Goal: Transaction & Acquisition: Purchase product/service

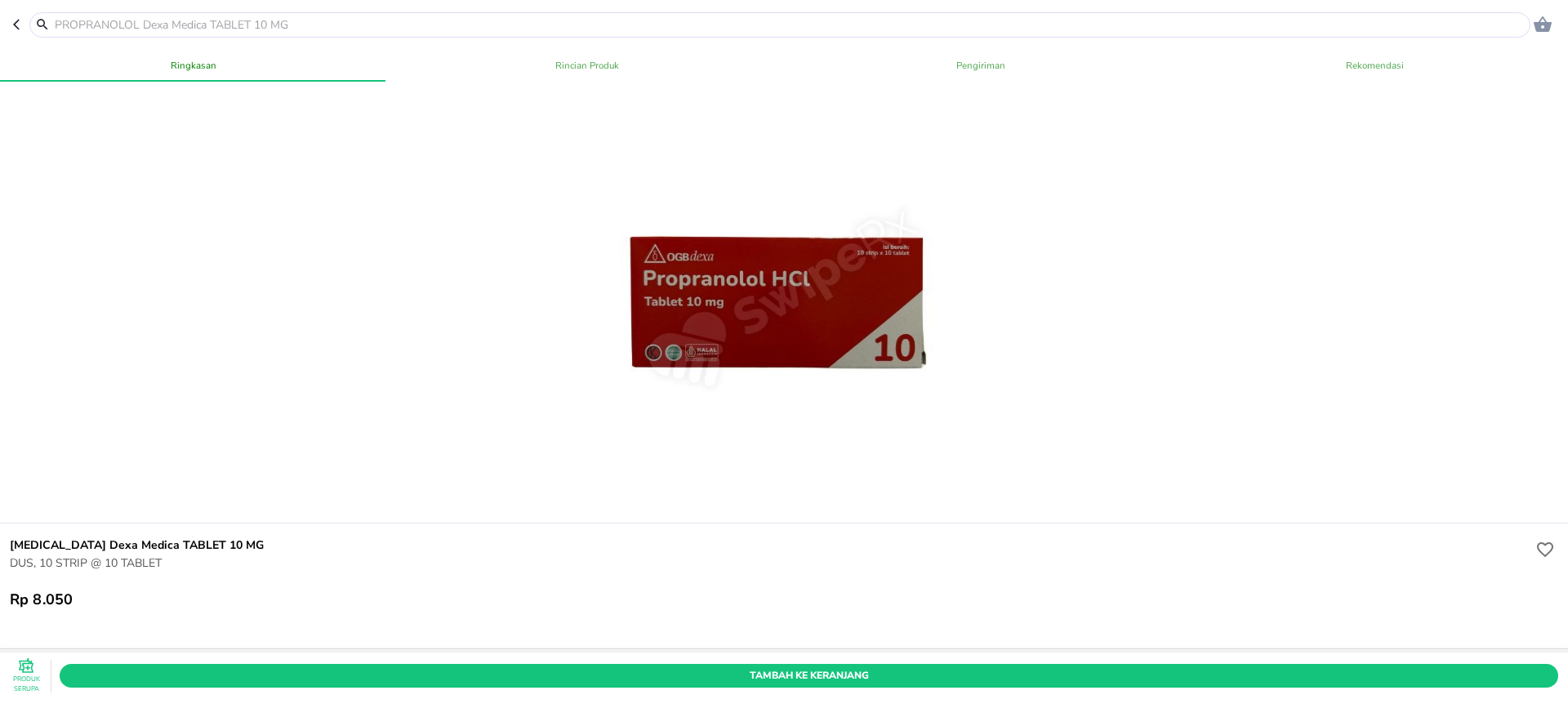
click at [202, 30] on input "text" at bounding box center [790, 25] width 1473 height 18
paste input "[MEDICAL_DATA]"
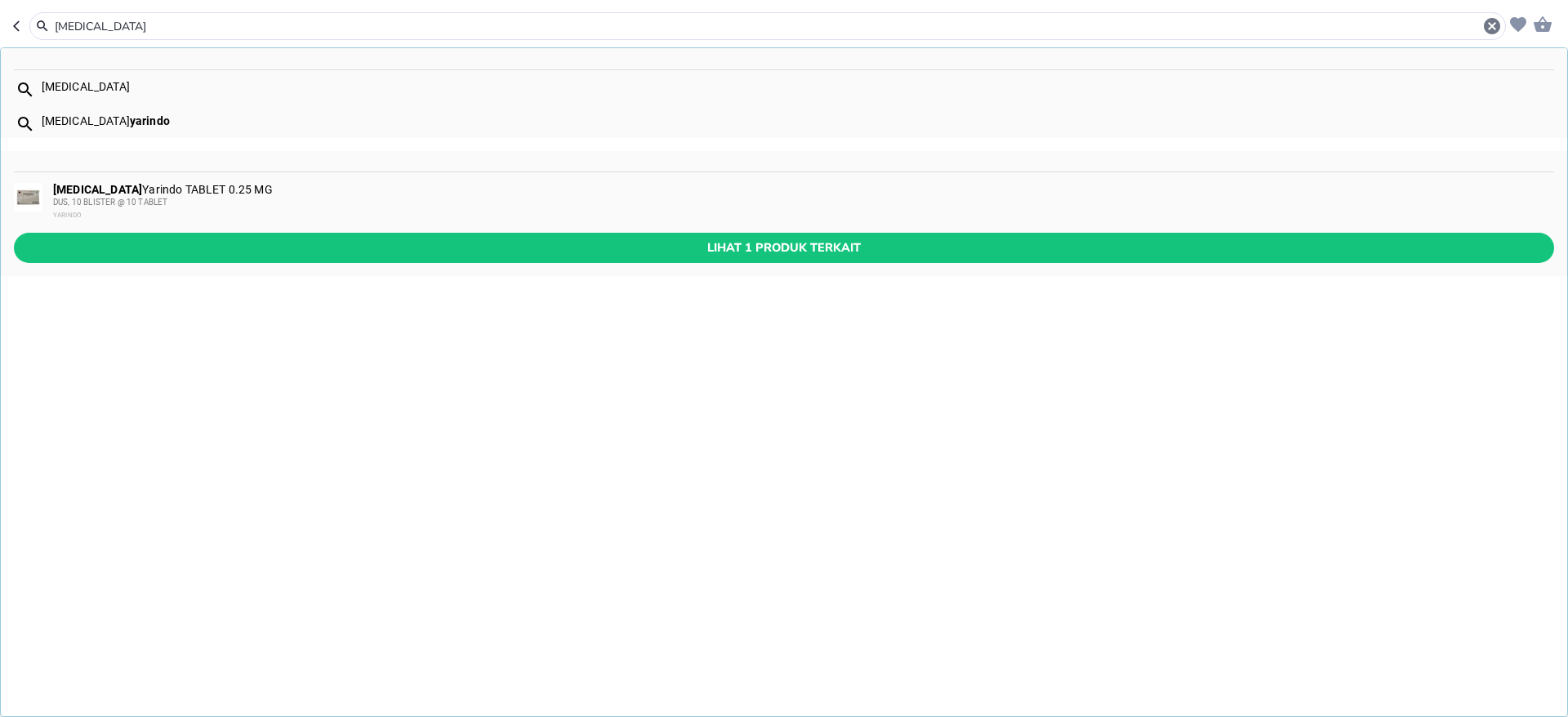
type input "[MEDICAL_DATA]"
click at [194, 193] on div "[MEDICAL_DATA] Yarindo TABLET 0.25 MG DUS, 10 BLISTER @ 10 TABLET YARINDO" at bounding box center [803, 202] width 1500 height 39
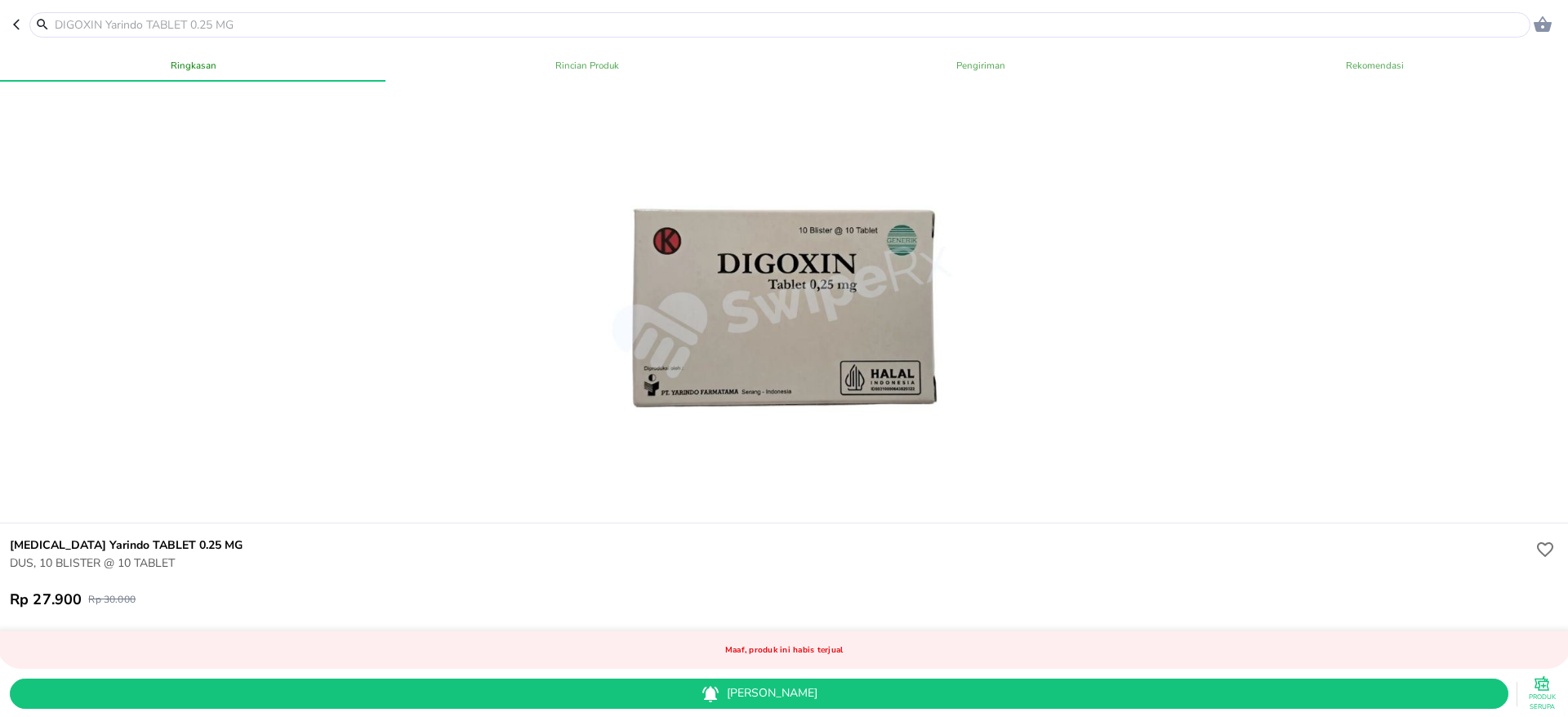
click at [626, 28] on input "text" at bounding box center [790, 25] width 1473 height 18
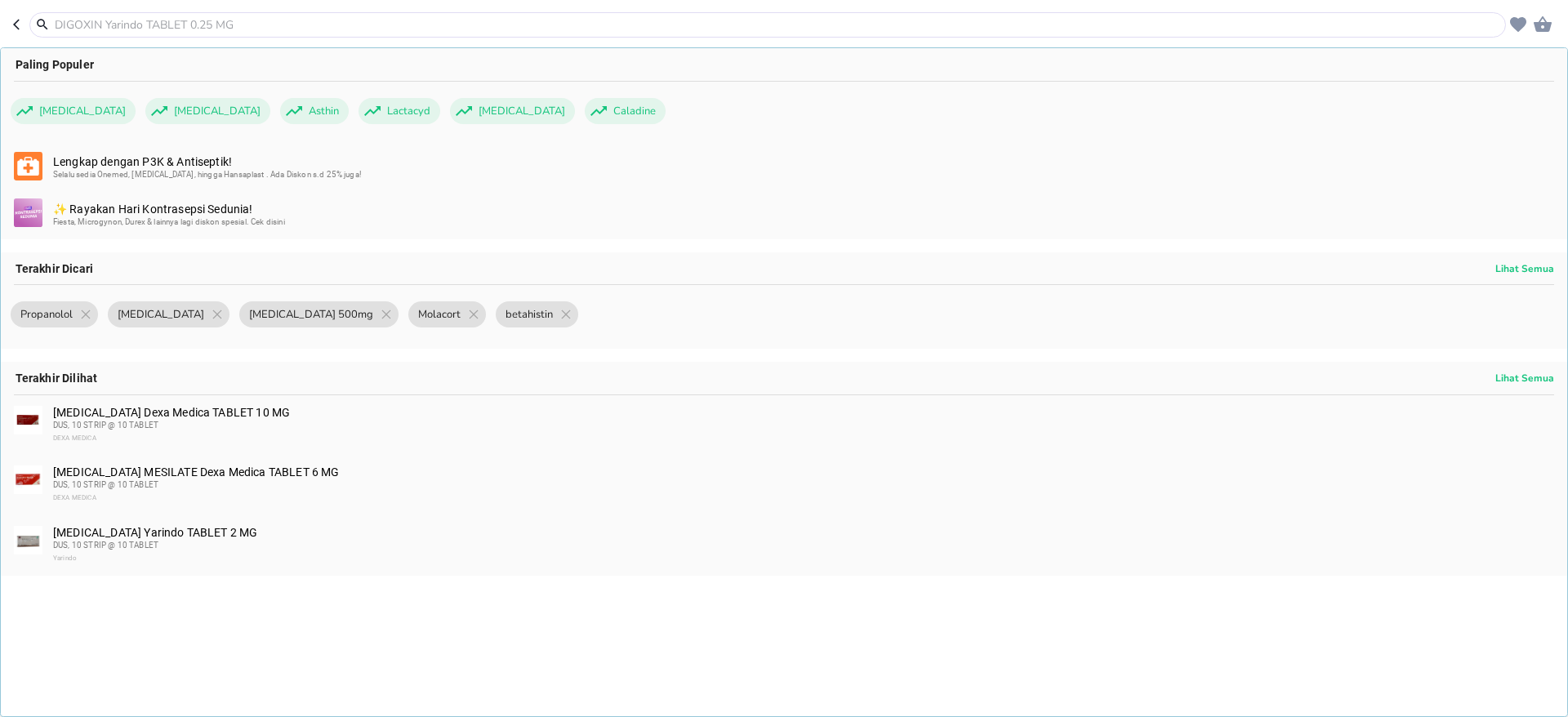
paste input "Norit"
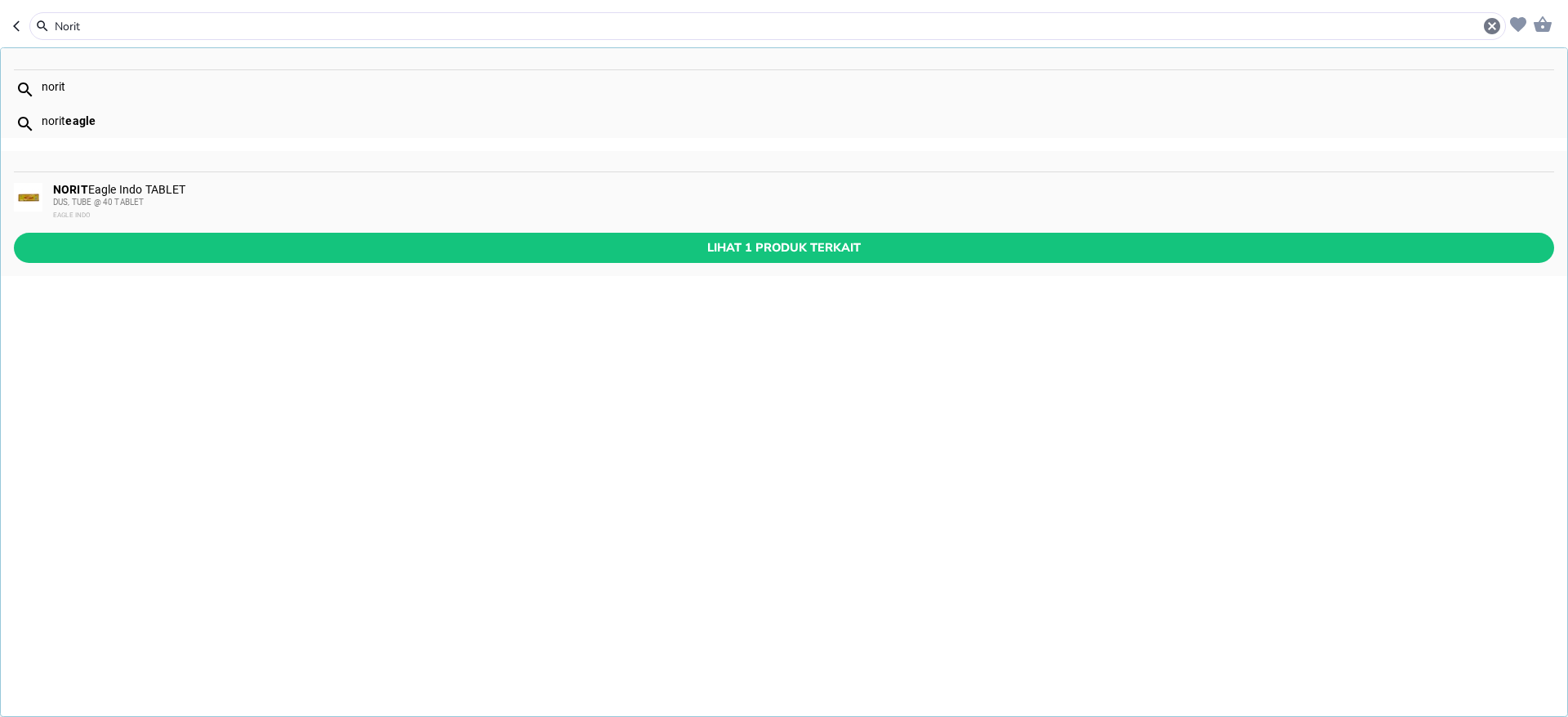
type input "Norit"
click at [449, 198] on div "DUS, TUBE @ 40 TABLET" at bounding box center [803, 202] width 1500 height 13
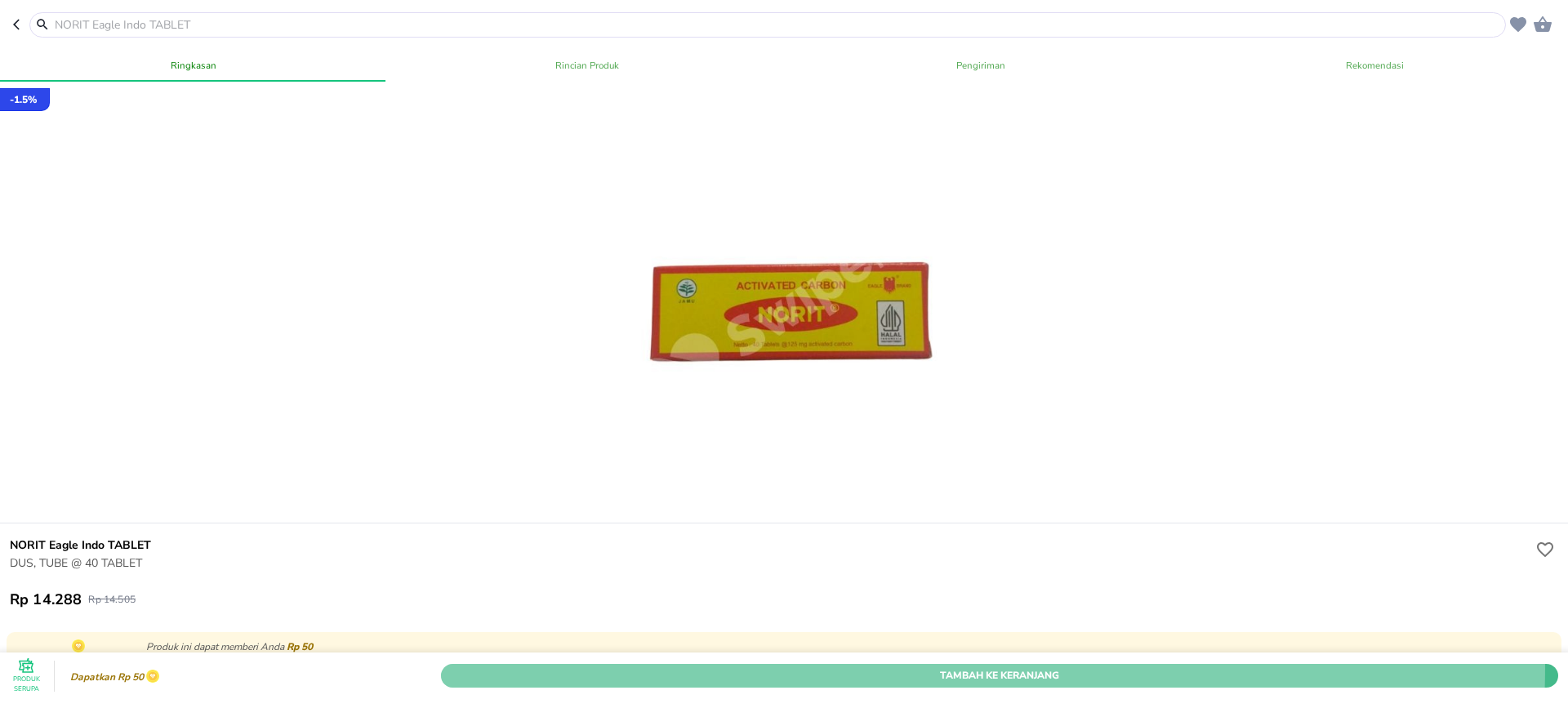
click at [901, 667] on span "Tambah Ke Keranjang" at bounding box center [999, 675] width 1093 height 18
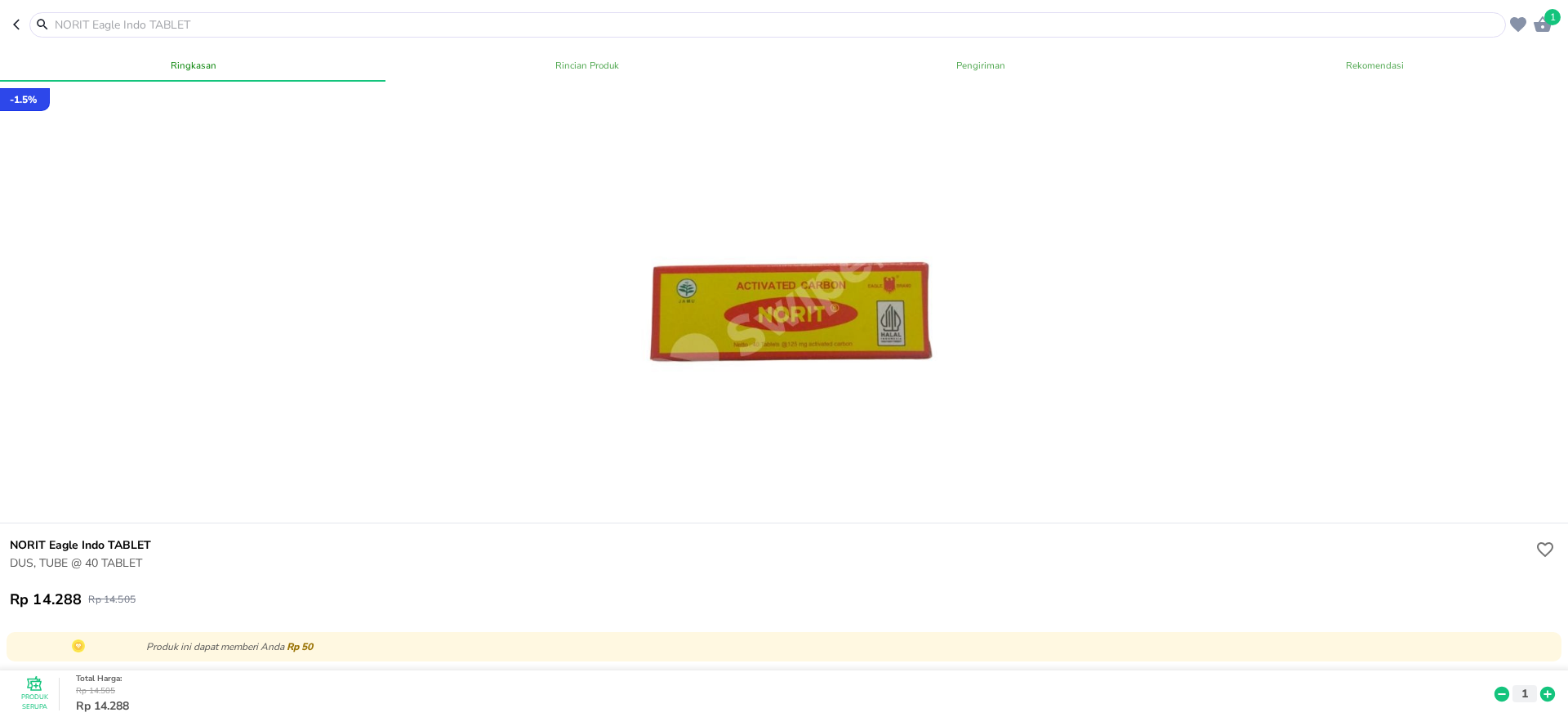
click at [343, 25] on input "text" at bounding box center [778, 25] width 1449 height 18
paste input "Propylthioracil"
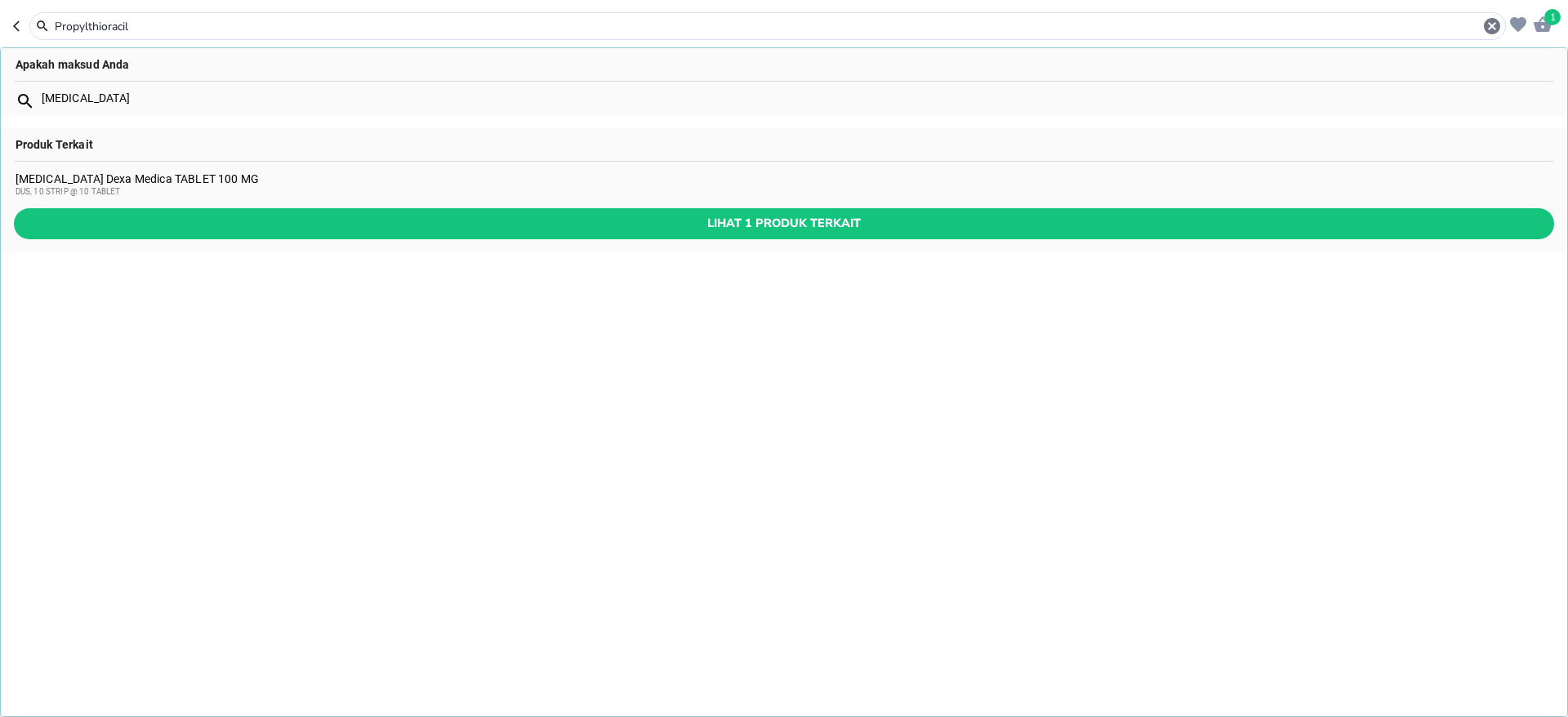
type input "Propylthioracil"
click at [237, 185] on div "[MEDICAL_DATA] Dexa Medica TABLET 100 MG DUS, 10 STRIP @ 10 TABLET" at bounding box center [784, 185] width 1538 height 26
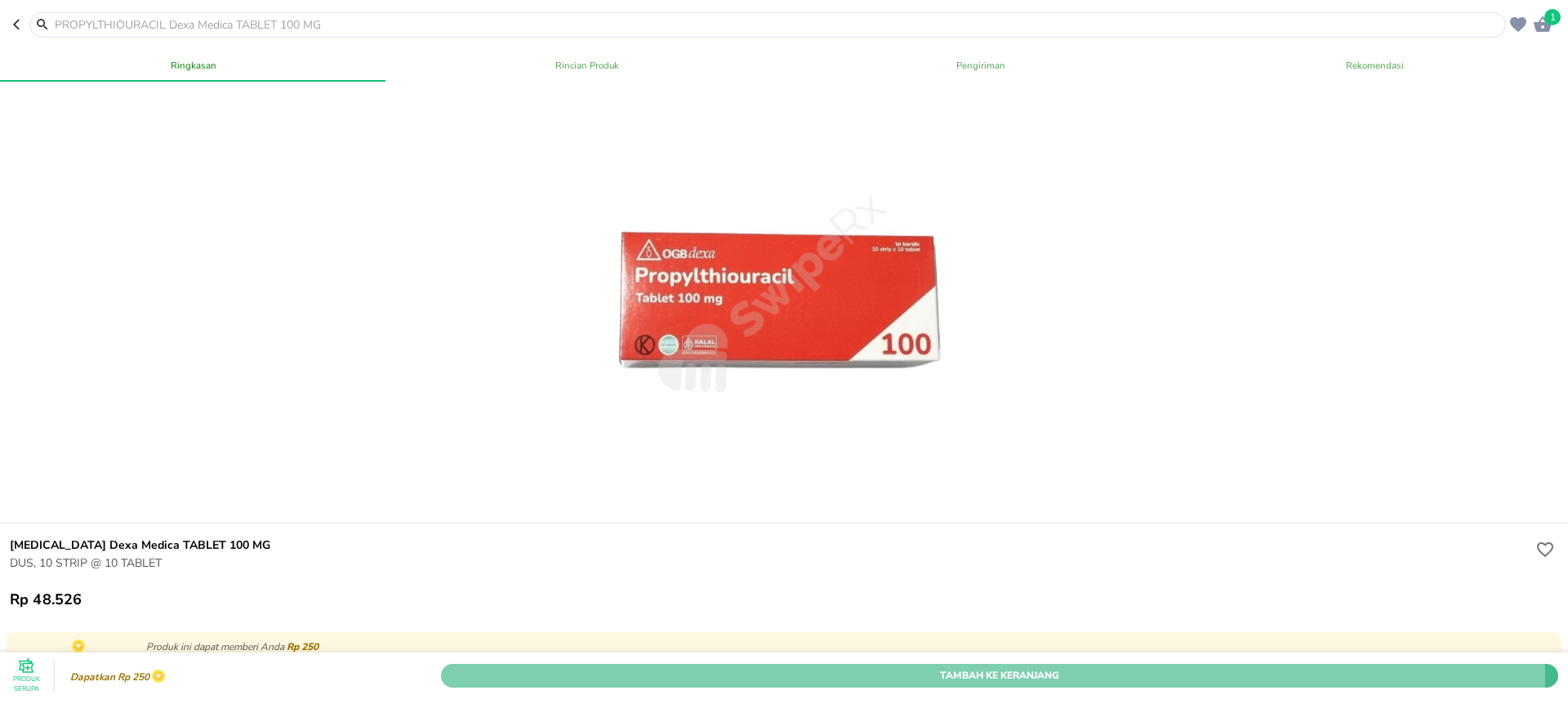
click at [883, 667] on span "Tambah Ke Keranjang" at bounding box center [999, 675] width 1093 height 18
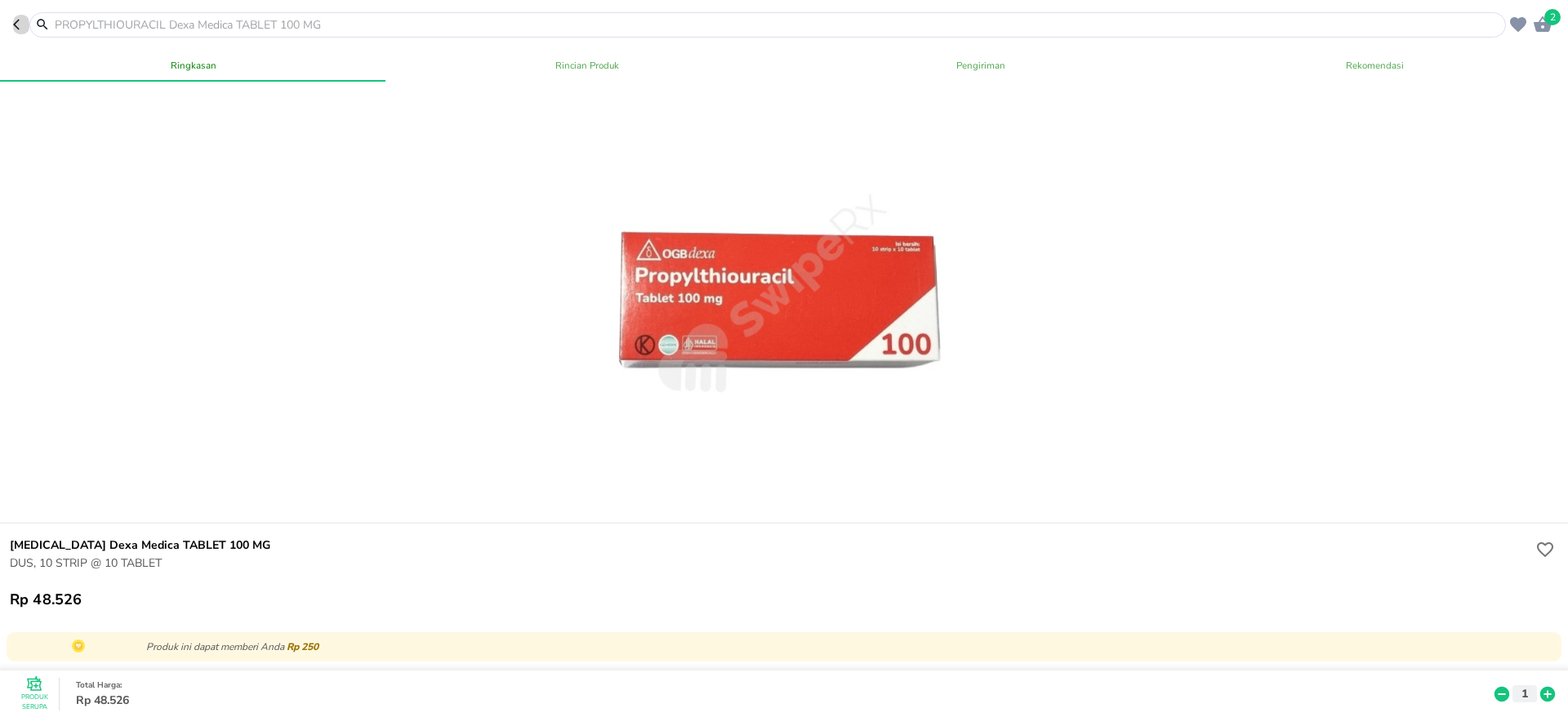
click at [18, 30] on icon "button" at bounding box center [19, 24] width 13 height 13
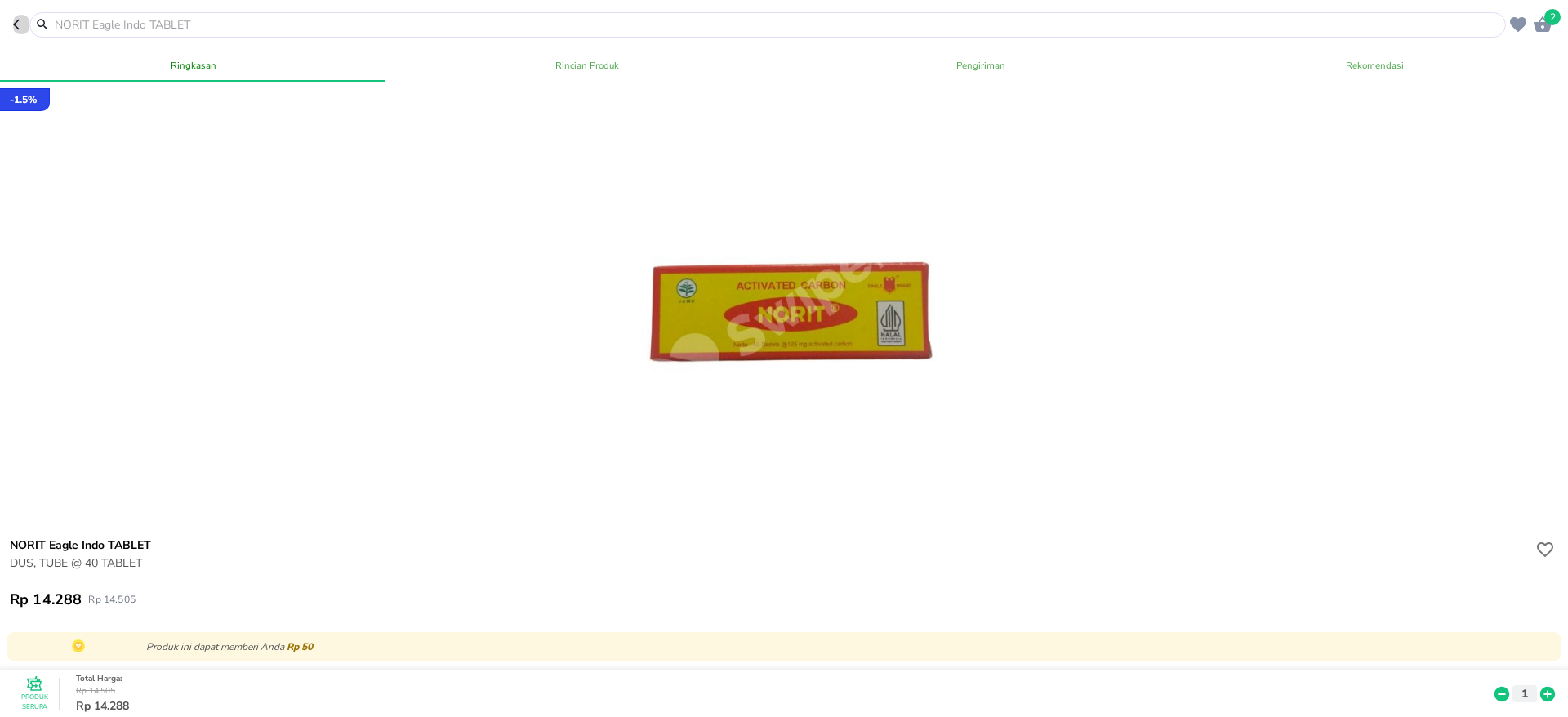
click at [18, 30] on icon "button" at bounding box center [19, 24] width 13 height 13
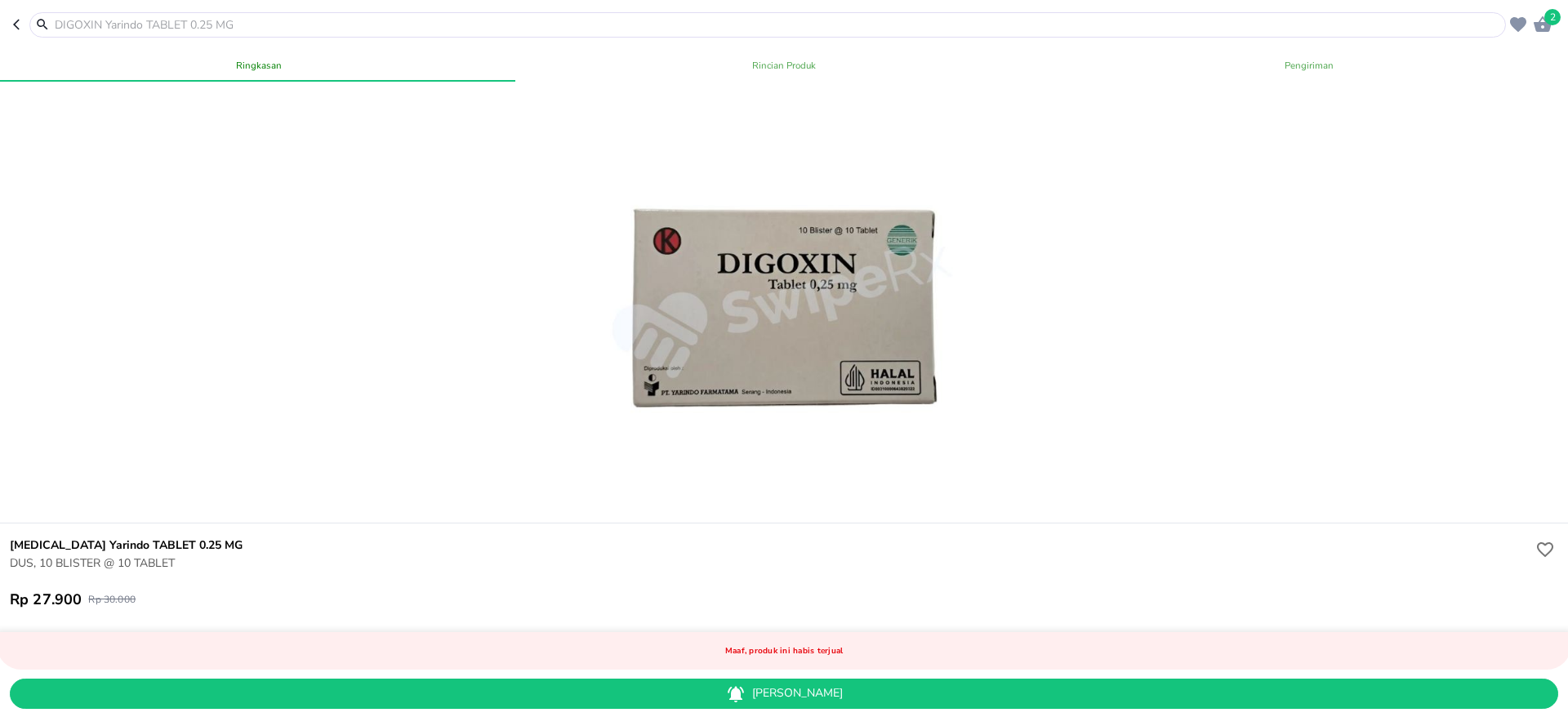
click at [18, 30] on icon "button" at bounding box center [19, 24] width 13 height 13
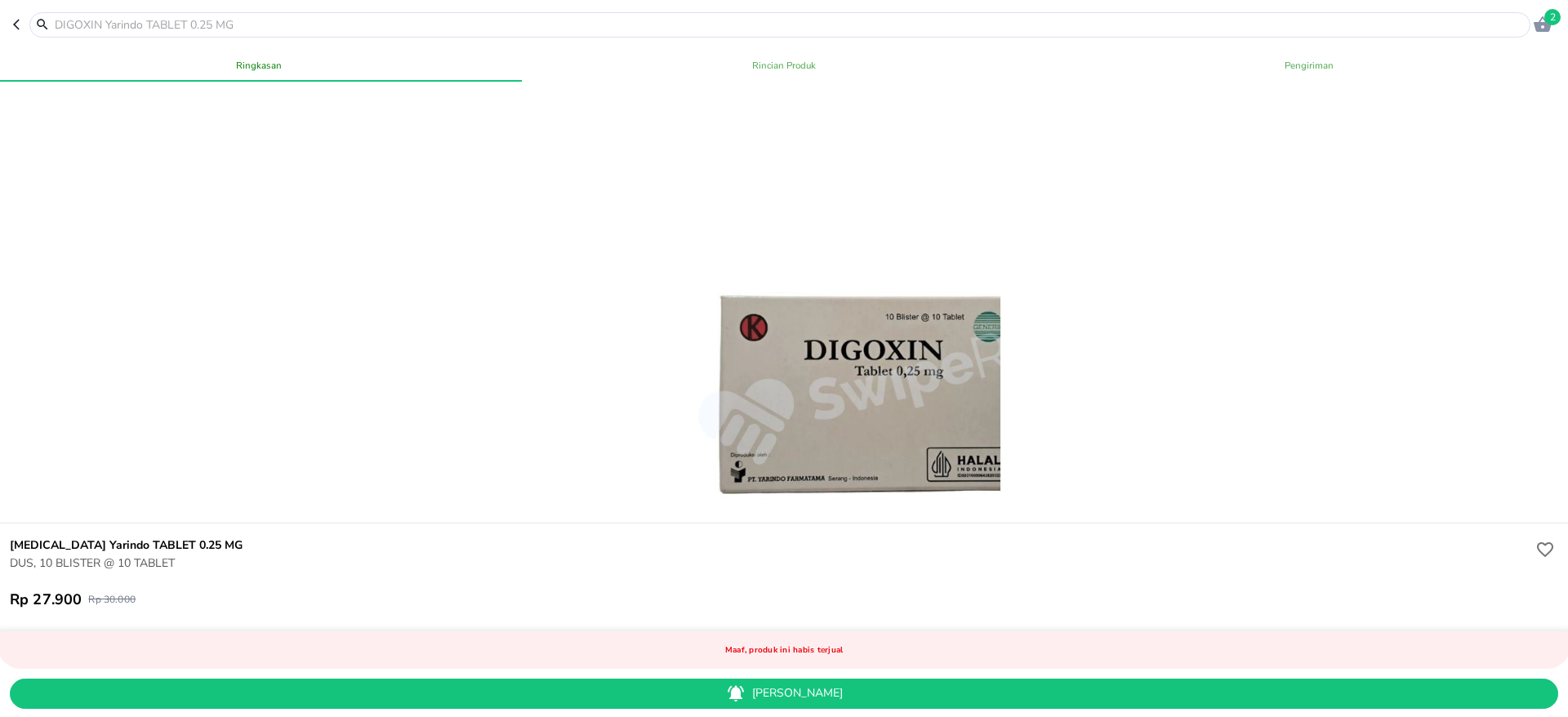
type input "[MEDICAL_DATA]"
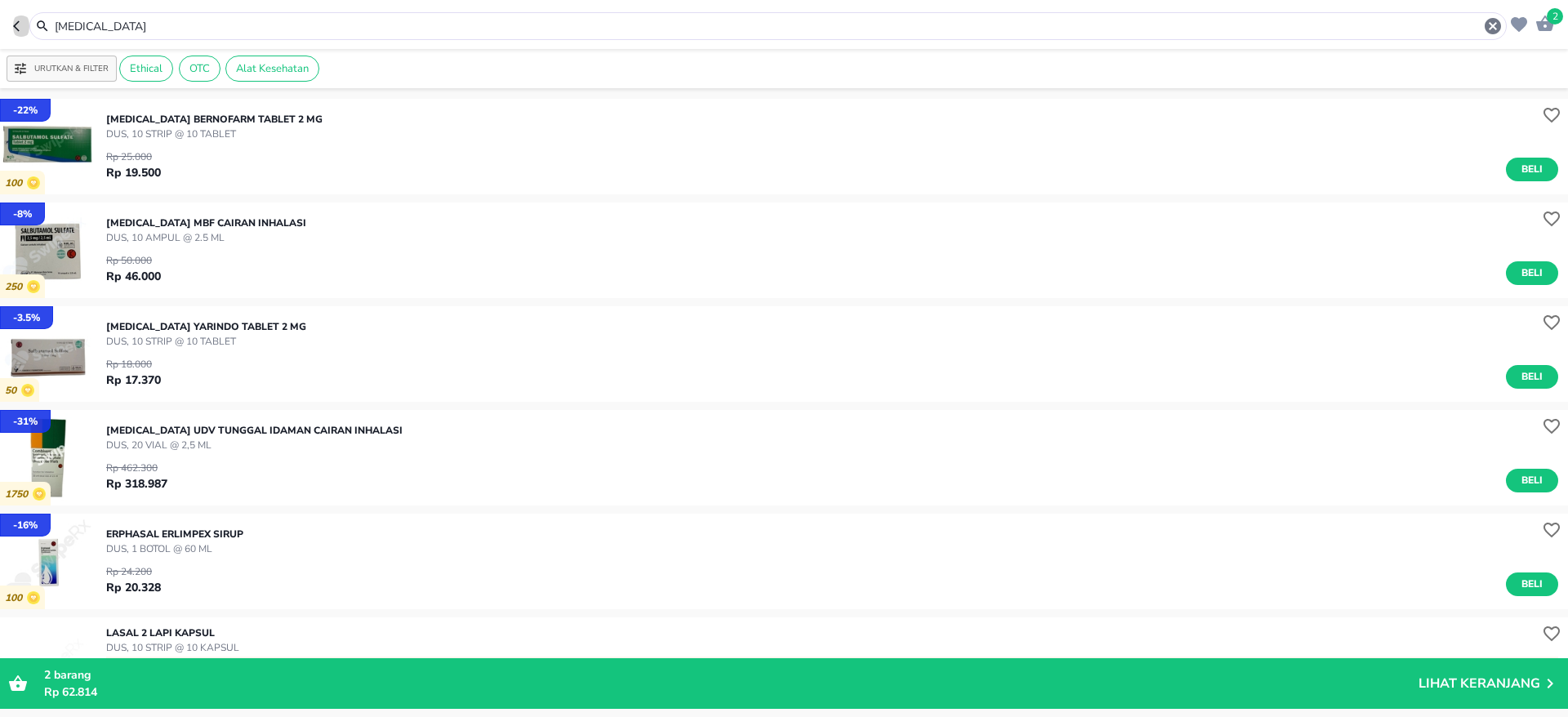
click at [18, 30] on icon "button" at bounding box center [16, 26] width 6 height 11
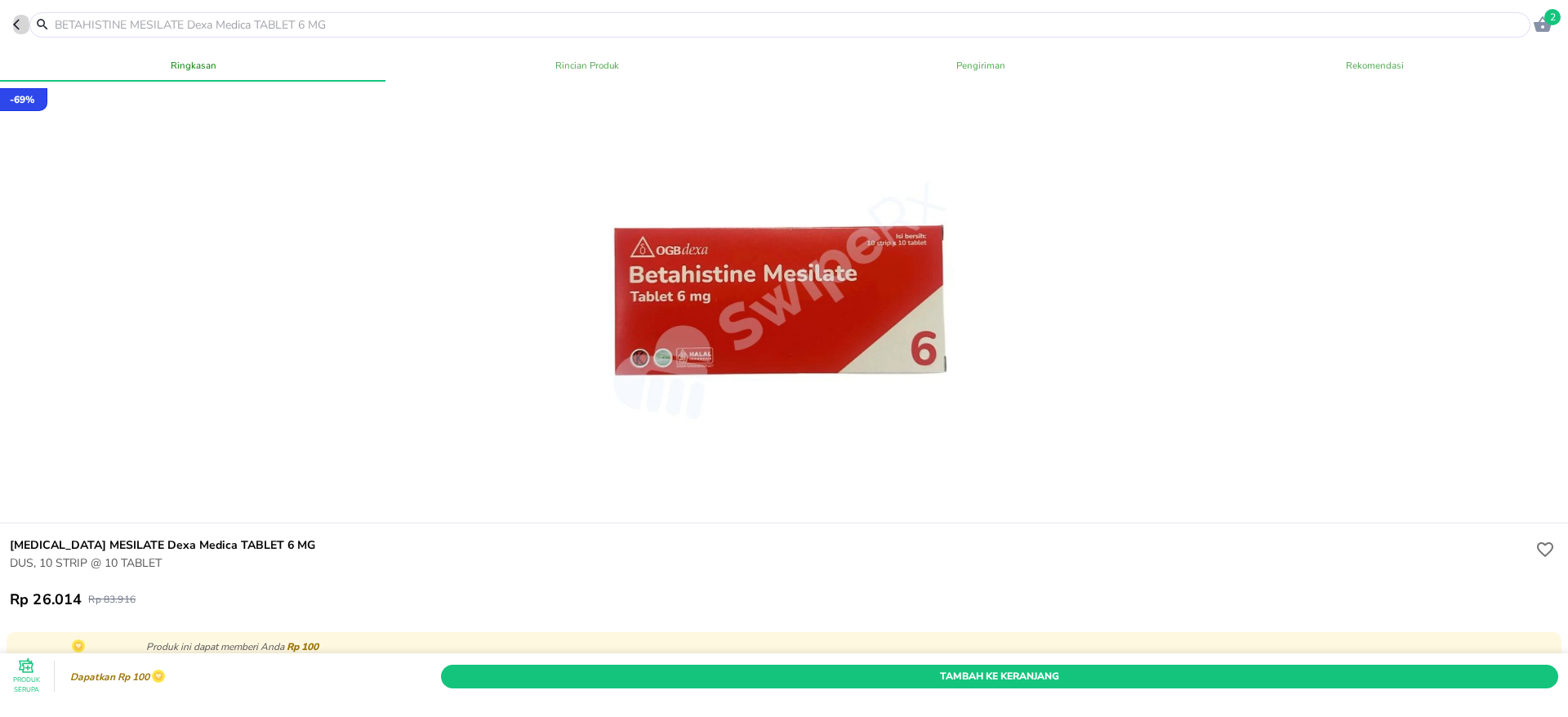
click at [18, 30] on icon "button" at bounding box center [19, 24] width 13 height 13
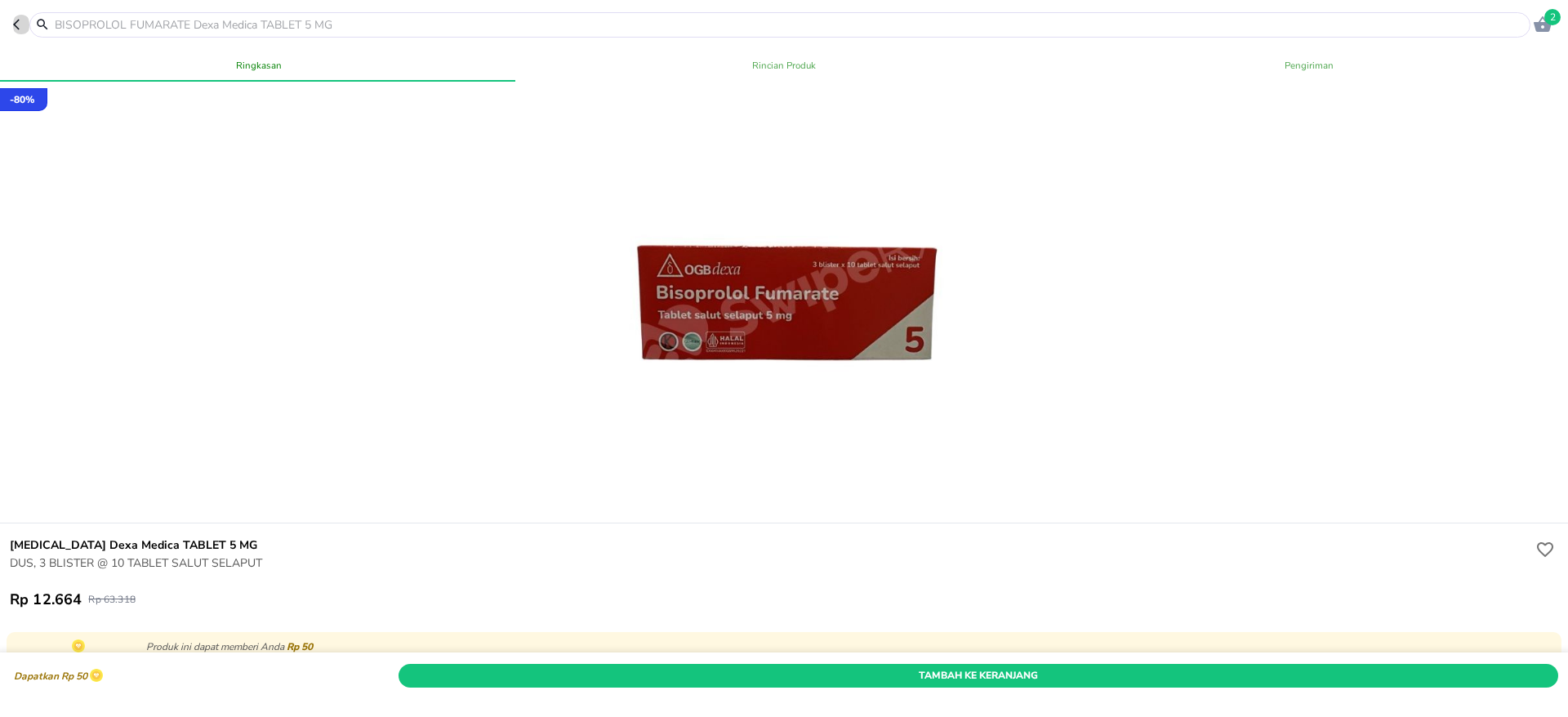
click at [18, 30] on icon "button" at bounding box center [19, 24] width 13 height 13
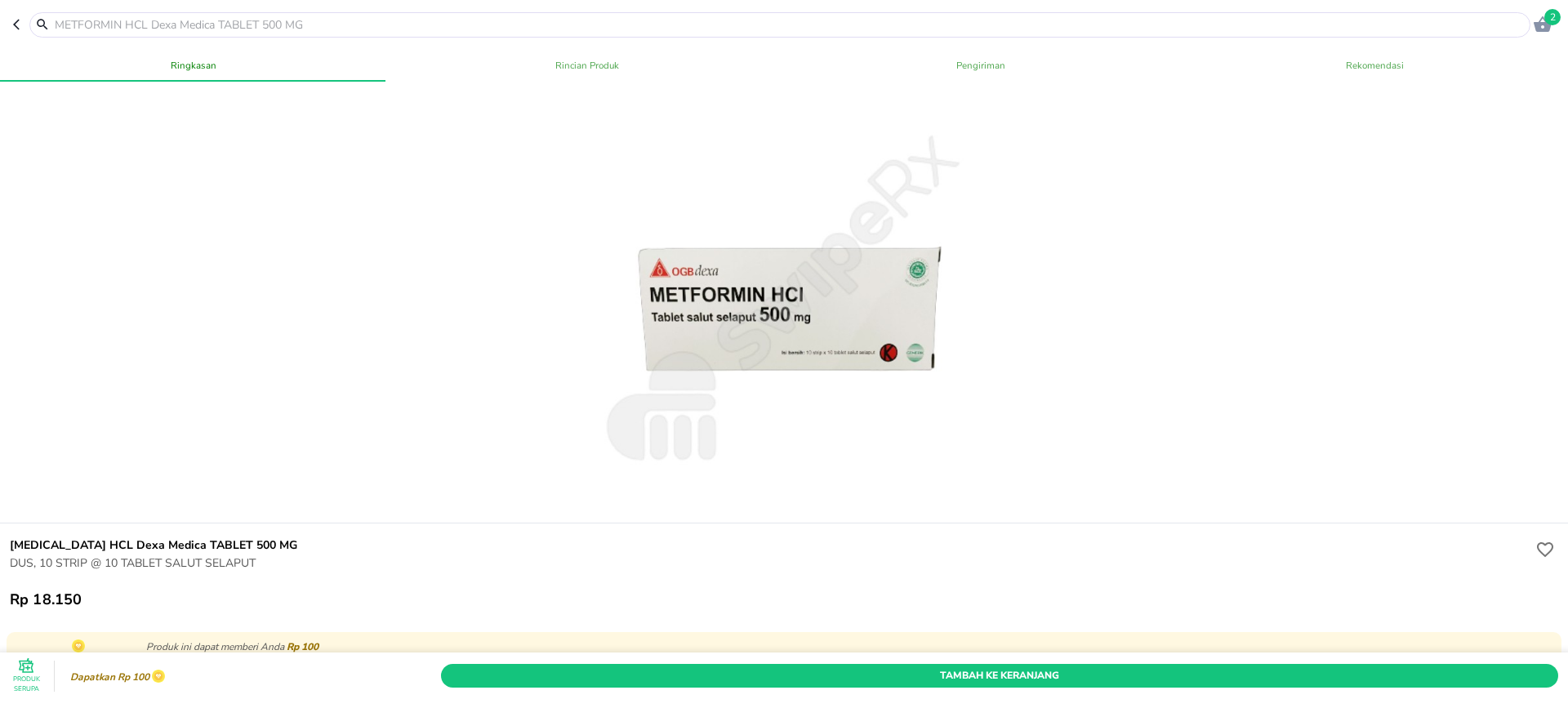
click at [207, 222] on div at bounding box center [784, 302] width 1574 height 442
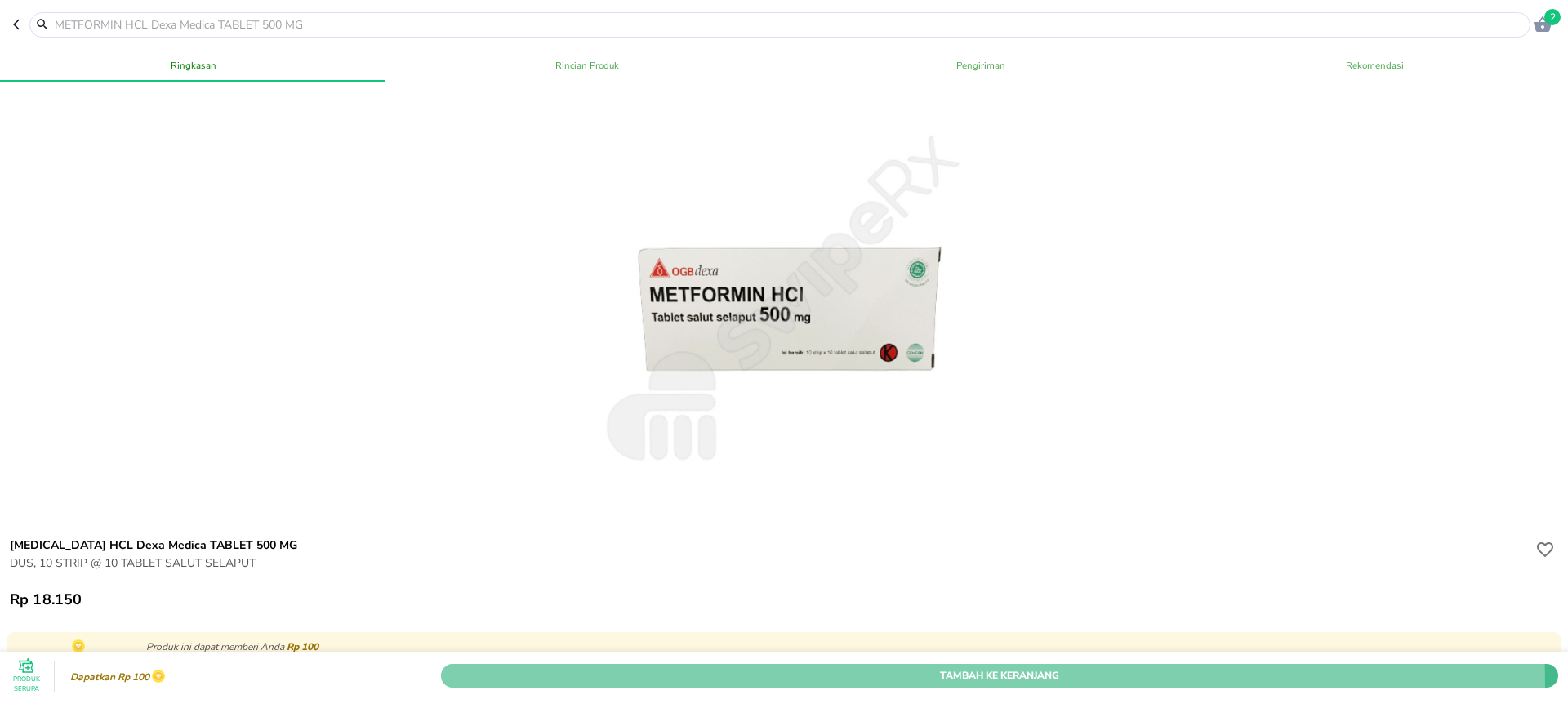
click at [868, 663] on button "Tambah Ke Keranjang" at bounding box center [999, 675] width 1117 height 24
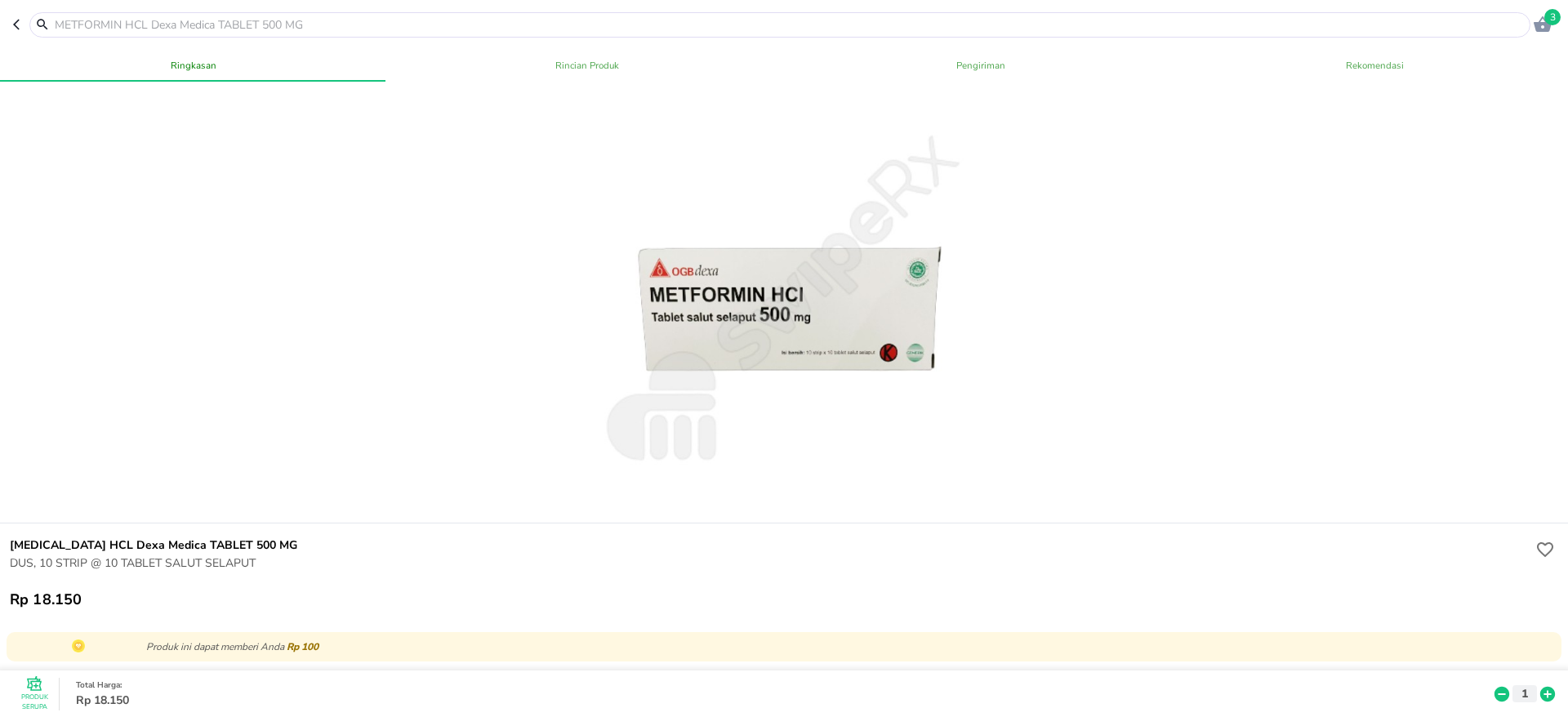
click at [339, 358] on div at bounding box center [784, 302] width 1574 height 442
click at [1540, 687] on icon at bounding box center [1548, 694] width 15 height 15
click at [18, 30] on icon "button" at bounding box center [19, 24] width 13 height 13
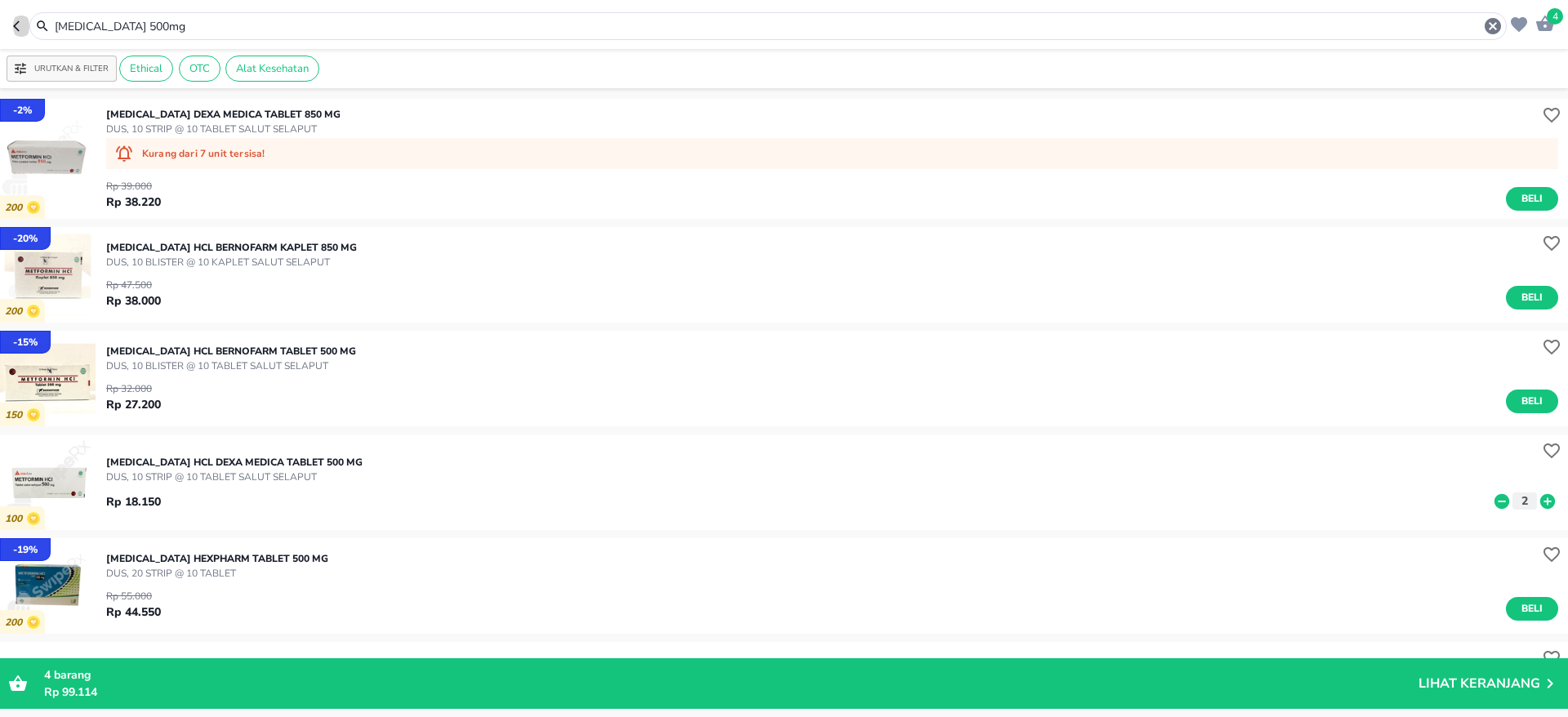
click at [18, 30] on icon "button" at bounding box center [16, 26] width 6 height 11
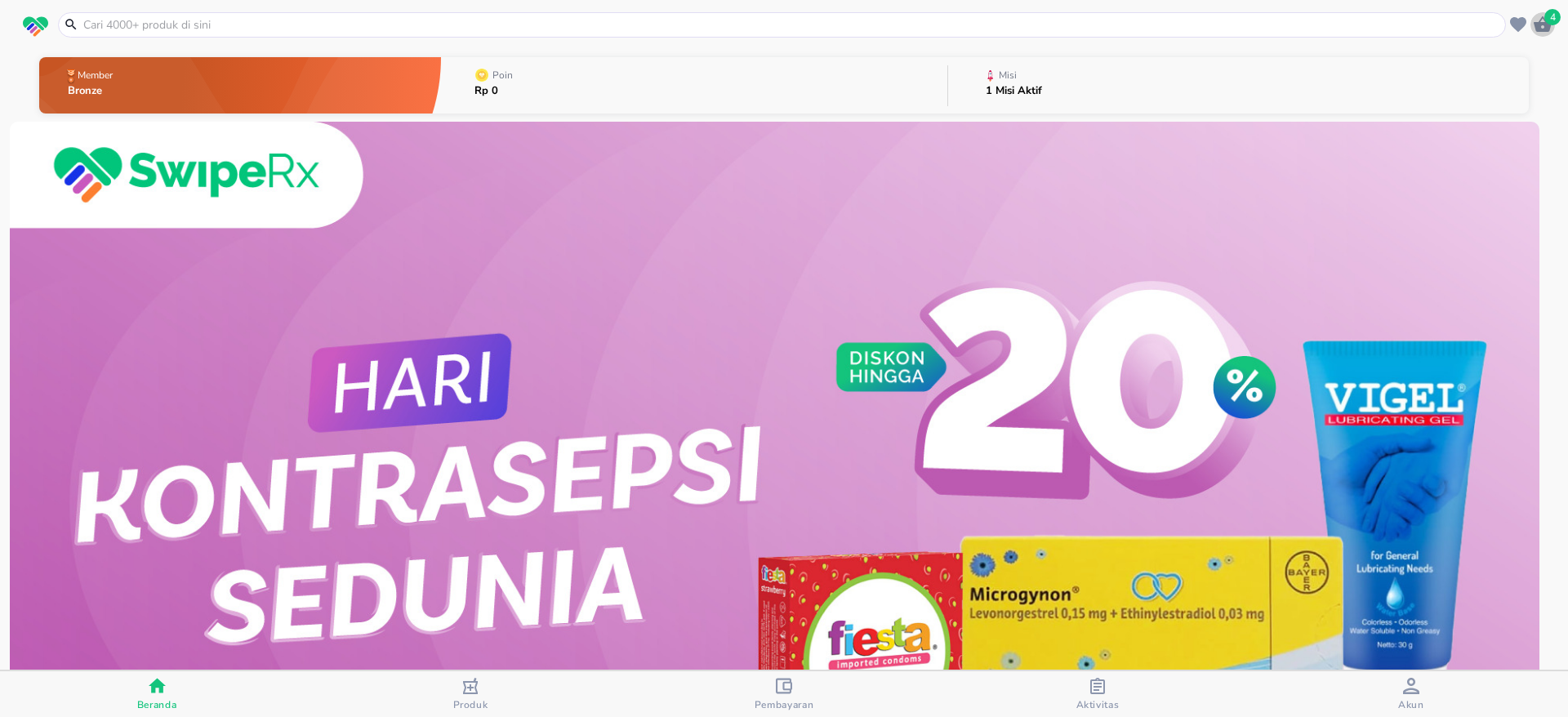
click at [1543, 17] on icon "button" at bounding box center [1542, 24] width 19 height 19
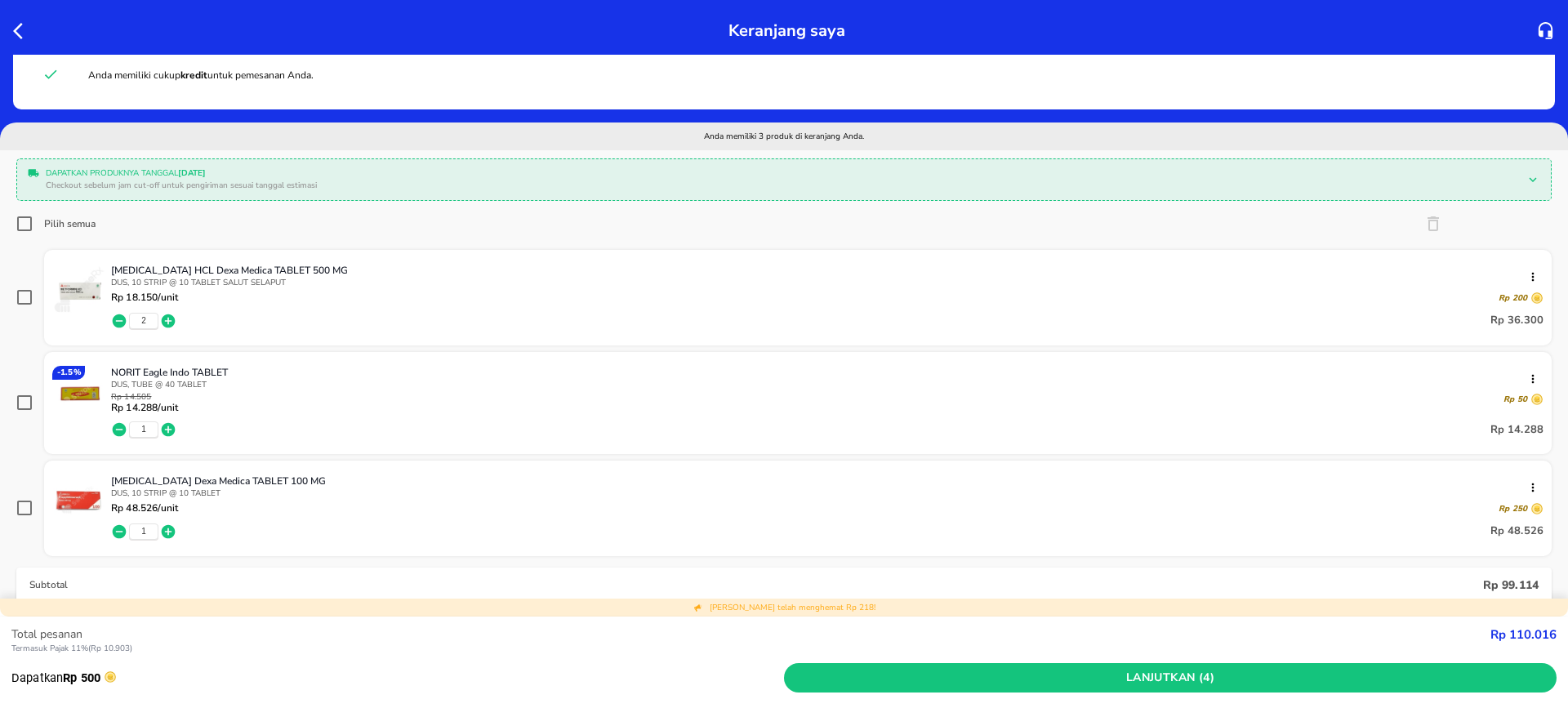
scroll to position [54, 0]
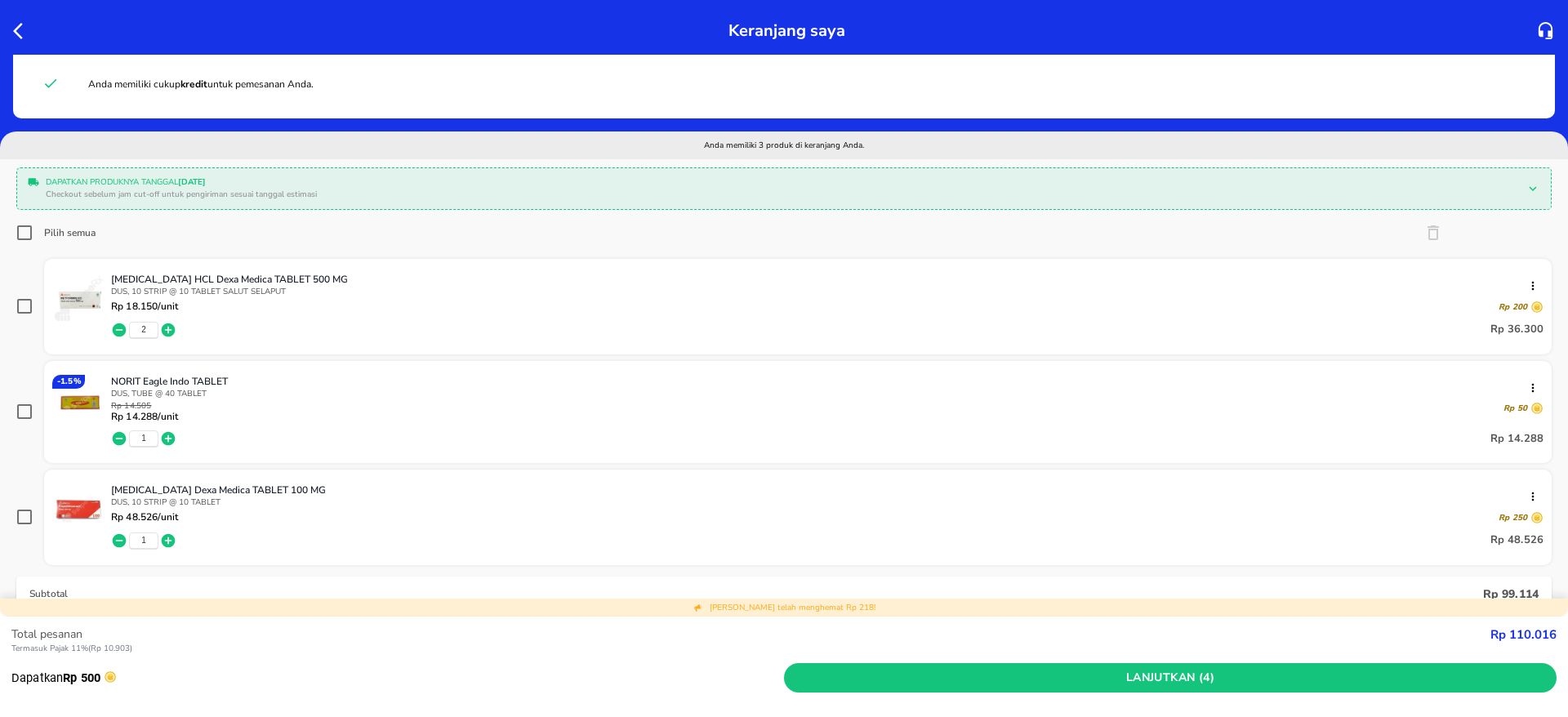
click at [15, 19] on div at bounding box center [25, 30] width 30 height 26
click at [18, 30] on icon "button" at bounding box center [22, 30] width 19 height 19
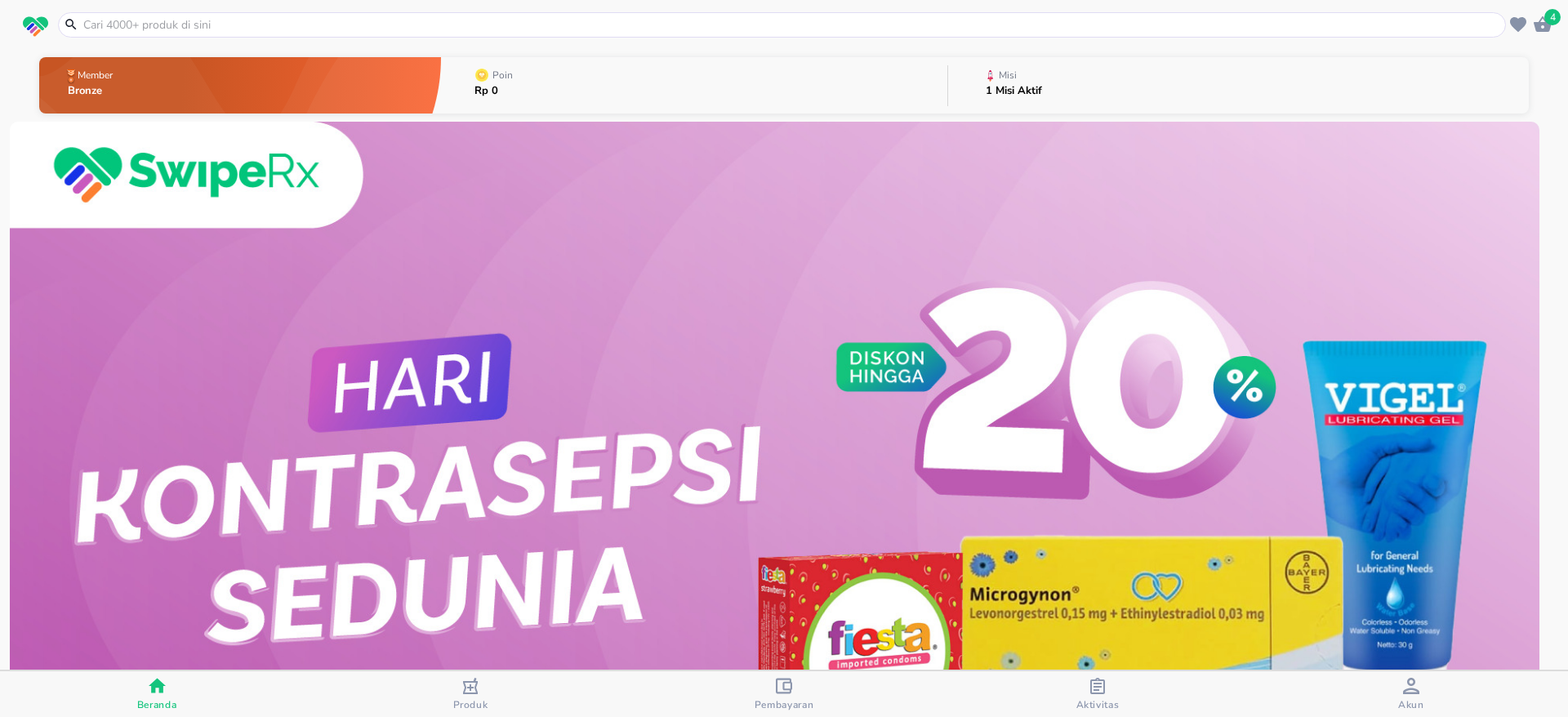
click at [202, 25] on input "text" at bounding box center [791, 25] width 1420 height 18
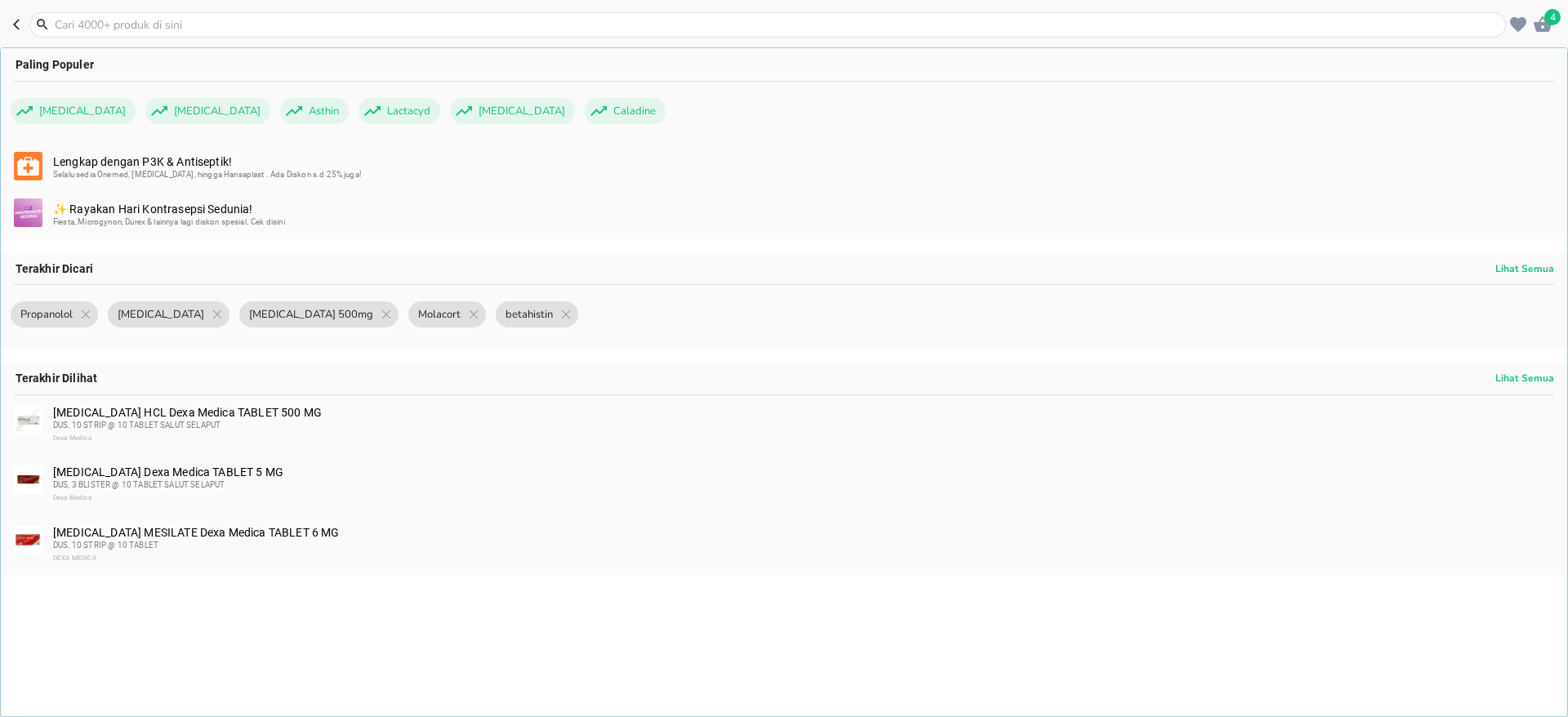
paste input "Bisipropol"
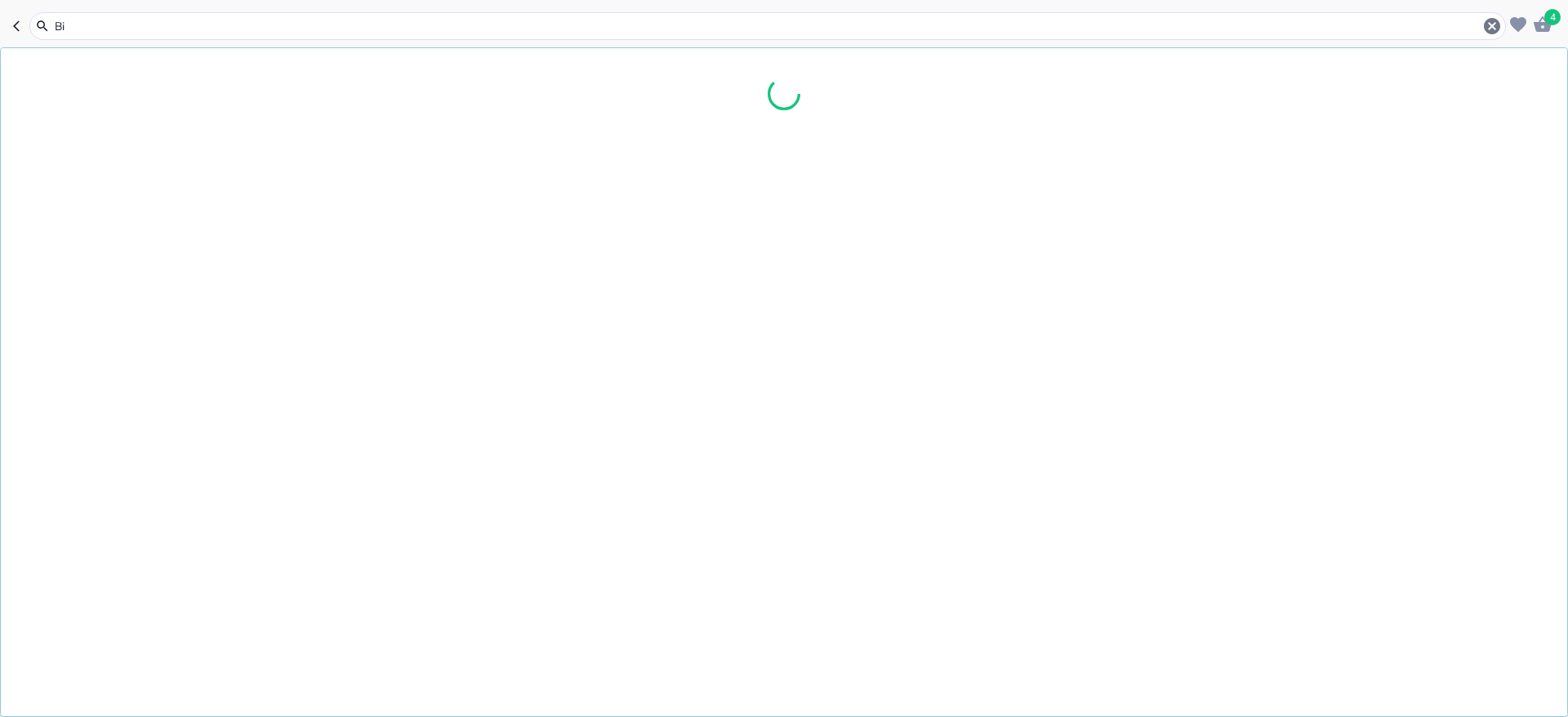
type input "B"
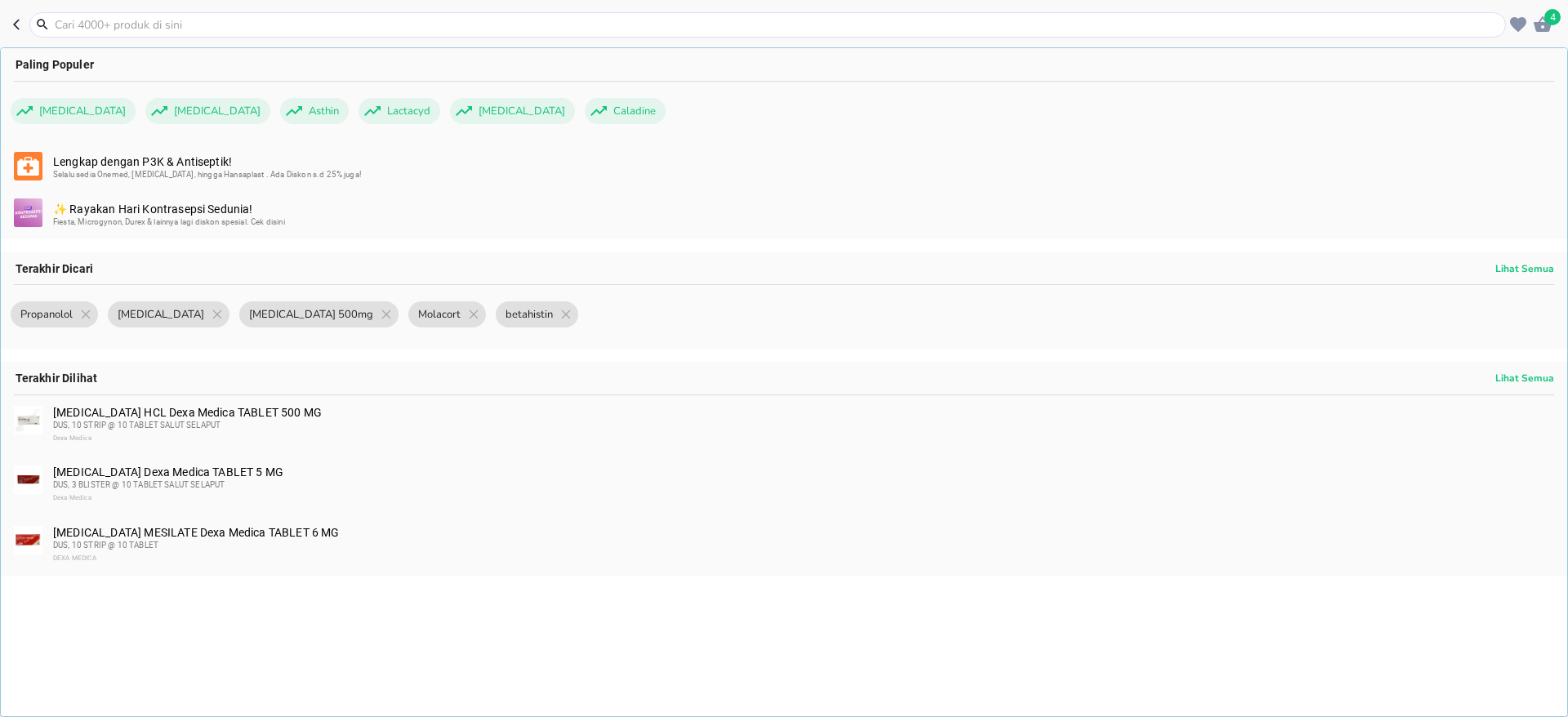
click at [212, 474] on div "[MEDICAL_DATA] Dexa Medica TABLET 5 MG DUS, 3 BLISTER @ 10 TABLET SALUT SELAPUT…" at bounding box center [803, 484] width 1500 height 39
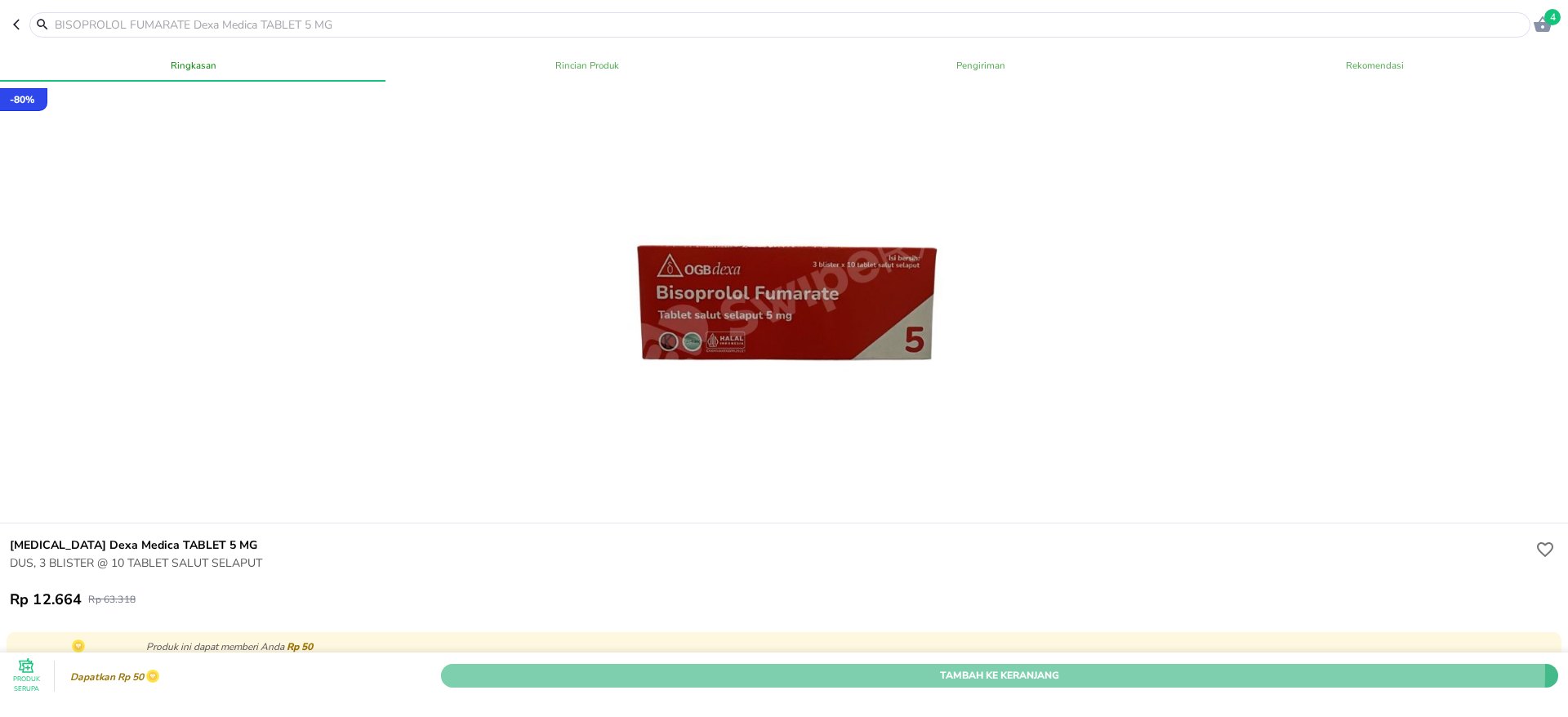
click at [904, 667] on span "Tambah Ke Keranjang" at bounding box center [999, 675] width 1093 height 18
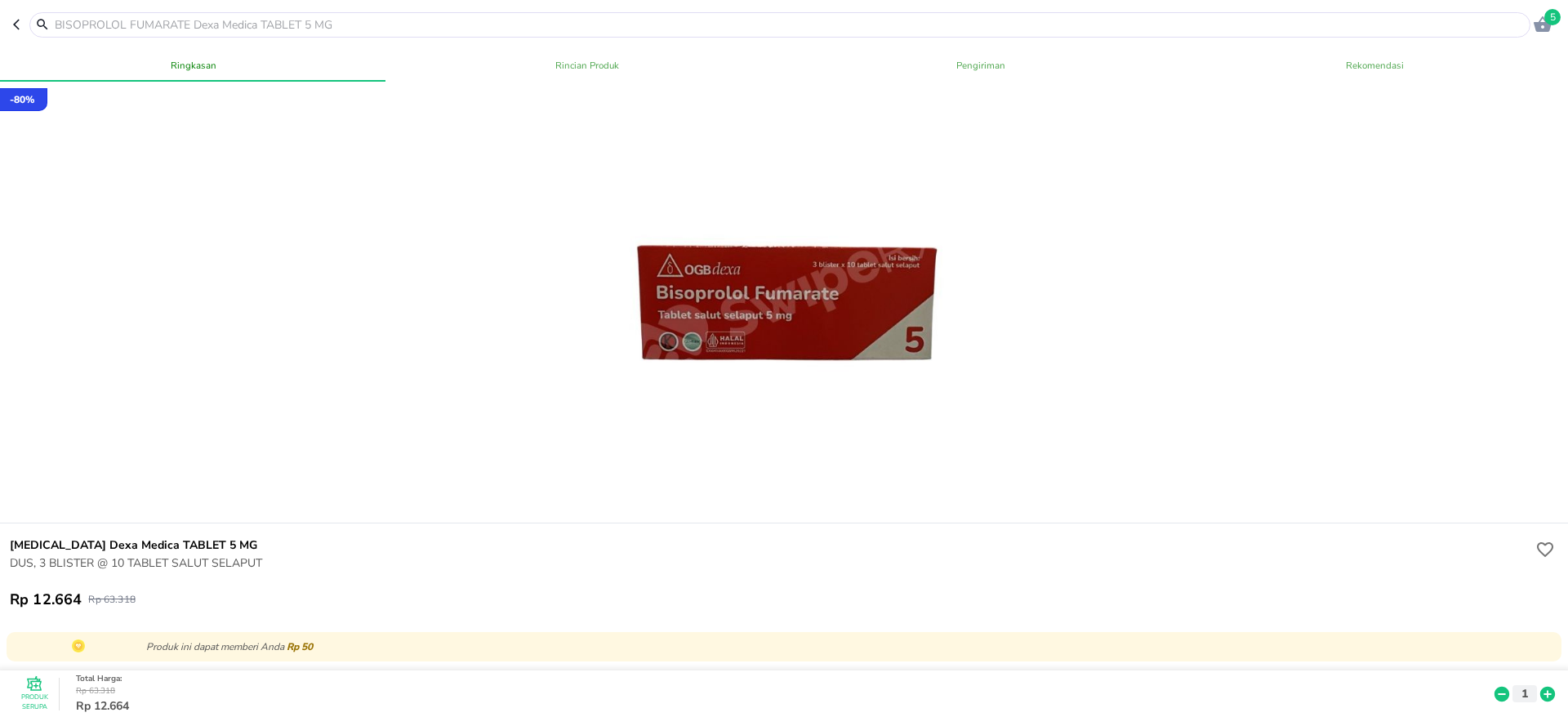
click at [1540, 687] on icon at bounding box center [1548, 694] width 15 height 15
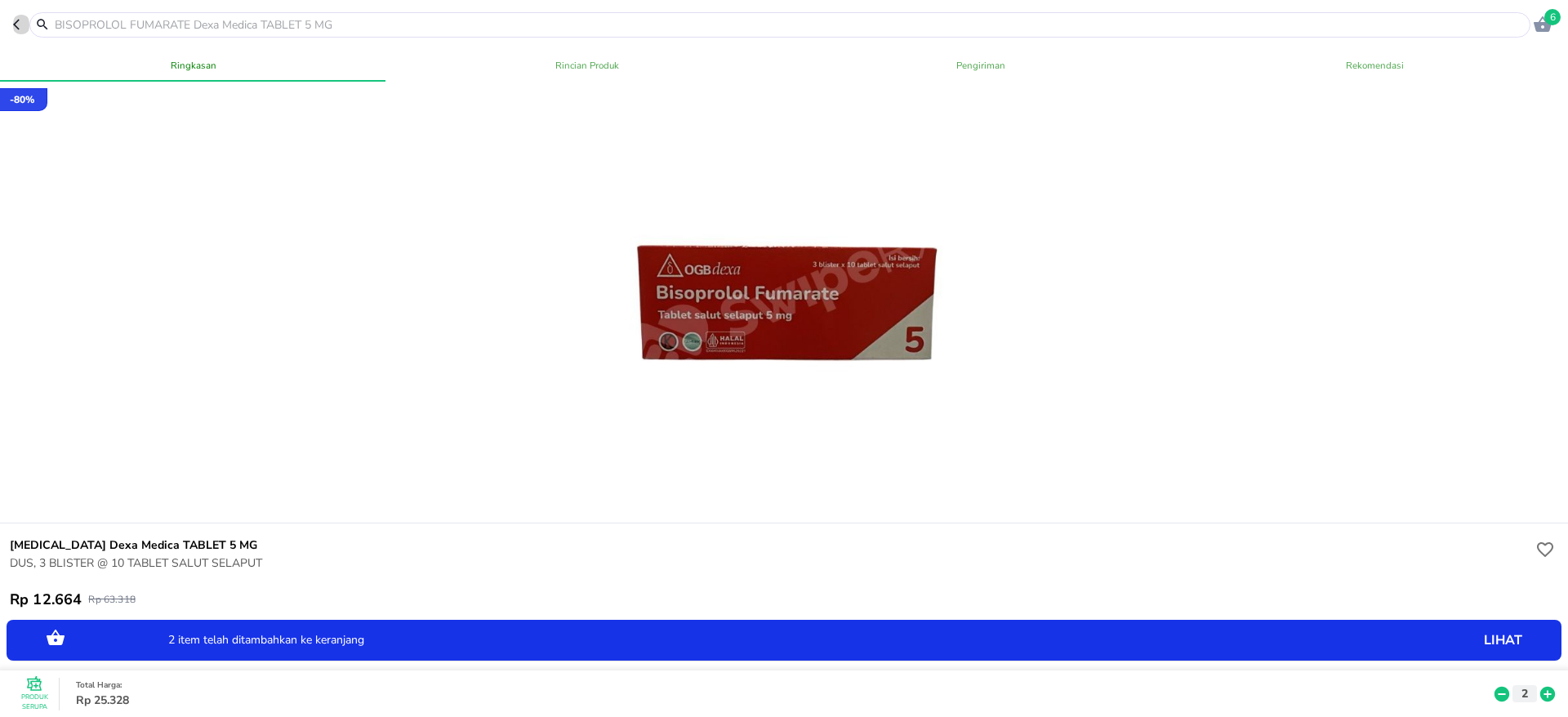
click at [14, 28] on icon "button" at bounding box center [19, 24] width 13 height 13
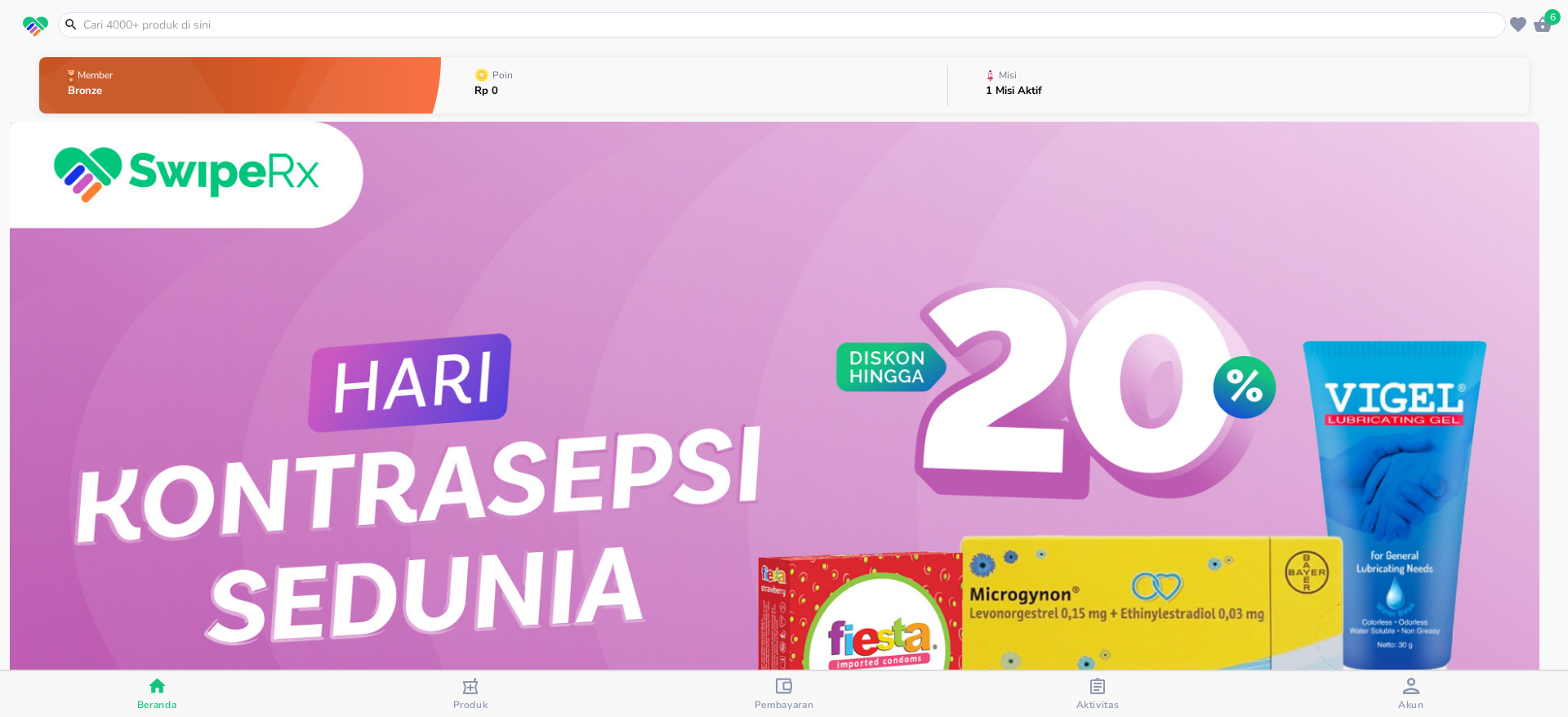
click at [129, 20] on input "text" at bounding box center [791, 25] width 1420 height 18
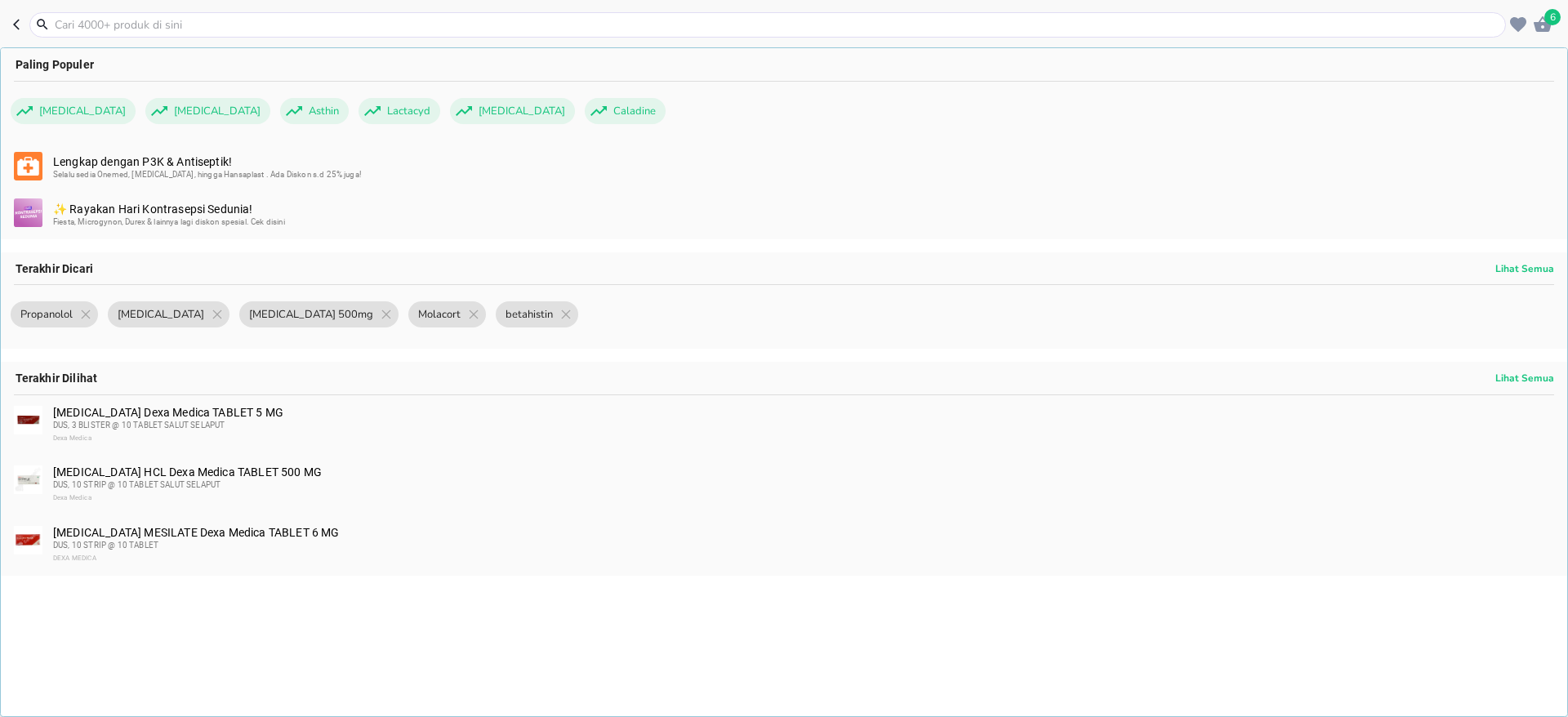
click at [160, 546] on div "DUS, 10 STRIP @ 10 TABLET" at bounding box center [803, 545] width 1500 height 13
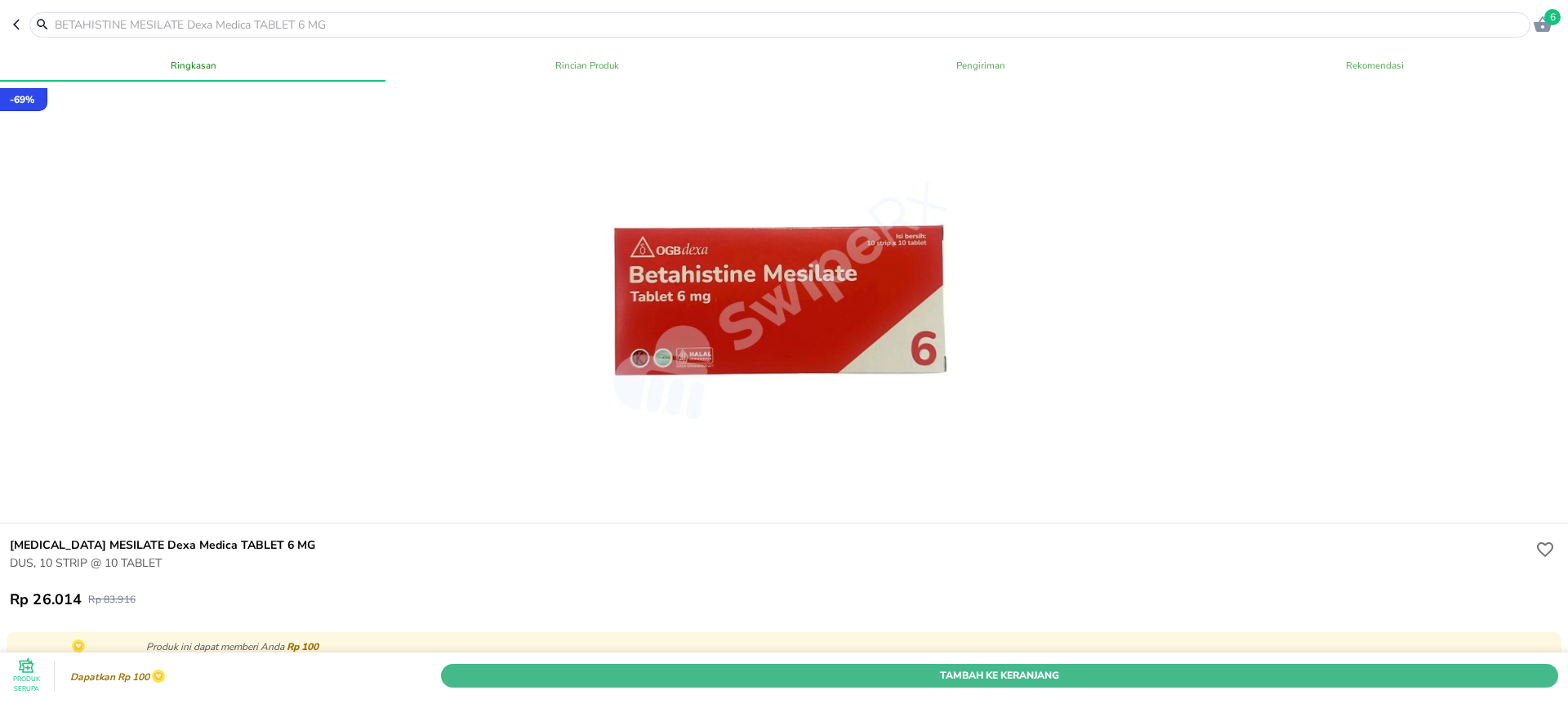
click at [918, 667] on span "Tambah Ke Keranjang" at bounding box center [999, 675] width 1093 height 18
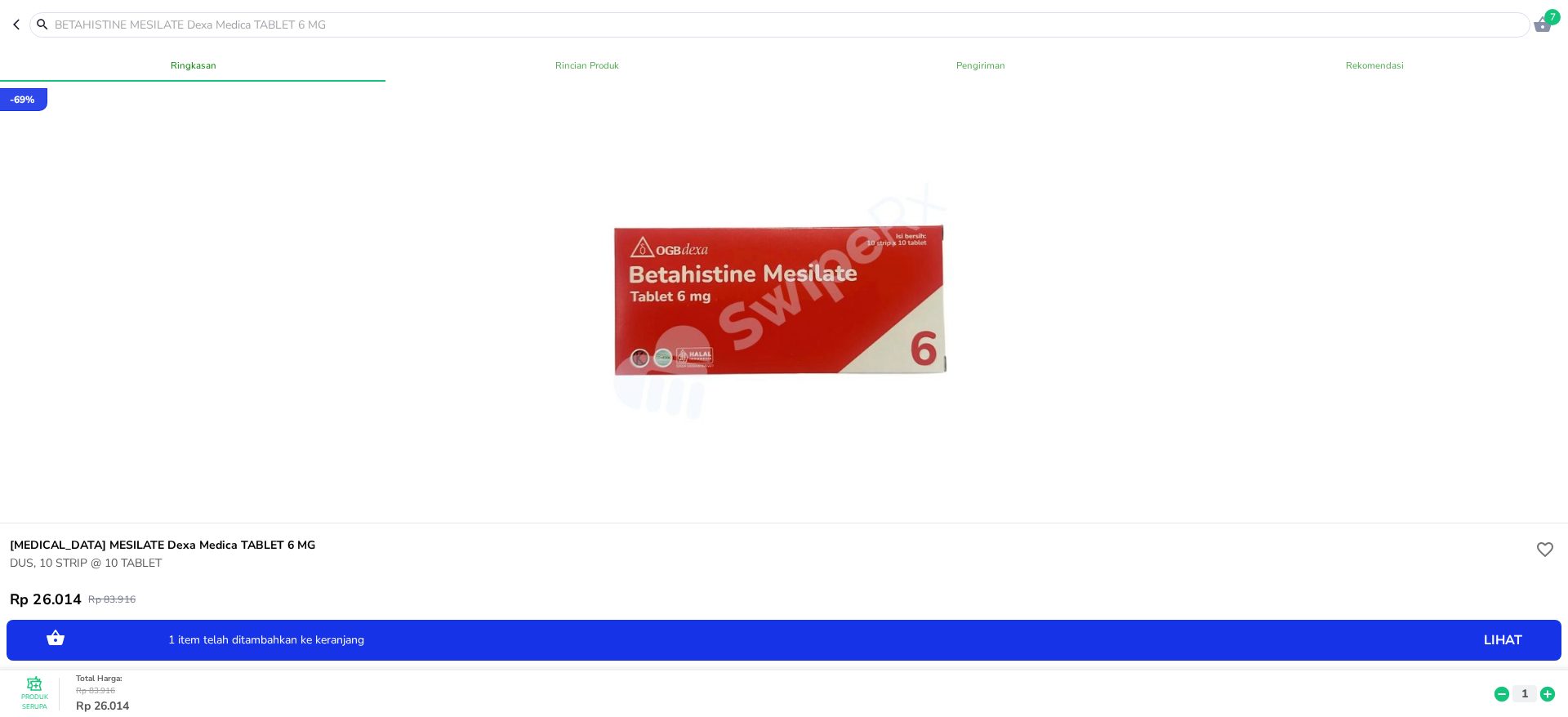
click at [229, 18] on input "text" at bounding box center [790, 25] width 1473 height 18
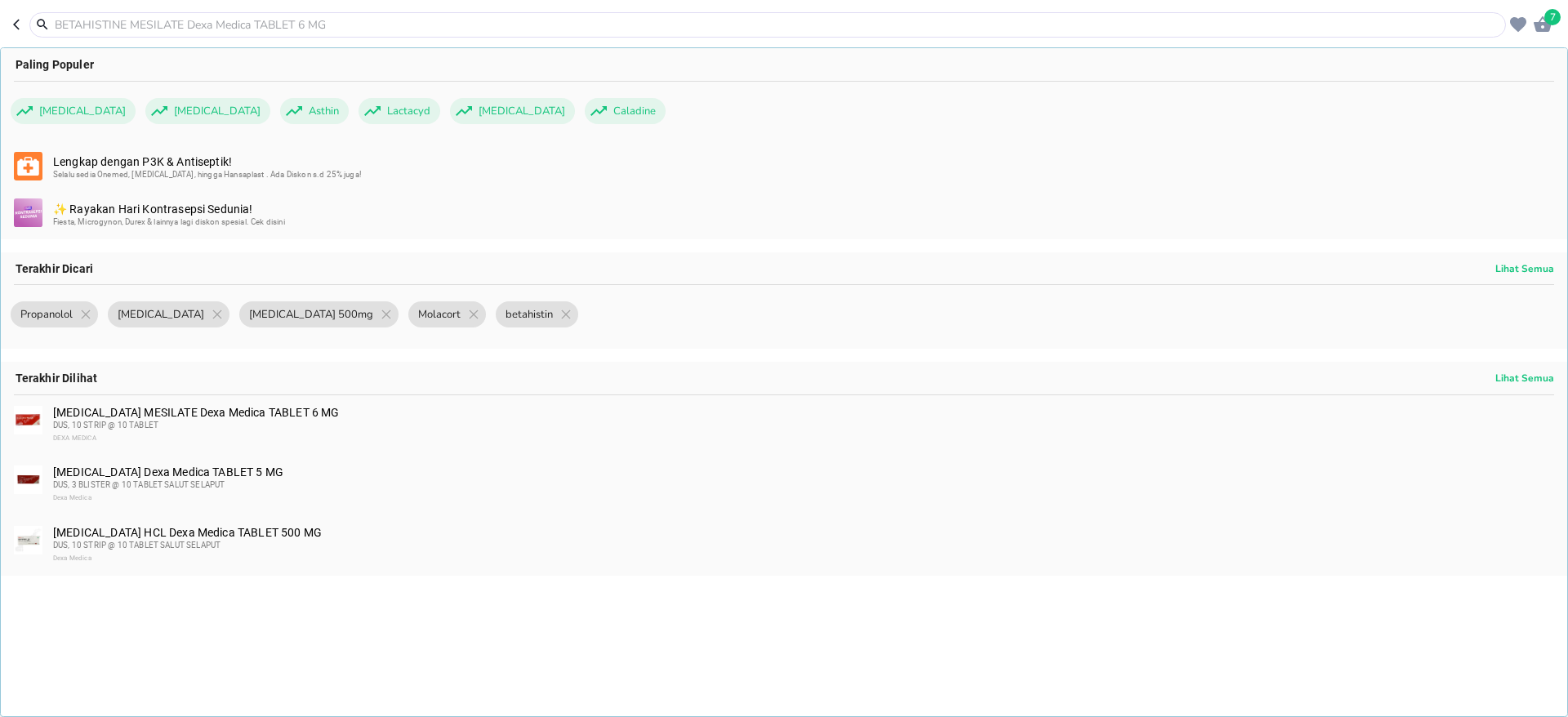
click at [182, 27] on input "text" at bounding box center [778, 25] width 1449 height 18
paste input "Propanolol"
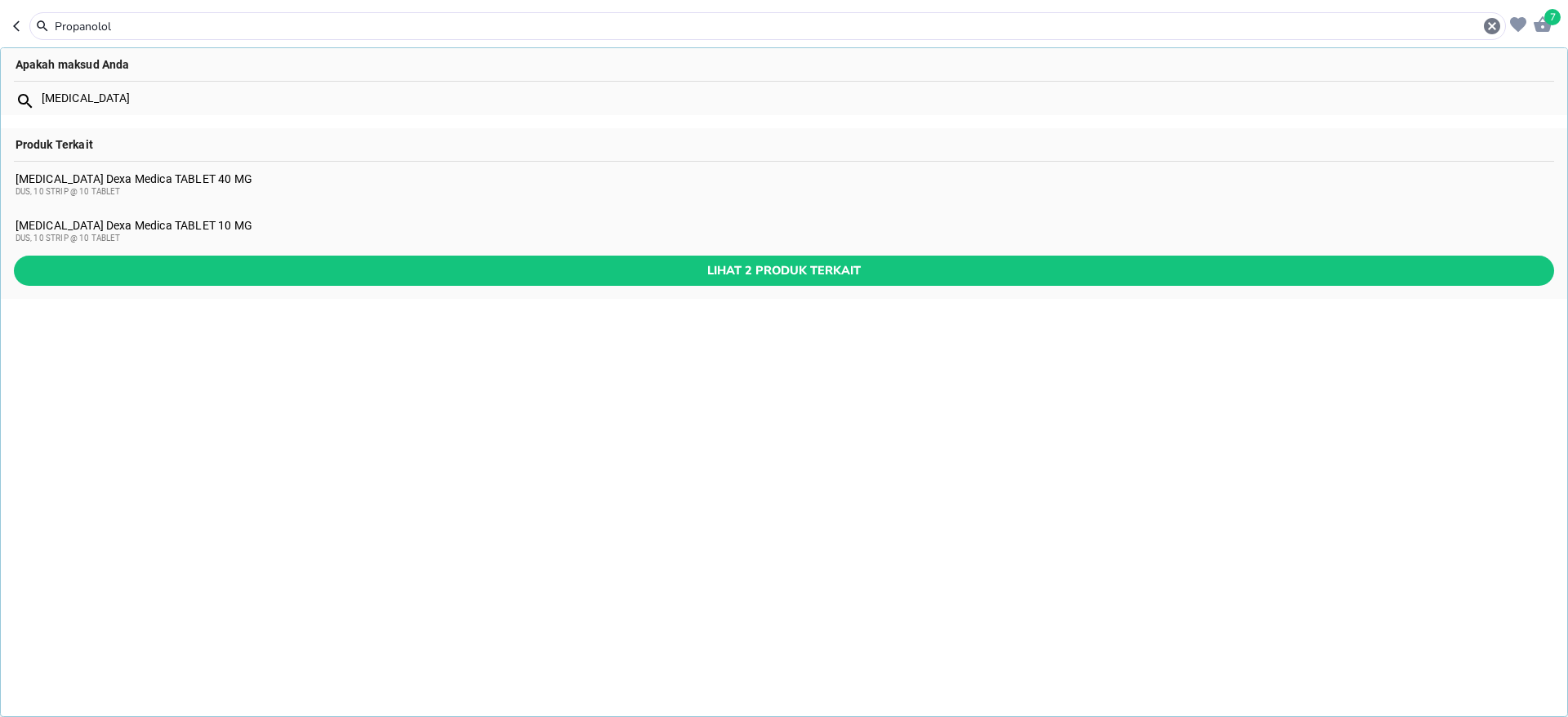
type input "Propanolol"
click at [241, 215] on div "[MEDICAL_DATA] Dexa Medica TABLET 10 MG DUS, 10 STRIP @ 10 TABLET" at bounding box center [784, 232] width 1566 height 47
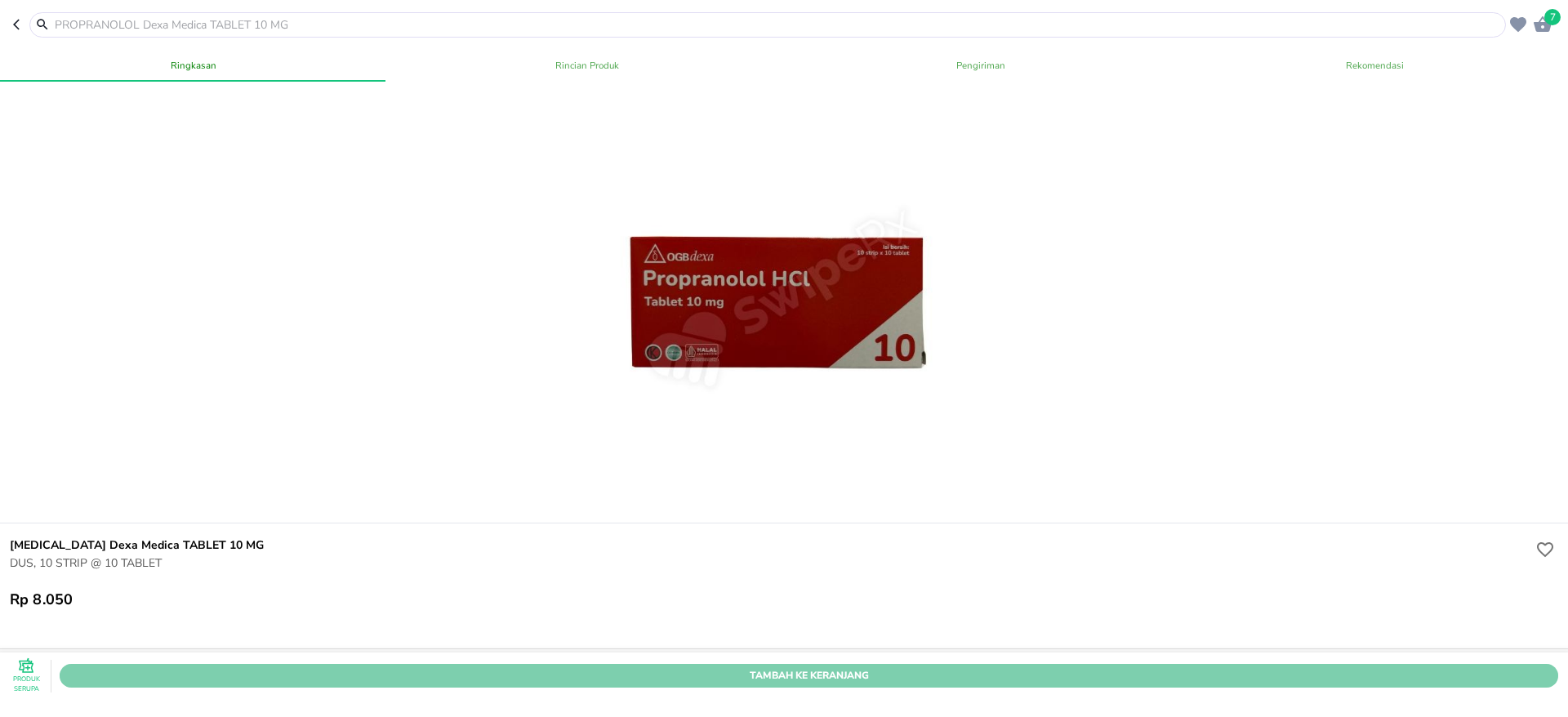
click at [841, 667] on span "Tambah Ke Keranjang" at bounding box center [808, 675] width 1474 height 18
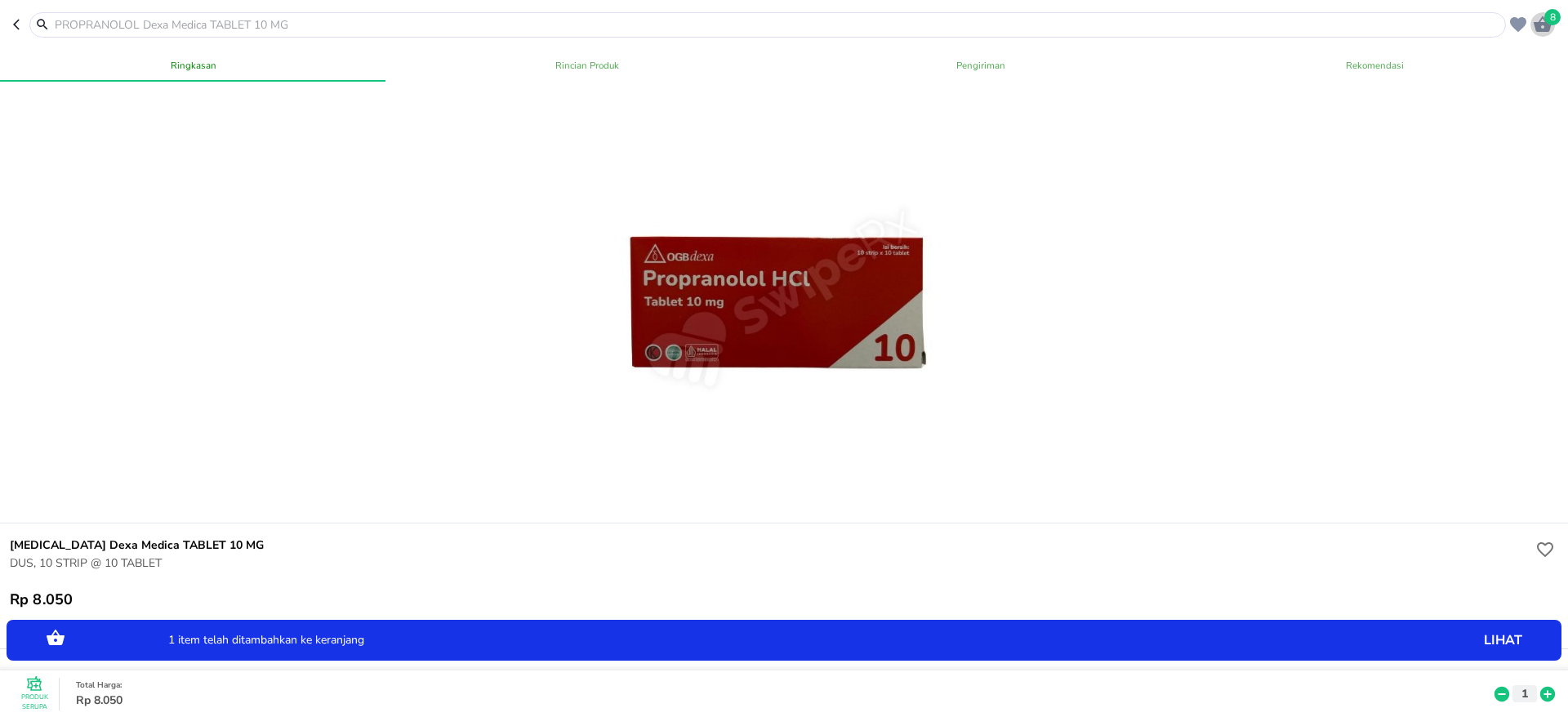
click at [1547, 30] on icon "button" at bounding box center [1542, 24] width 18 height 16
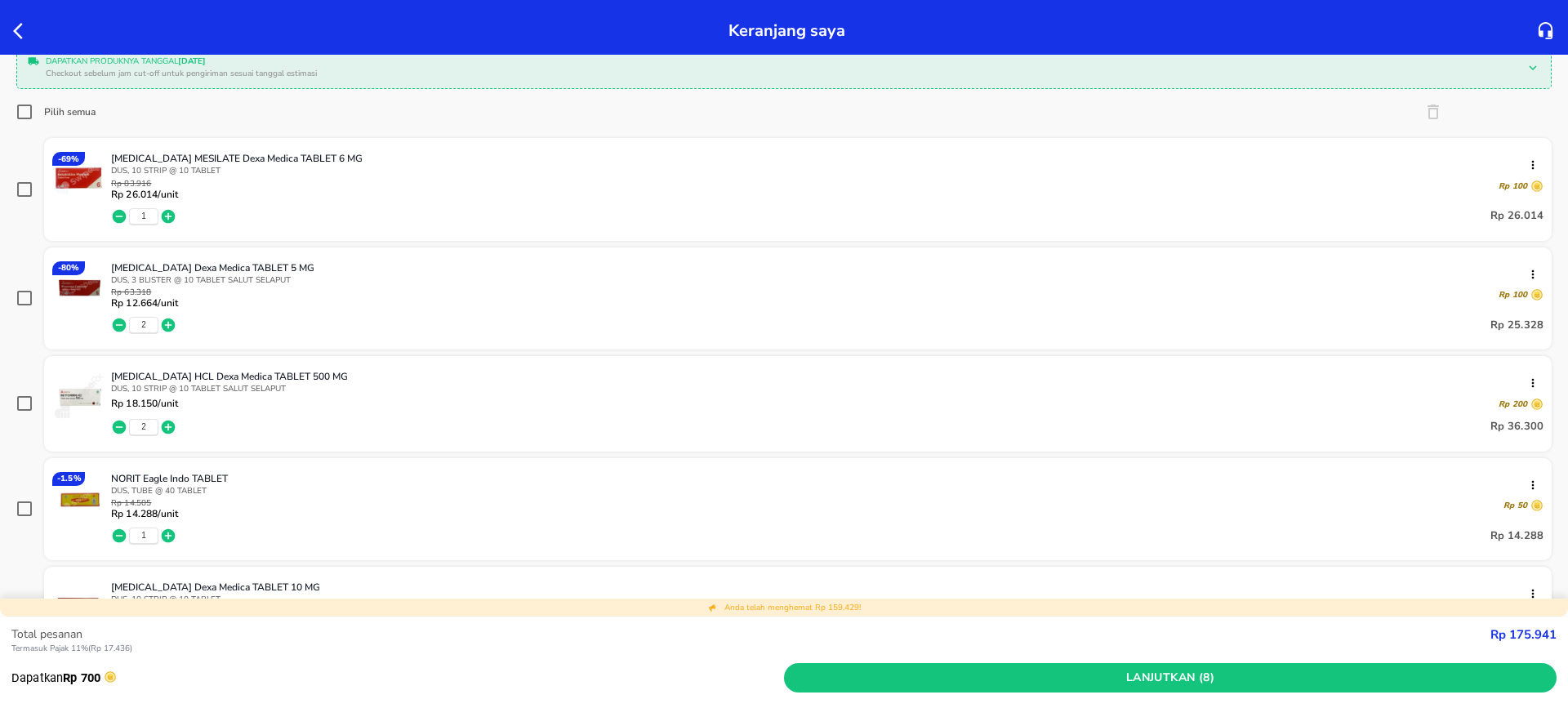
scroll to position [203, 0]
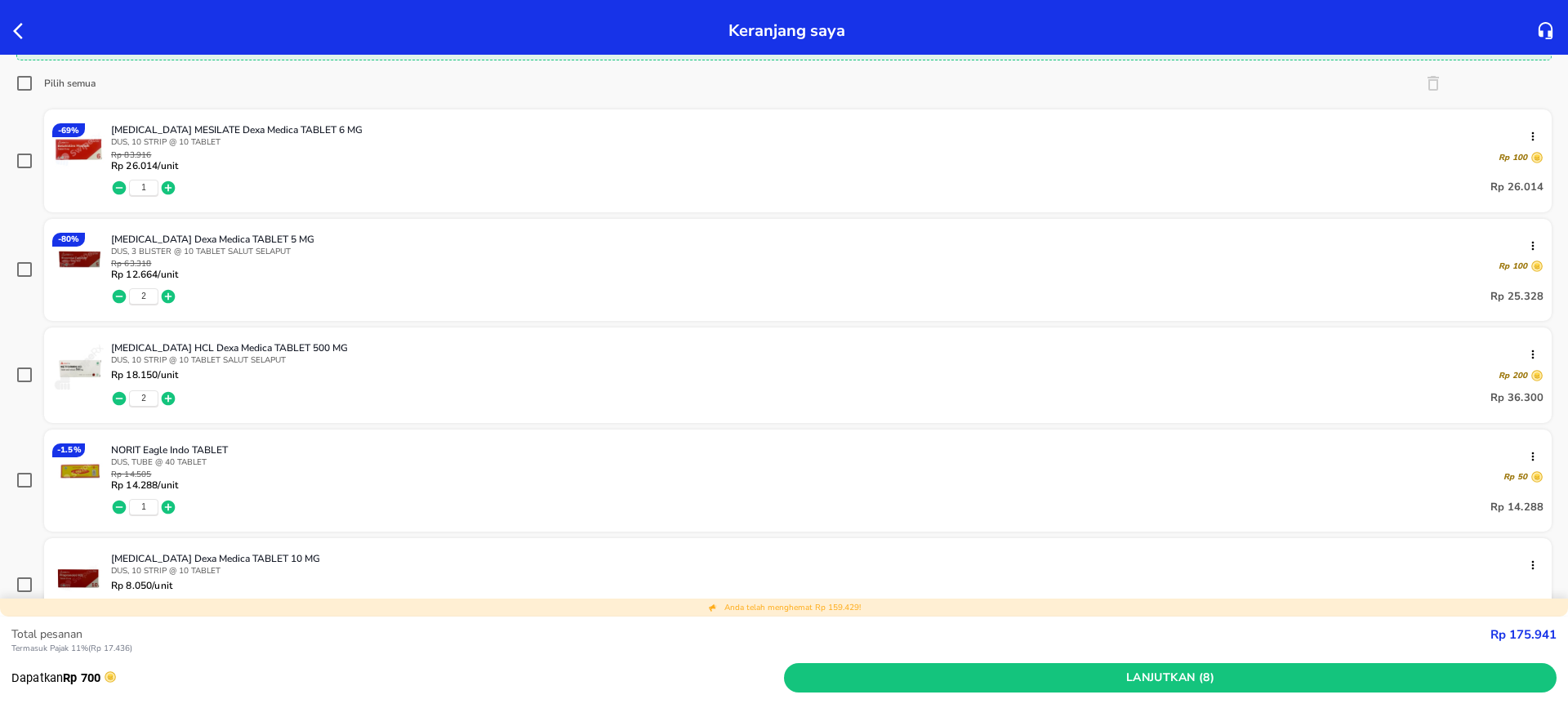
click at [211, 44] on div "Keranjang saya" at bounding box center [784, 30] width 1549 height 35
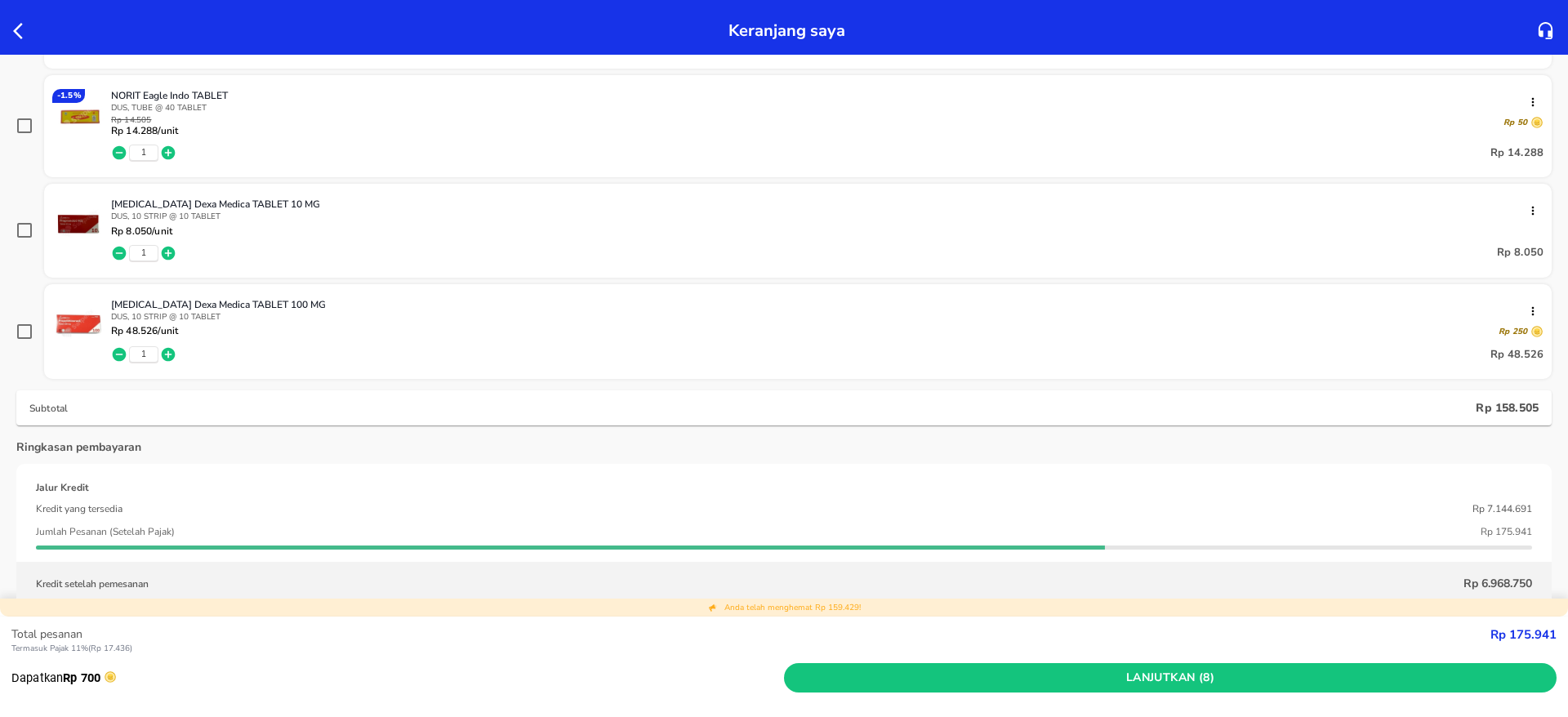
scroll to position [568, 0]
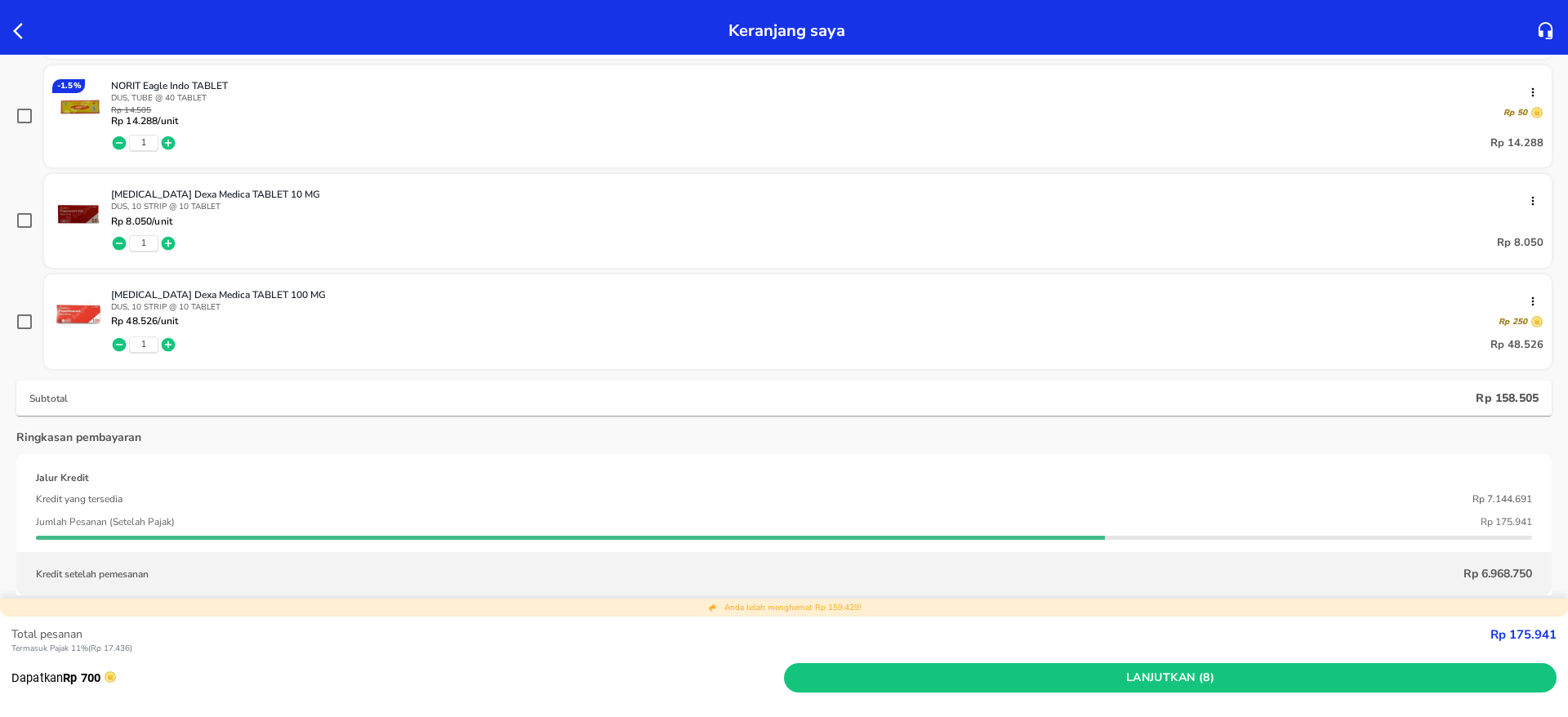
click at [294, 440] on div "Ringkasan pembayaran Jalur Kredit Kredit yang tersedia Rp 7.144.691 Jumlah Pesa…" at bounding box center [784, 512] width 1536 height 167
click at [380, 573] on div "Kredit setelah pemesanan Rp 6.968.750" at bounding box center [784, 573] width 1509 height 18
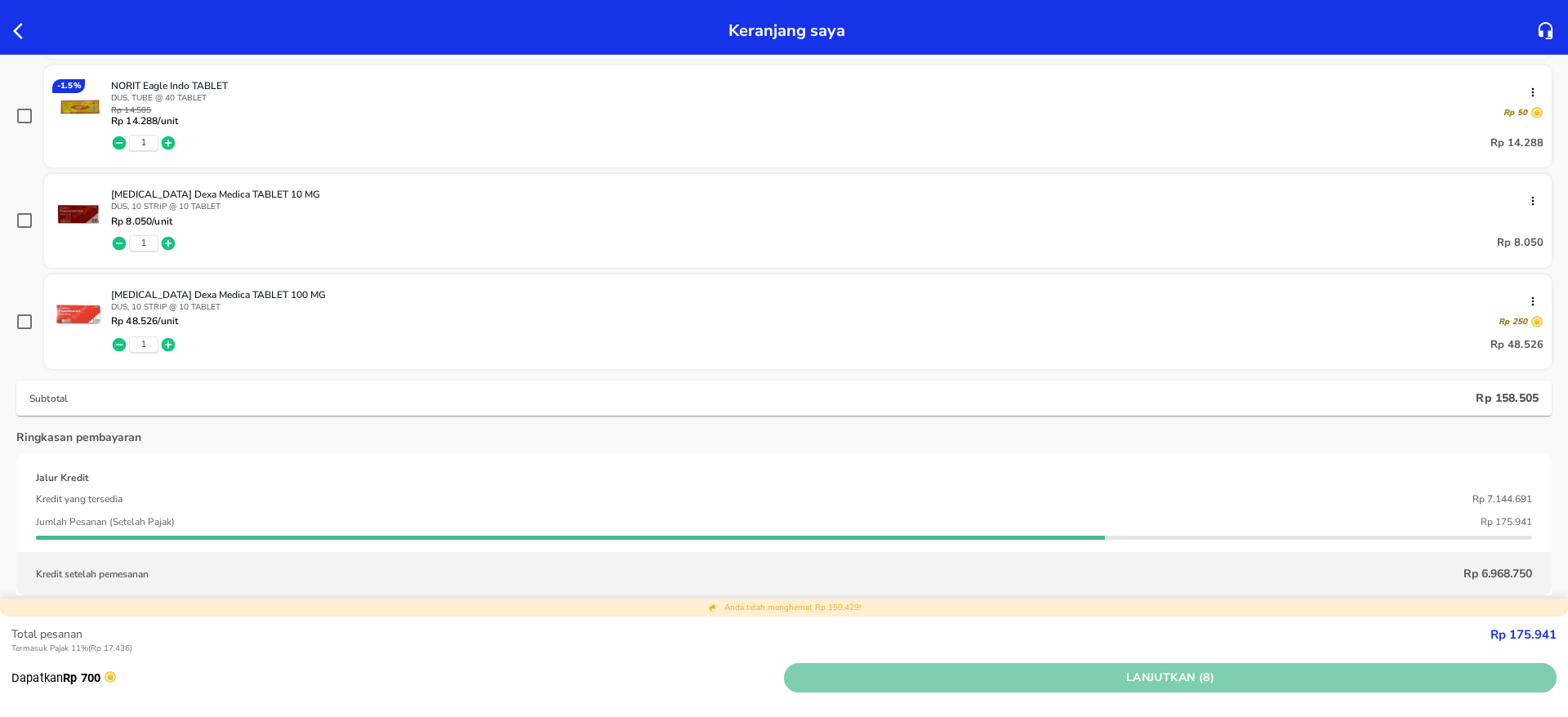
click at [1176, 681] on span "Lanjutkan (8)" at bounding box center [1170, 678] width 760 height 20
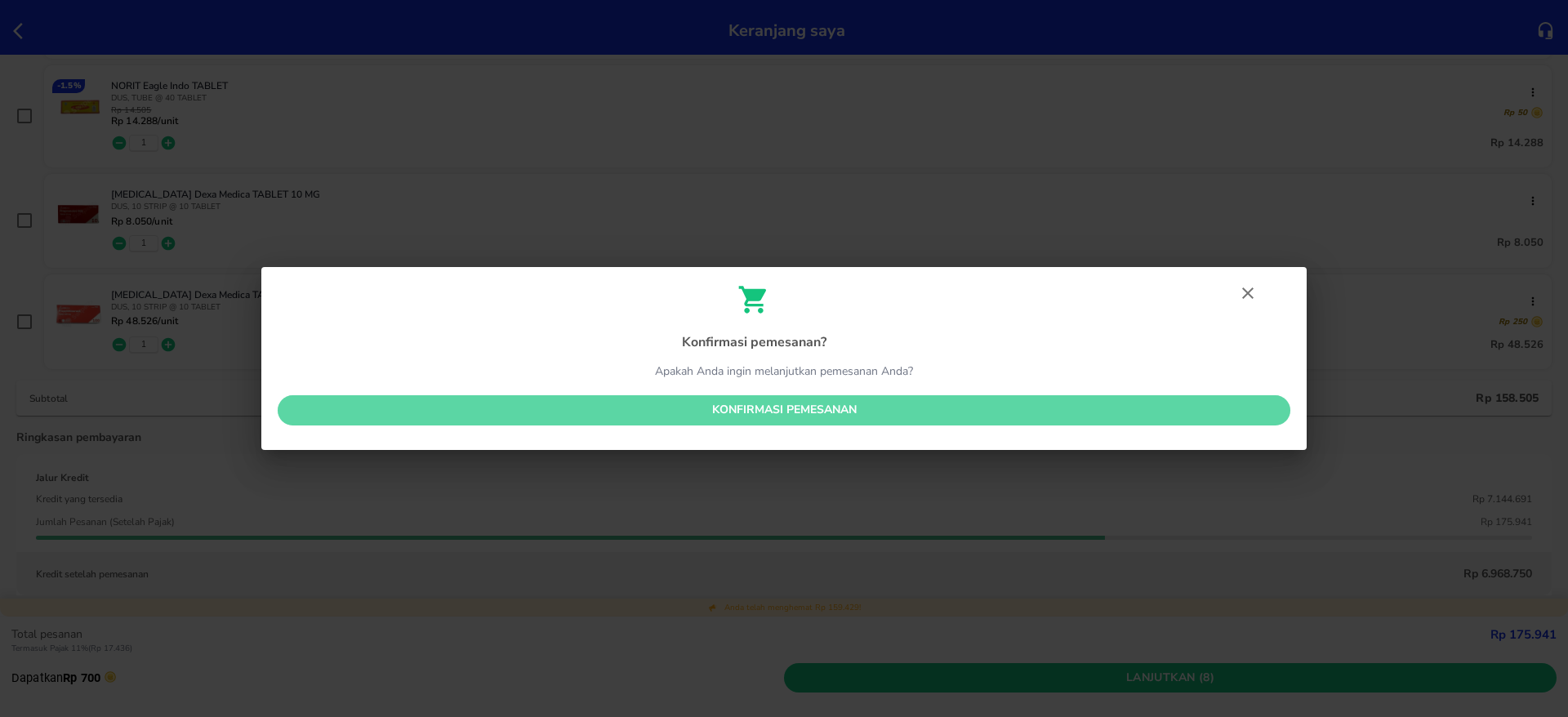
click at [811, 412] on span "Konfirmasi pemesanan" at bounding box center [784, 411] width 987 height 20
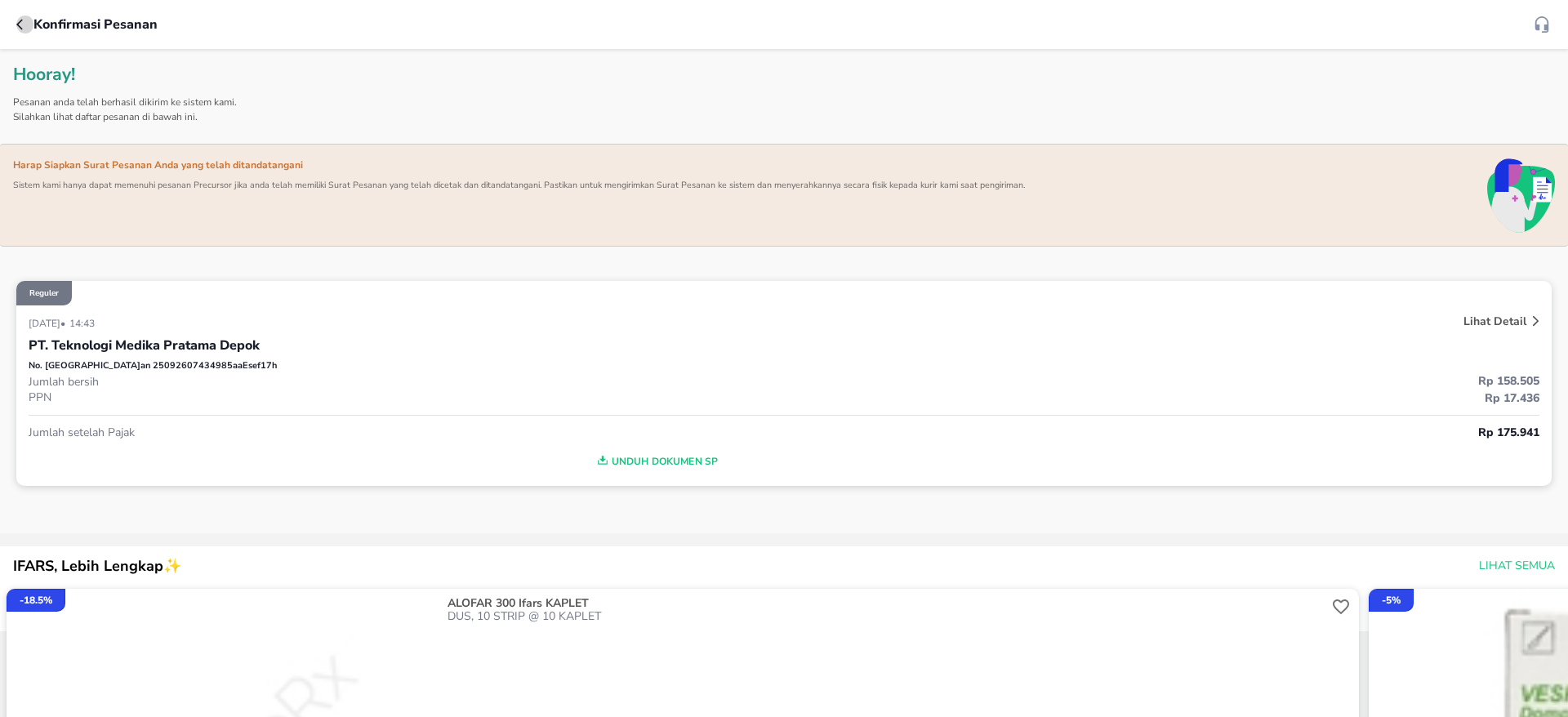
click at [20, 29] on icon "button" at bounding box center [23, 24] width 13 height 13
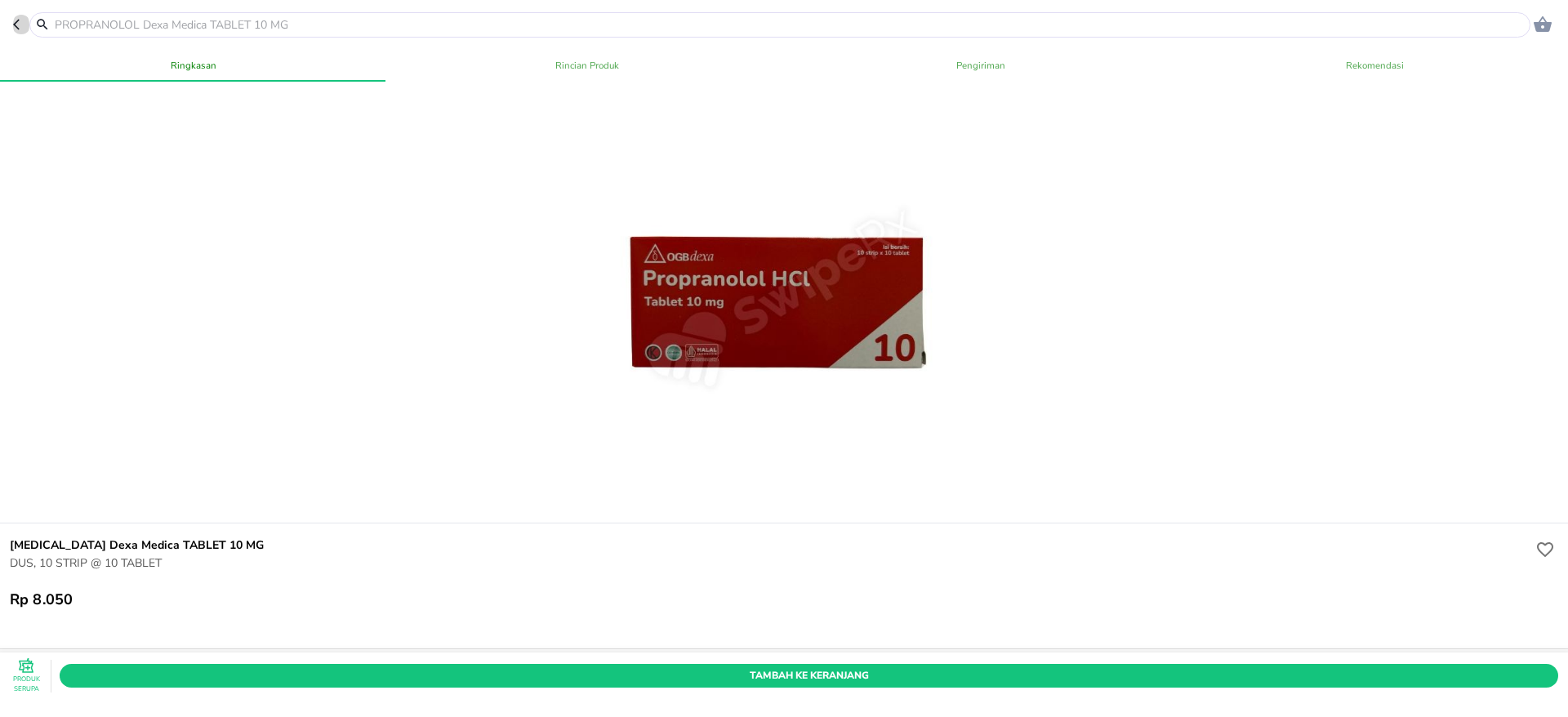
click at [21, 19] on icon "button" at bounding box center [19, 24] width 13 height 13
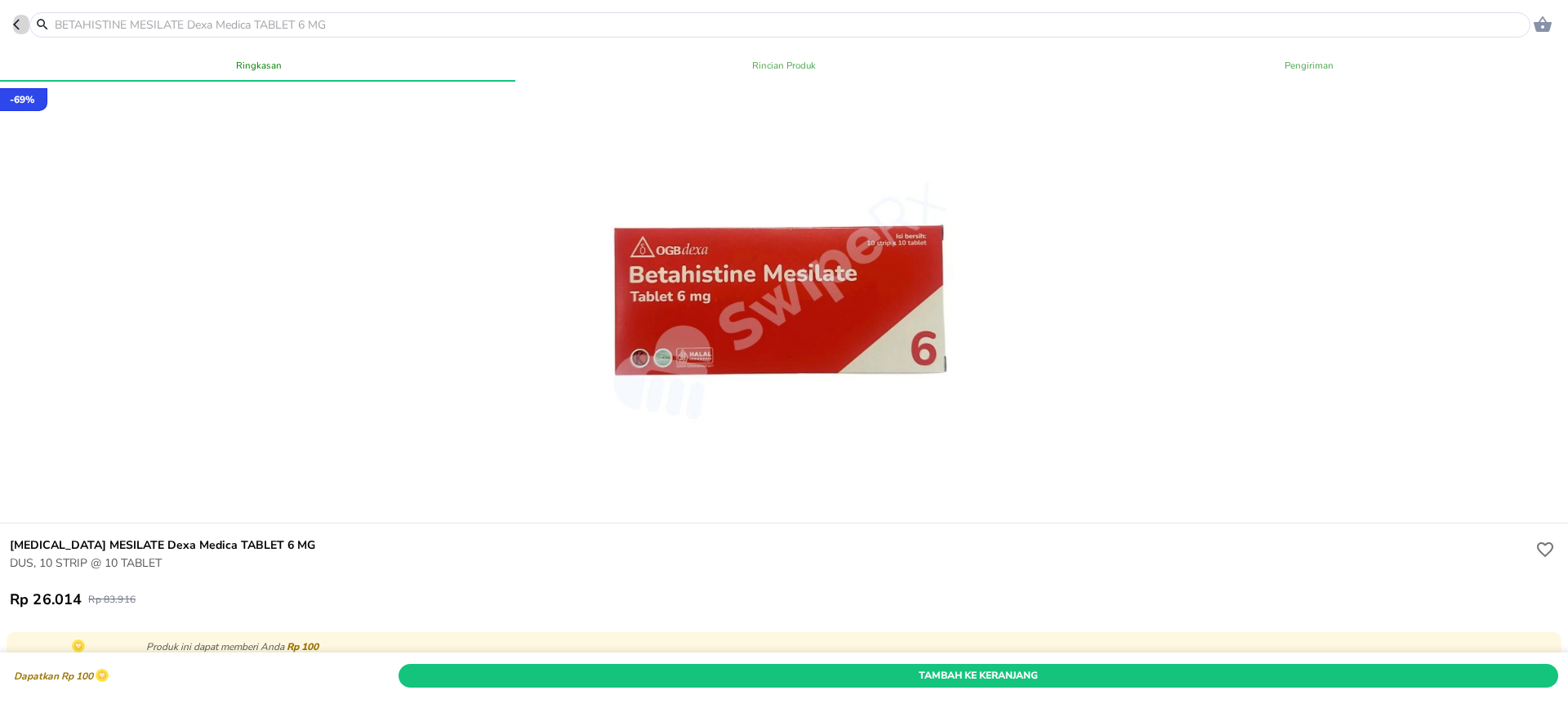
click at [21, 19] on icon "button" at bounding box center [19, 24] width 13 height 13
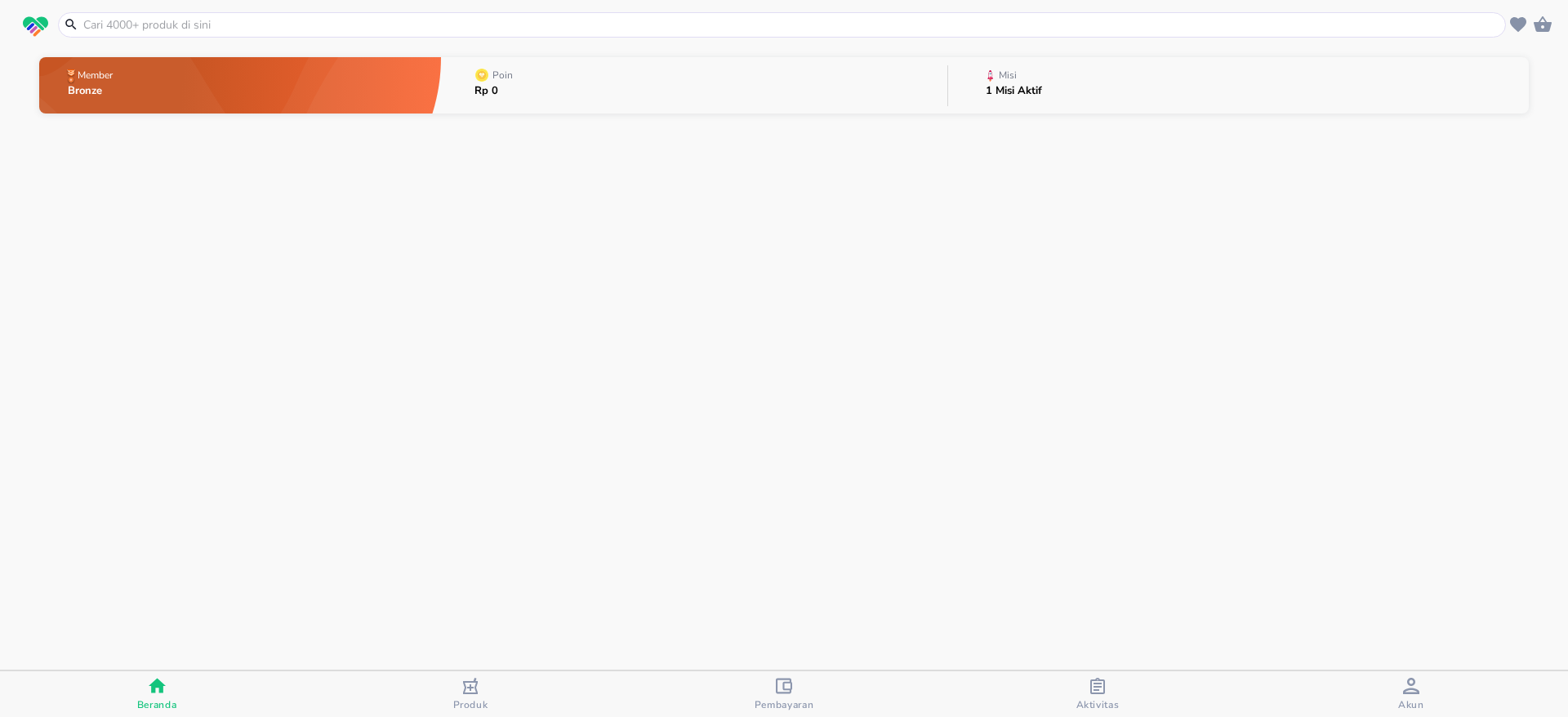
click at [21, 19] on span "button" at bounding box center [36, 27] width 37 height 21
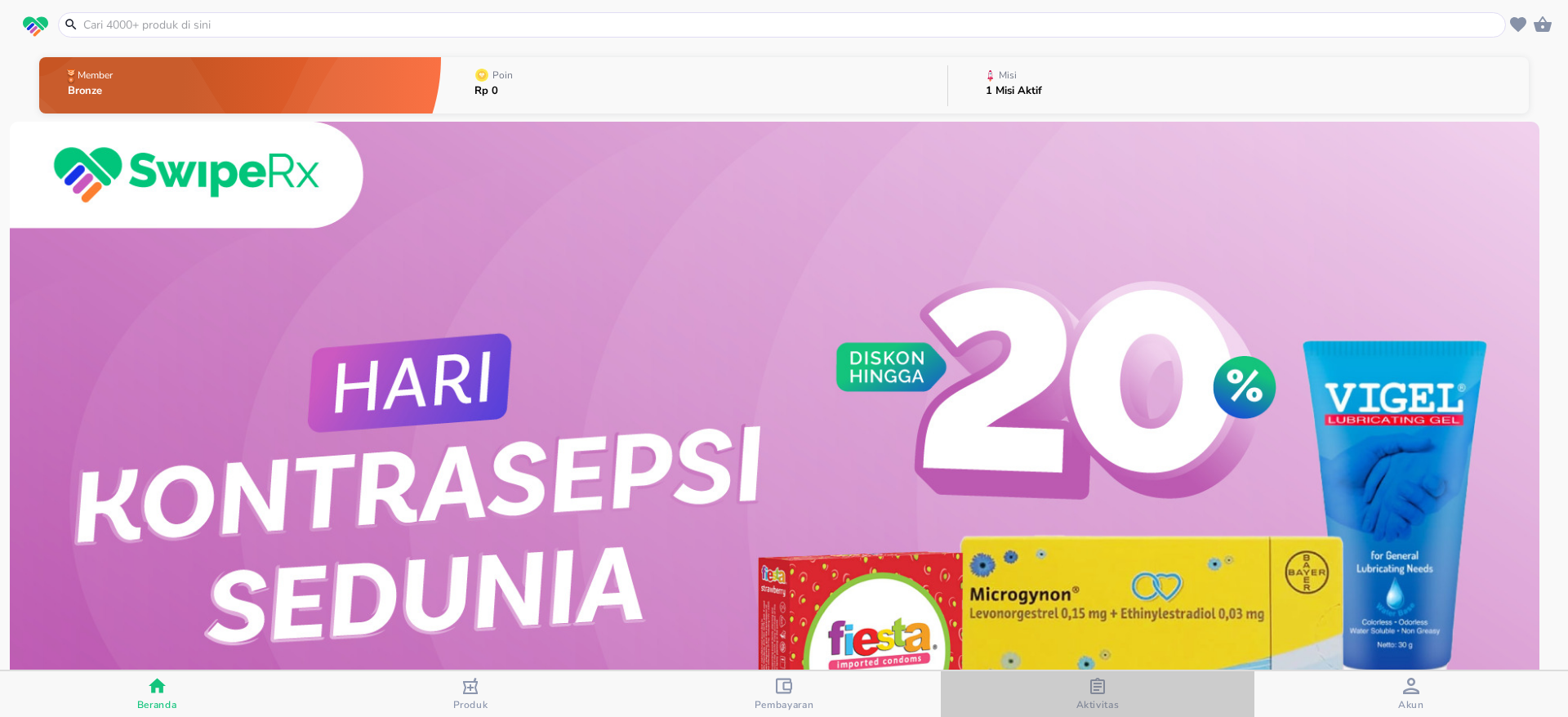
click at [1083, 699] on span "Aktivitas" at bounding box center [1097, 705] width 43 height 13
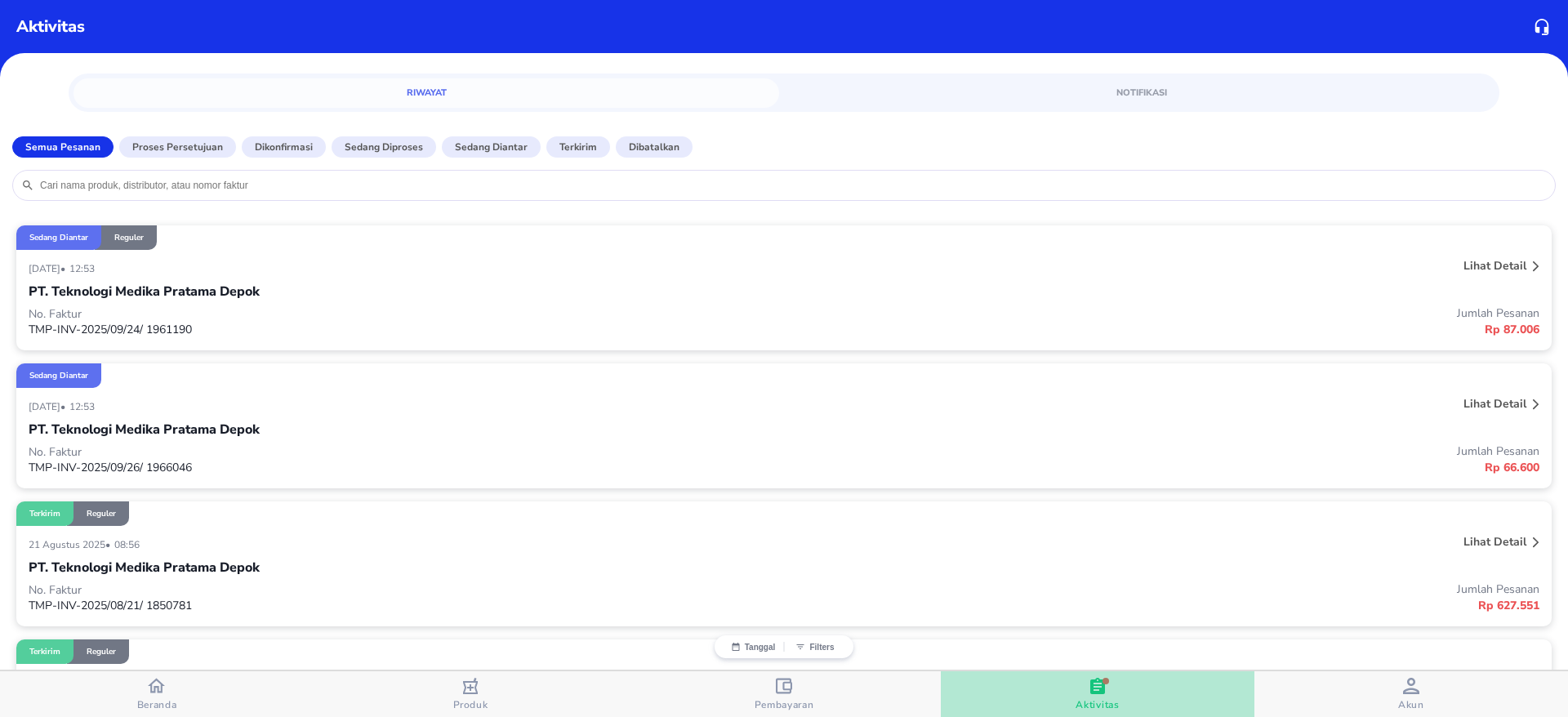
click at [1103, 699] on span "Aktivitas" at bounding box center [1096, 705] width 43 height 13
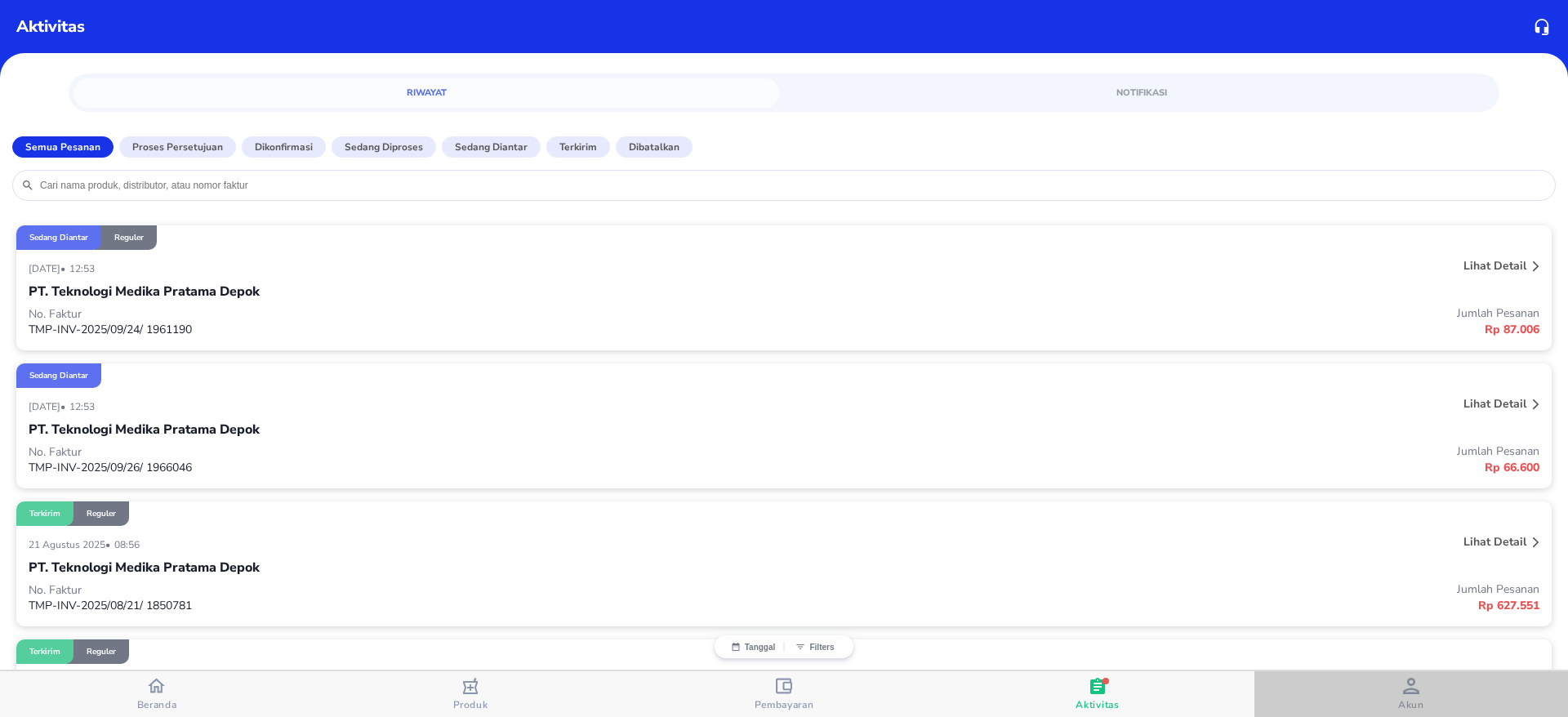
click at [1404, 687] on icon "button" at bounding box center [1411, 686] width 17 height 17
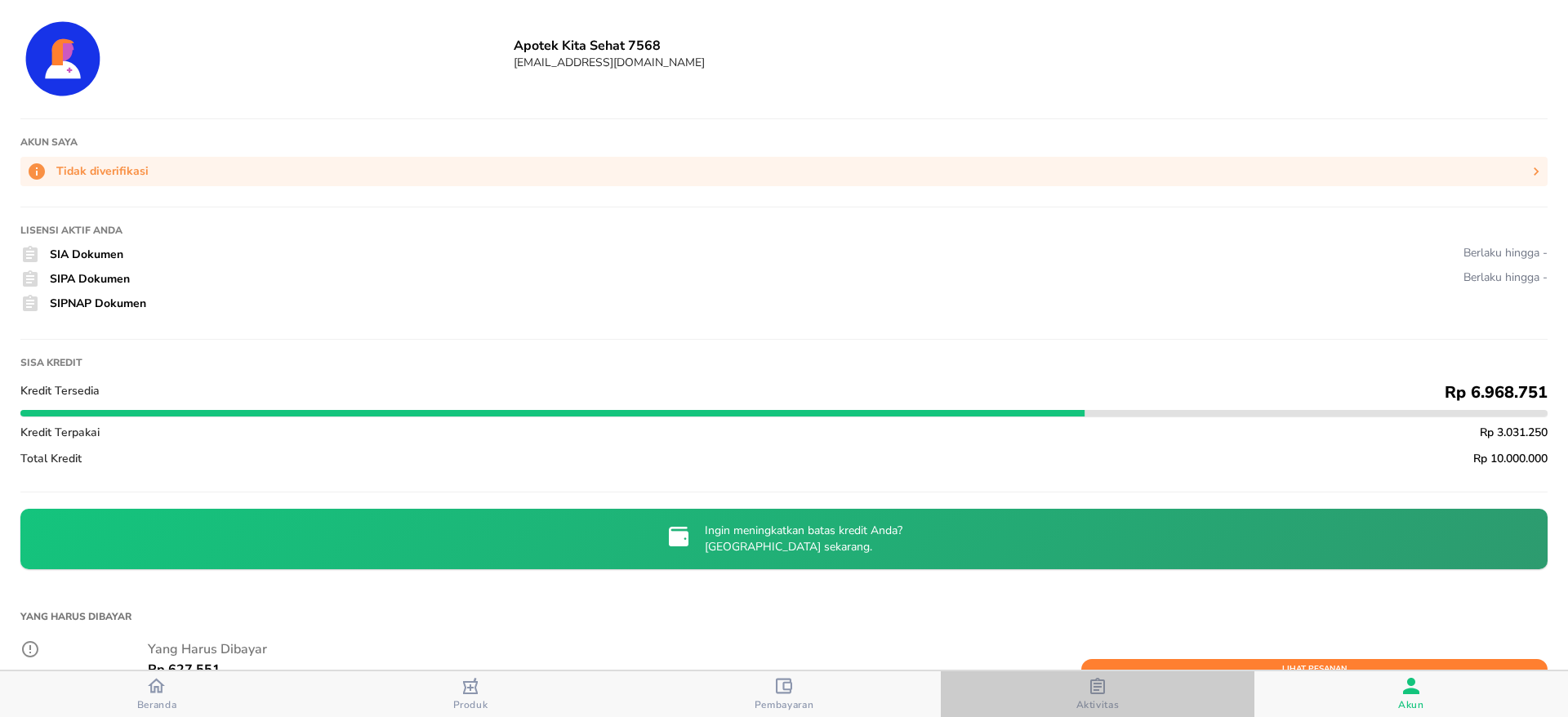
click at [1095, 687] on icon "button" at bounding box center [1097, 686] width 17 height 17
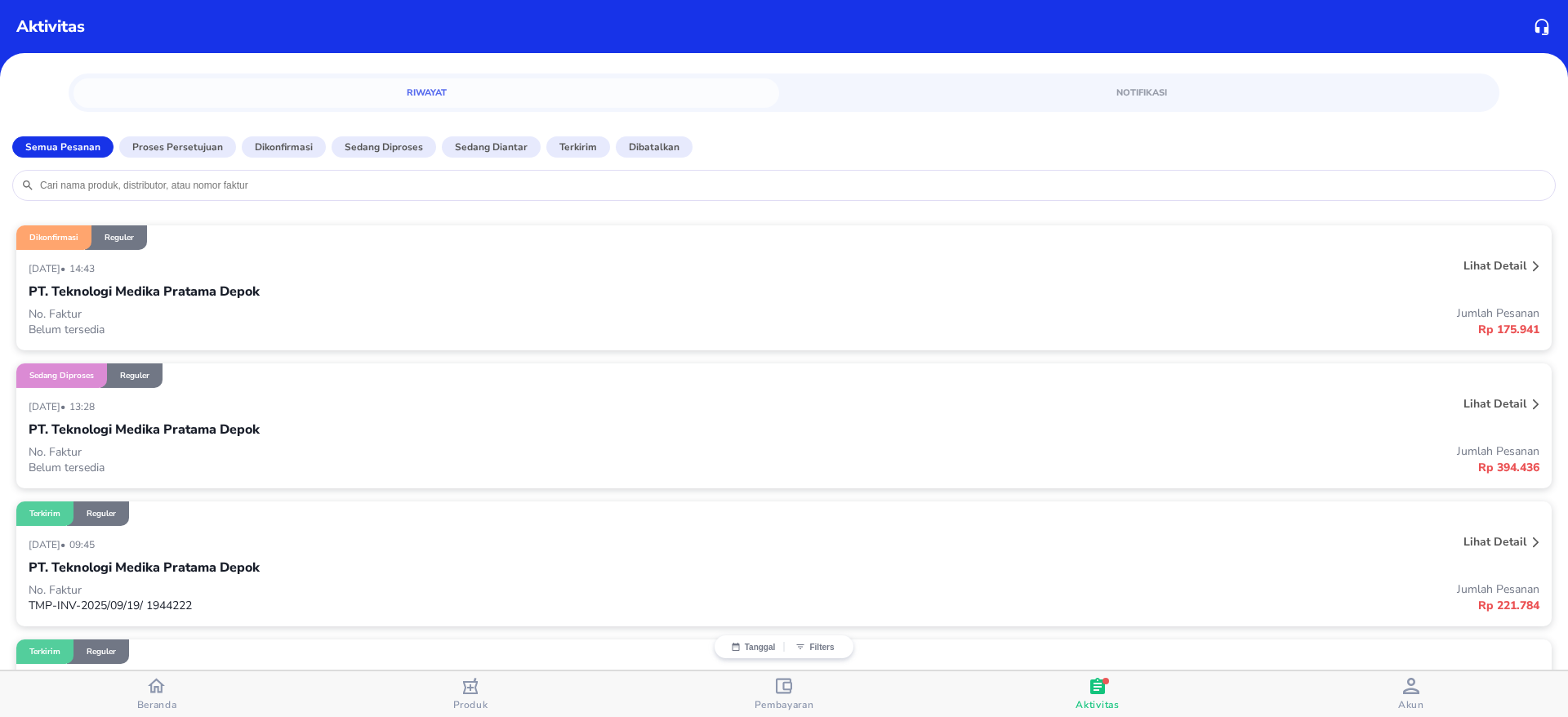
click at [1533, 407] on icon at bounding box center [1536, 404] width 6 height 10
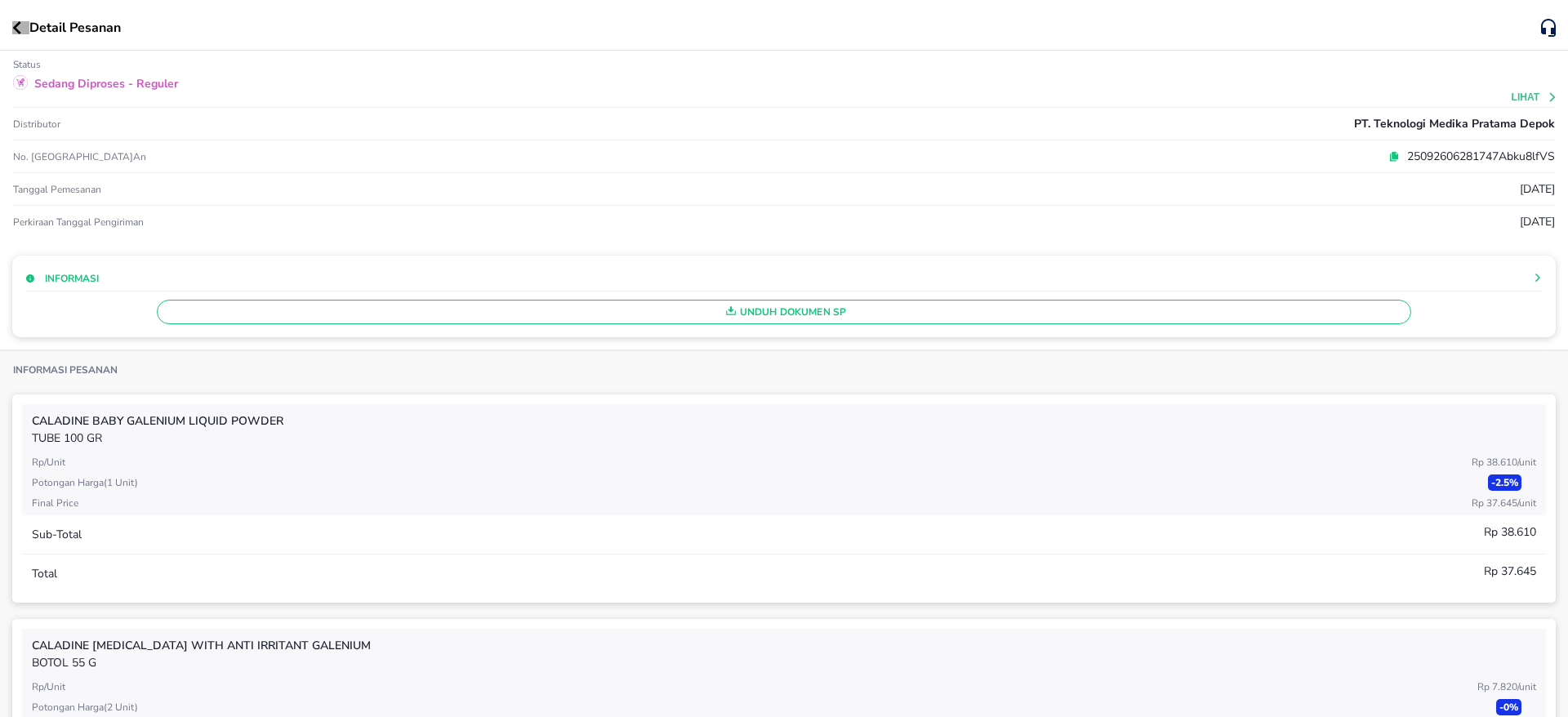
click at [18, 33] on icon "button" at bounding box center [17, 28] width 9 height 13
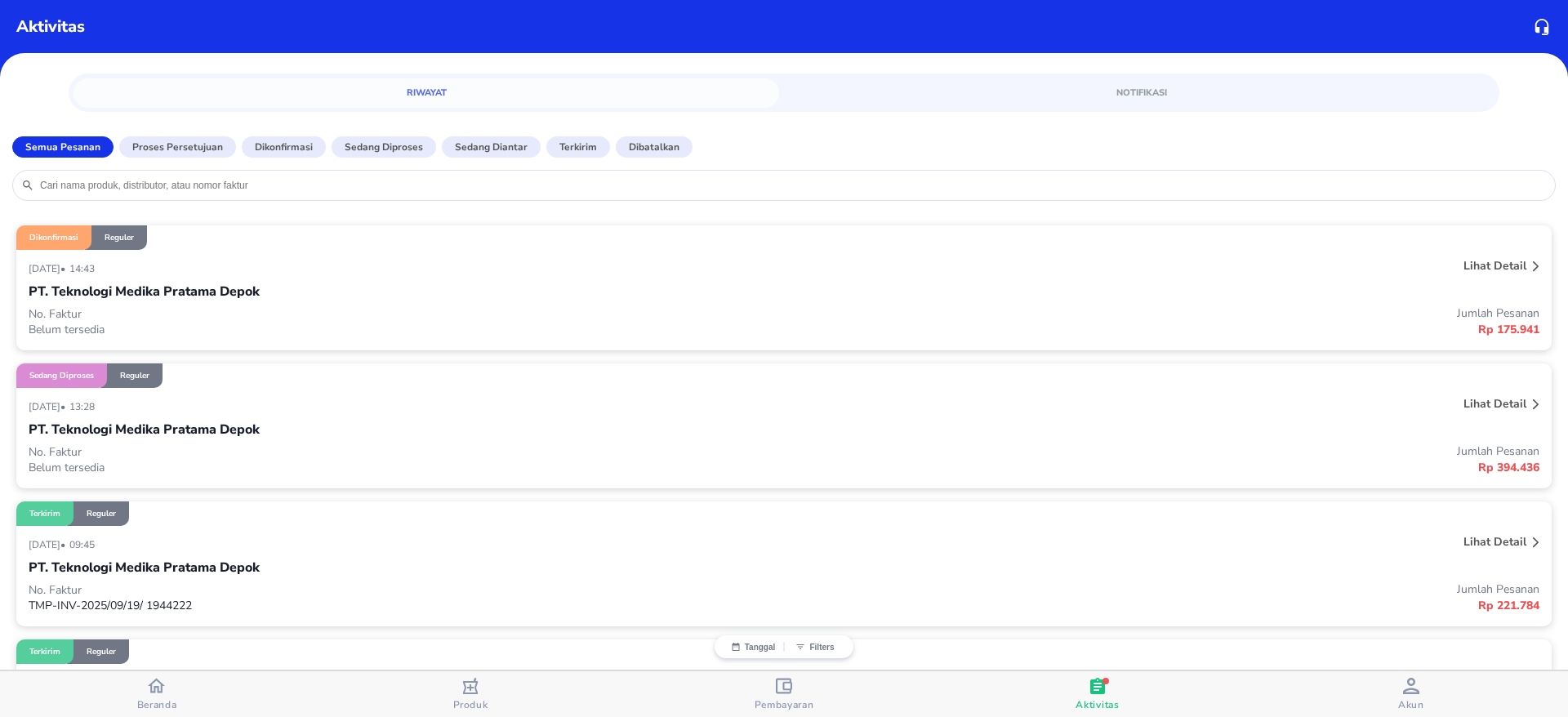
click at [1510, 406] on div "Lihat detail" at bounding box center [1494, 404] width 69 height 22
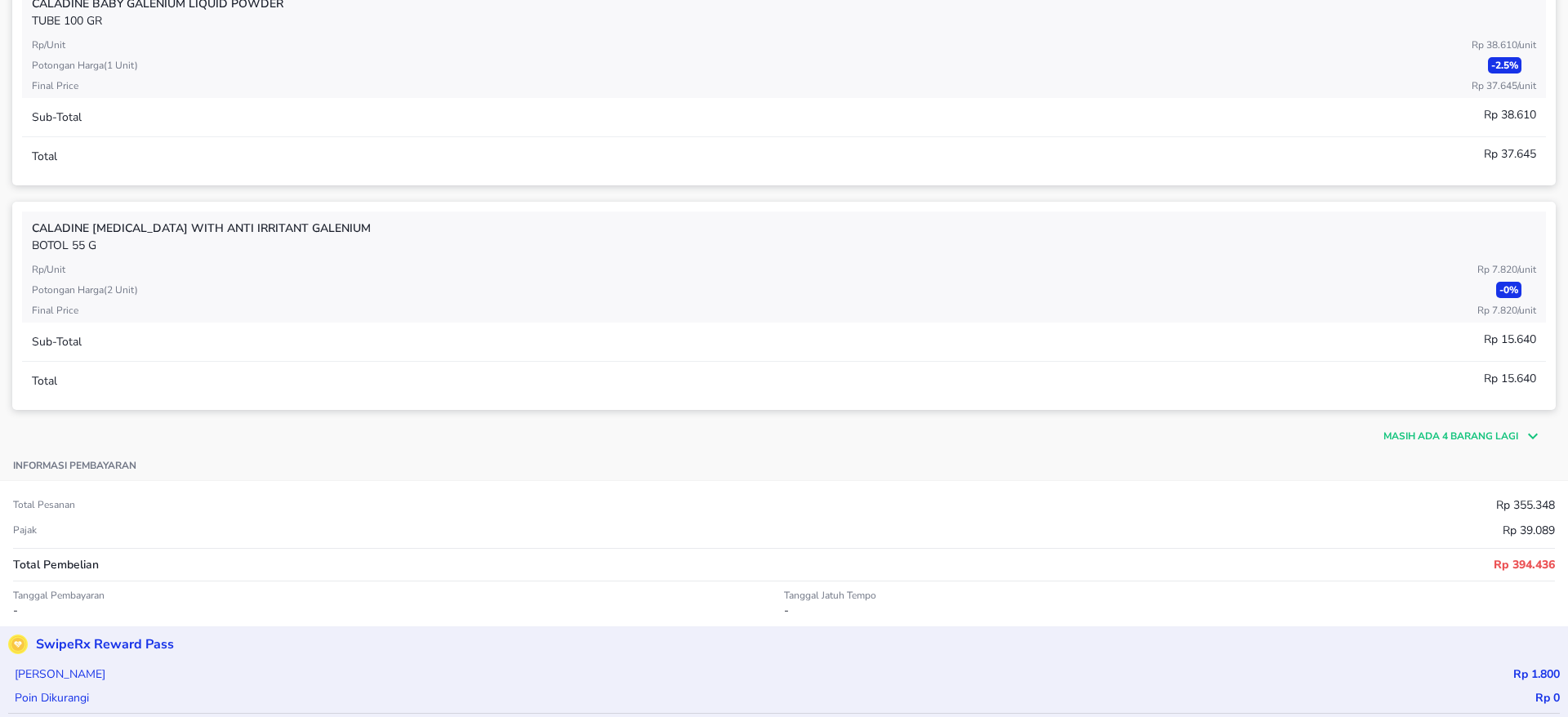
scroll to position [425, 0]
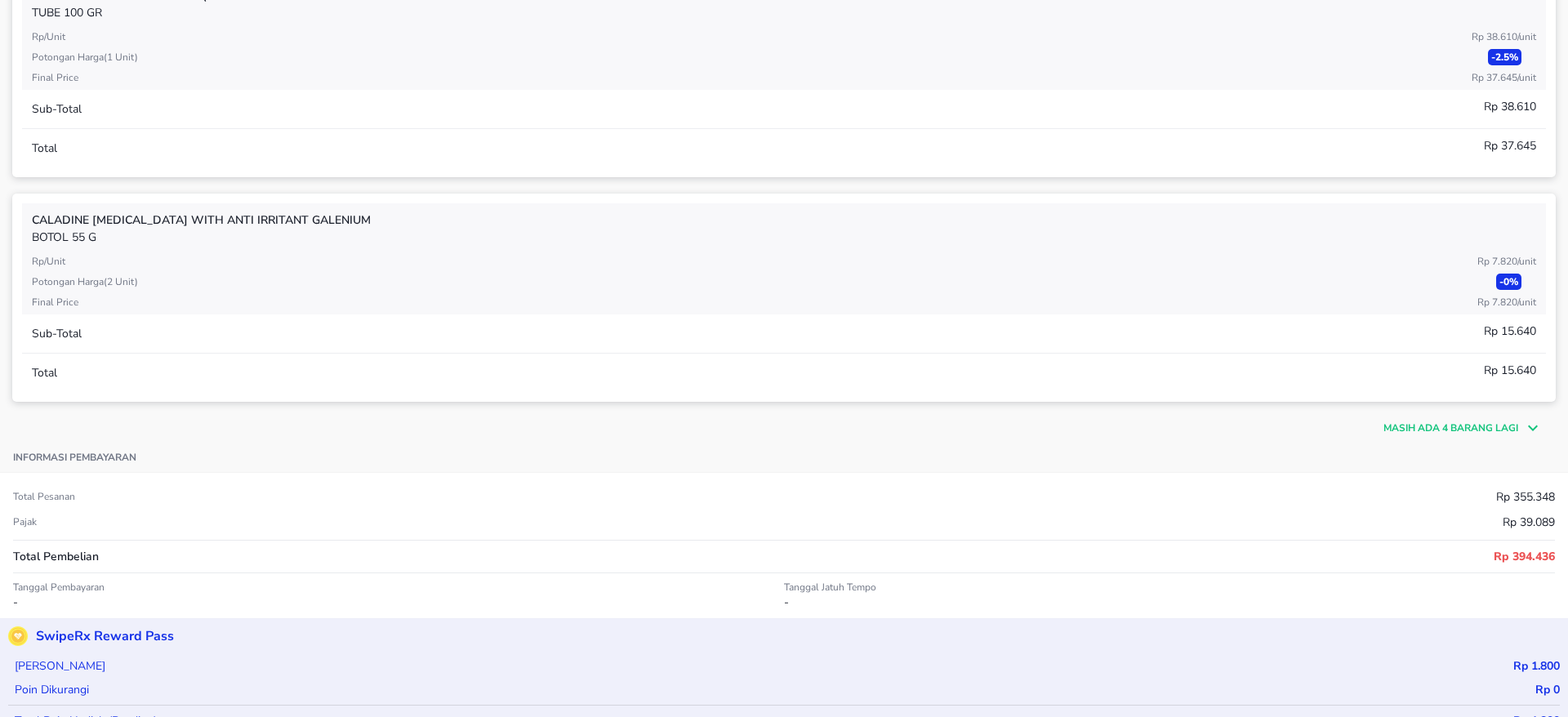
click at [1518, 430] on icon at bounding box center [1530, 427] width 25 height 19
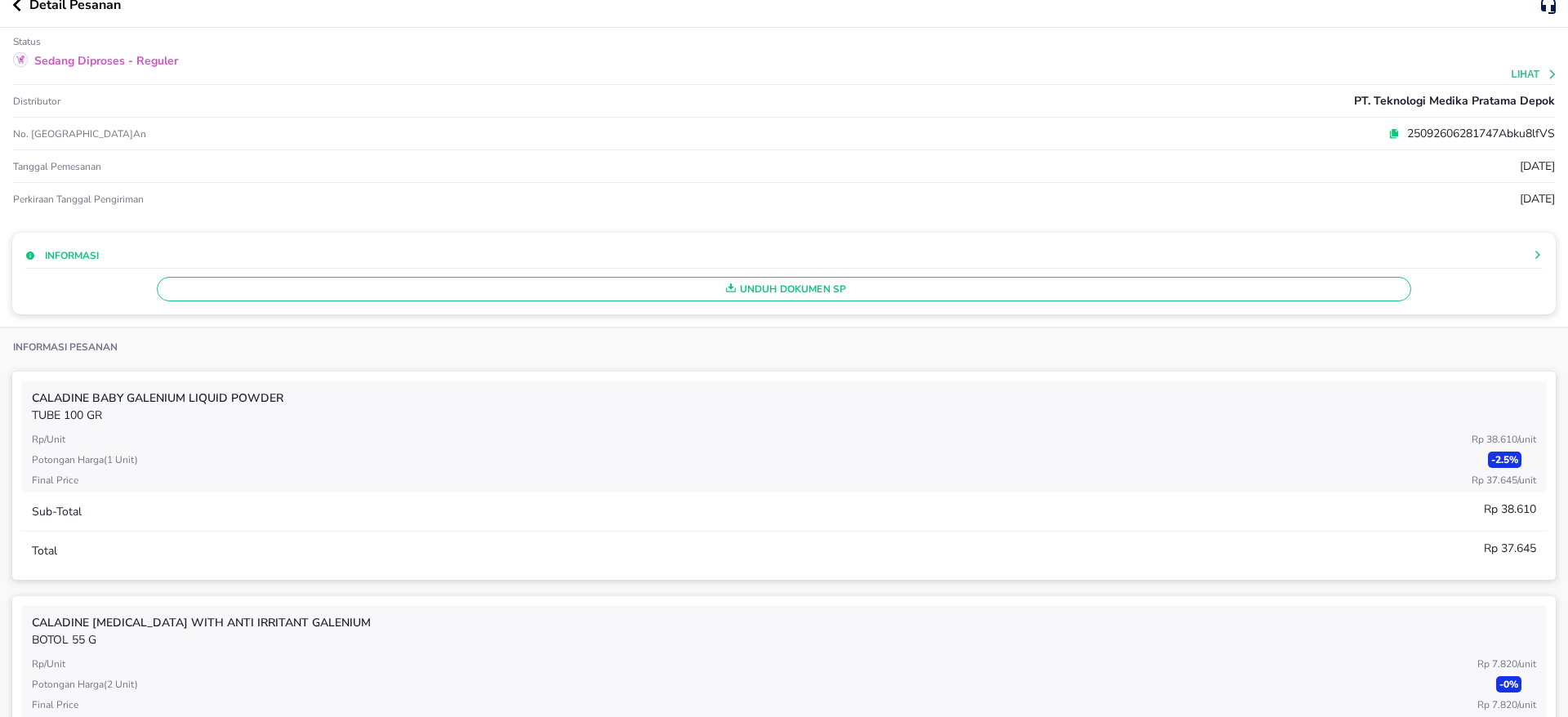
scroll to position [0, 0]
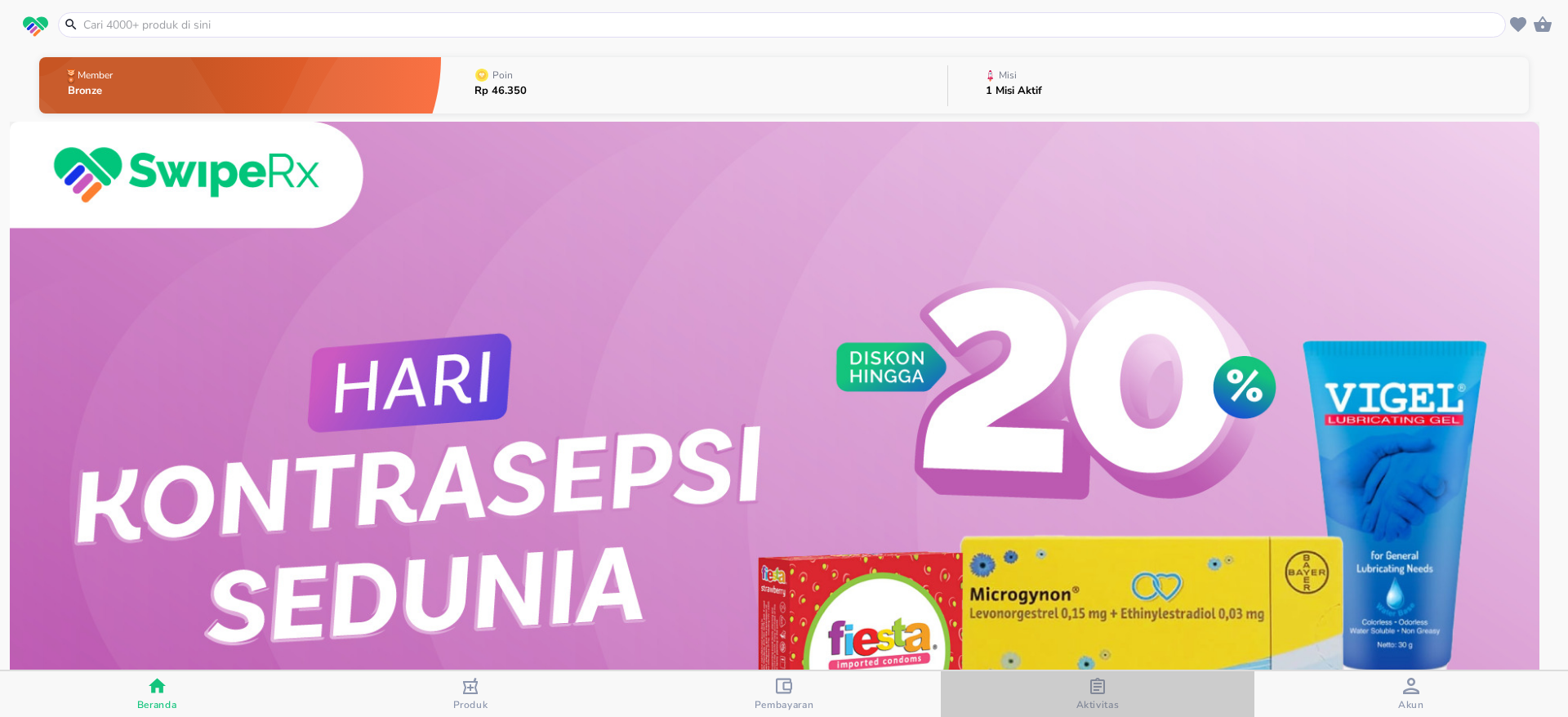
click at [1097, 694] on div "button" at bounding box center [1097, 687] width 17 height 20
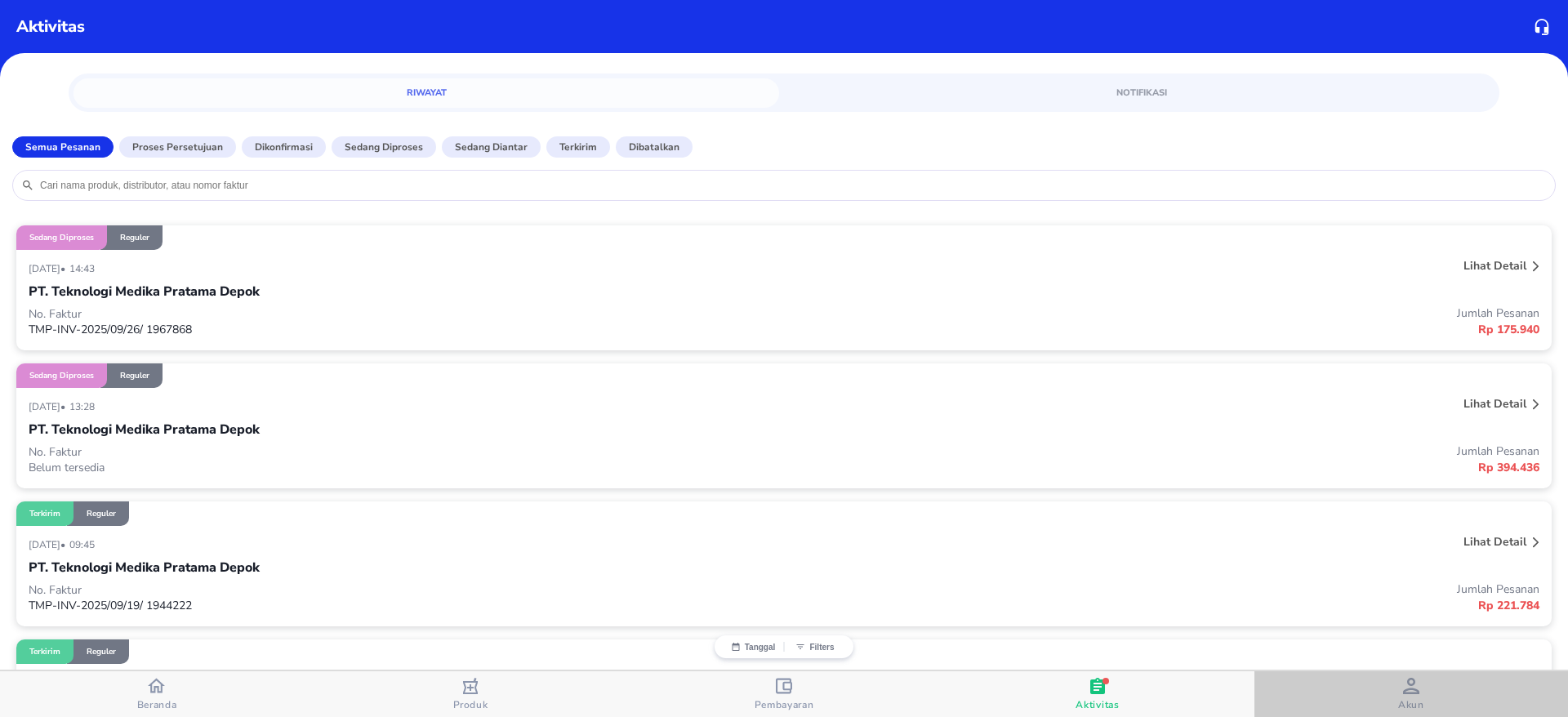
click at [1405, 687] on icon "button" at bounding box center [1411, 686] width 17 height 17
click at [1529, 266] on div at bounding box center [1536, 268] width 13 height 26
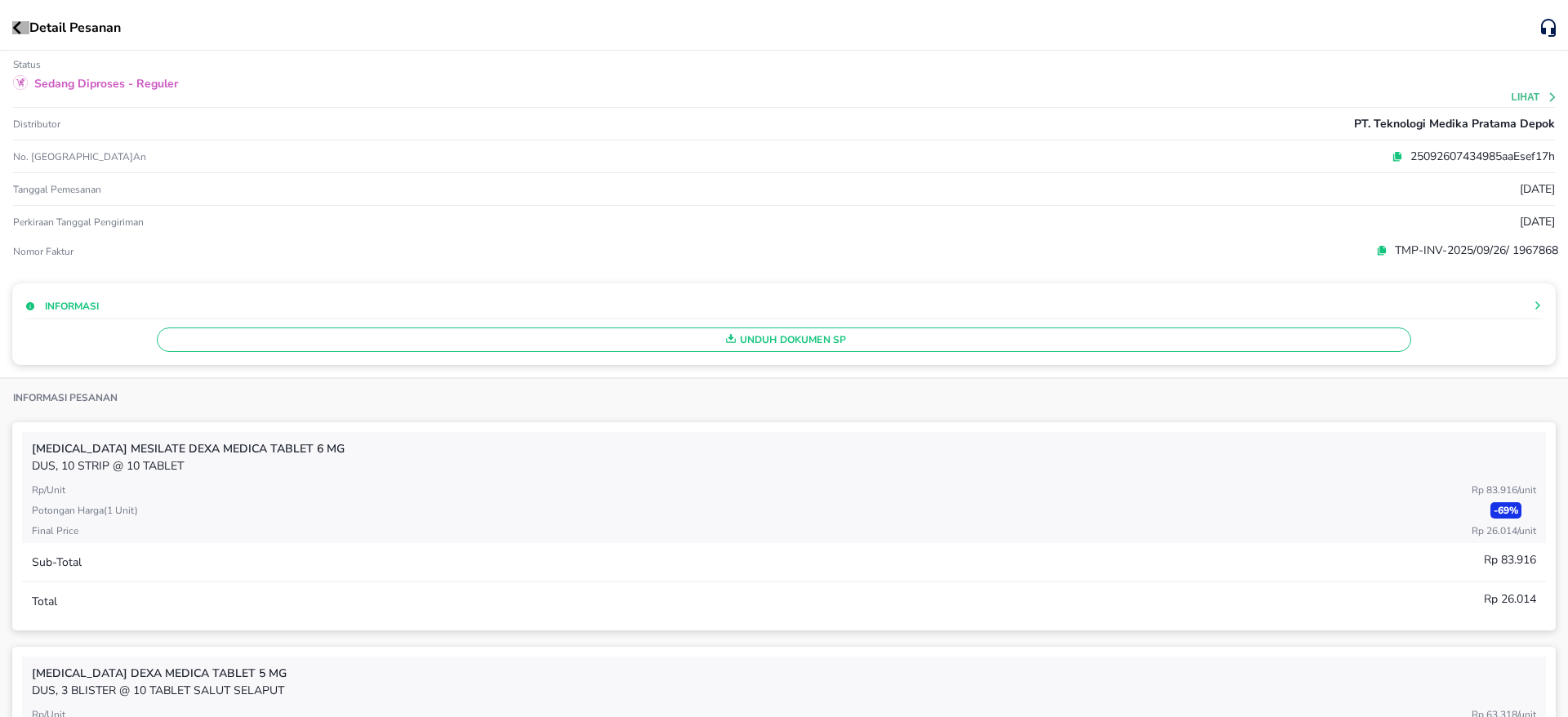
click at [22, 27] on button "button" at bounding box center [20, 28] width 18 height 13
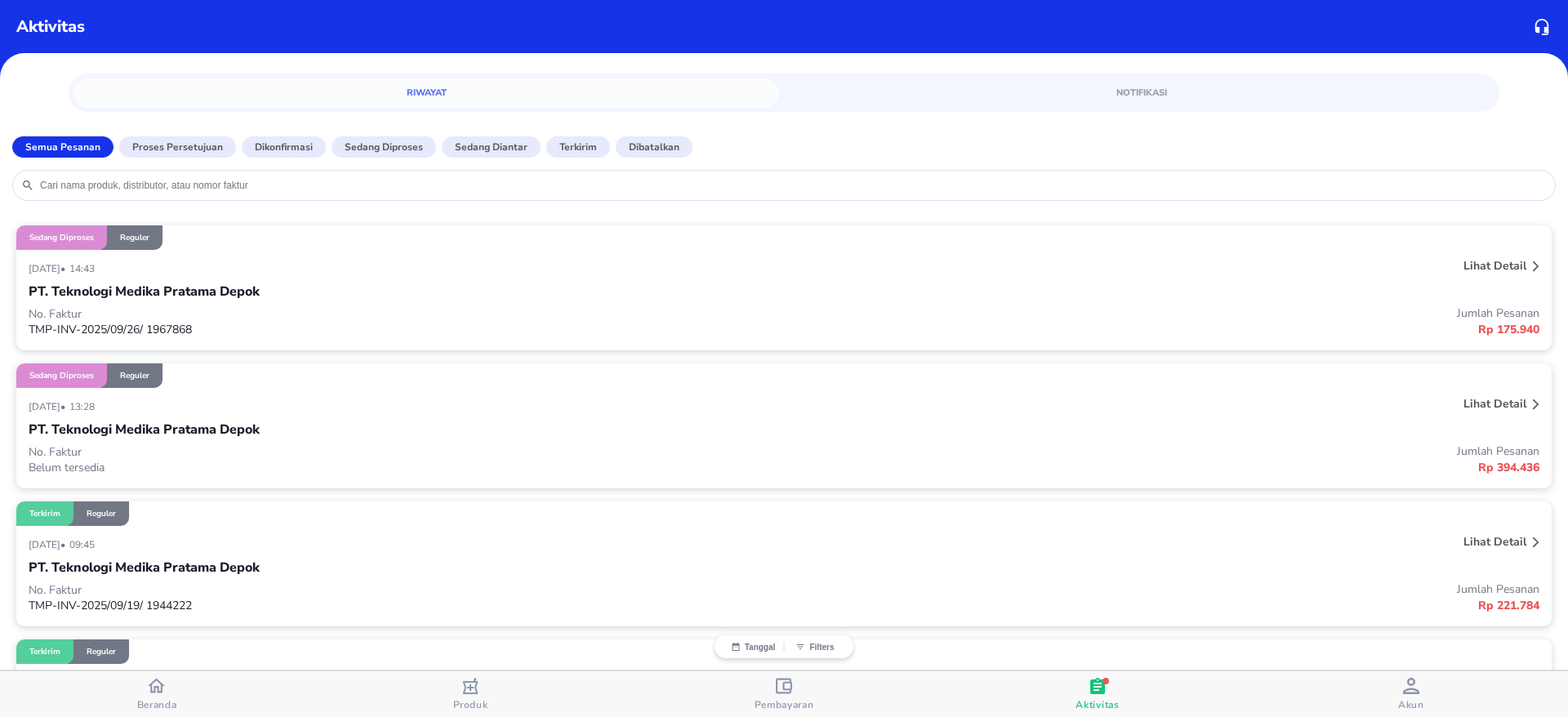
click at [378, 431] on div "PT. Teknologi Medika Pratama Depok" at bounding box center [784, 429] width 1511 height 28
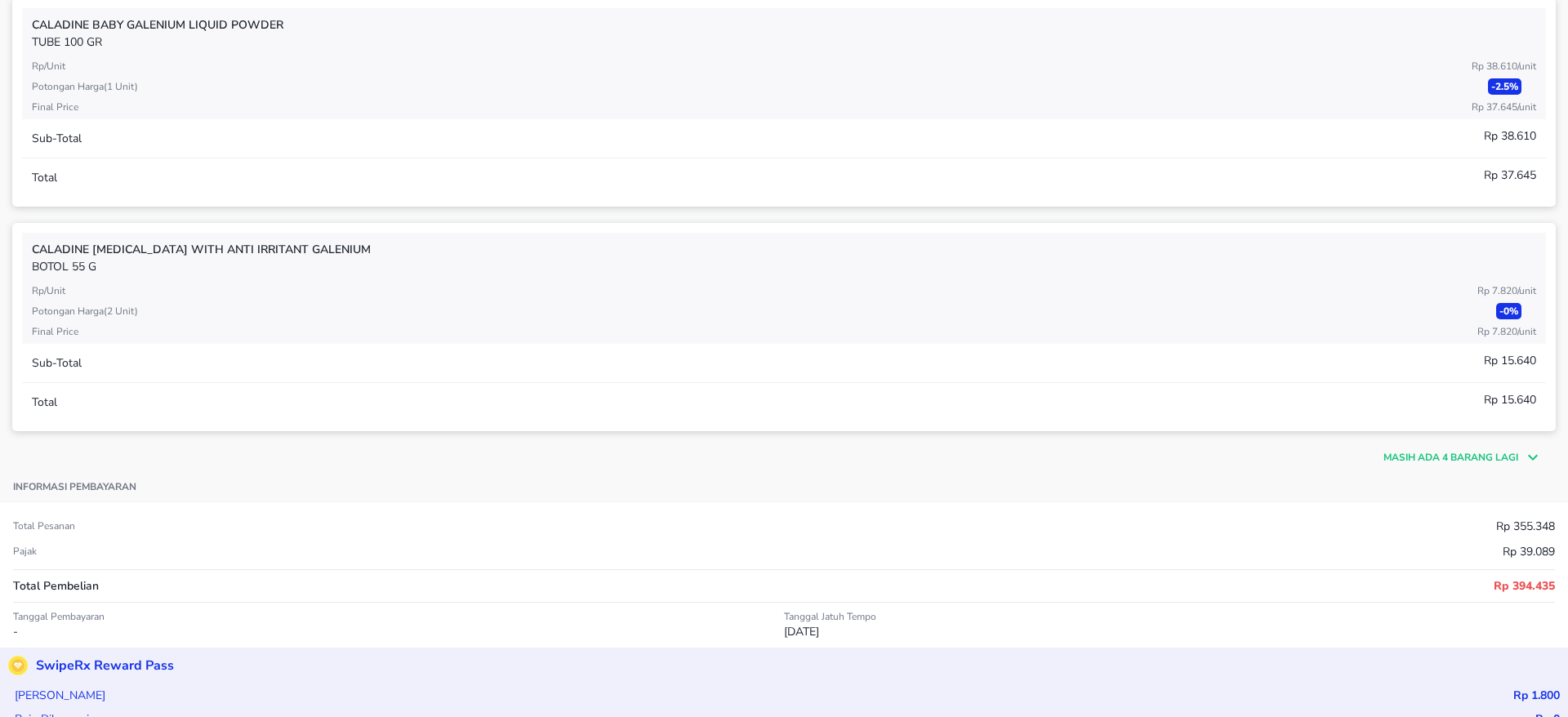
scroll to position [430, 0]
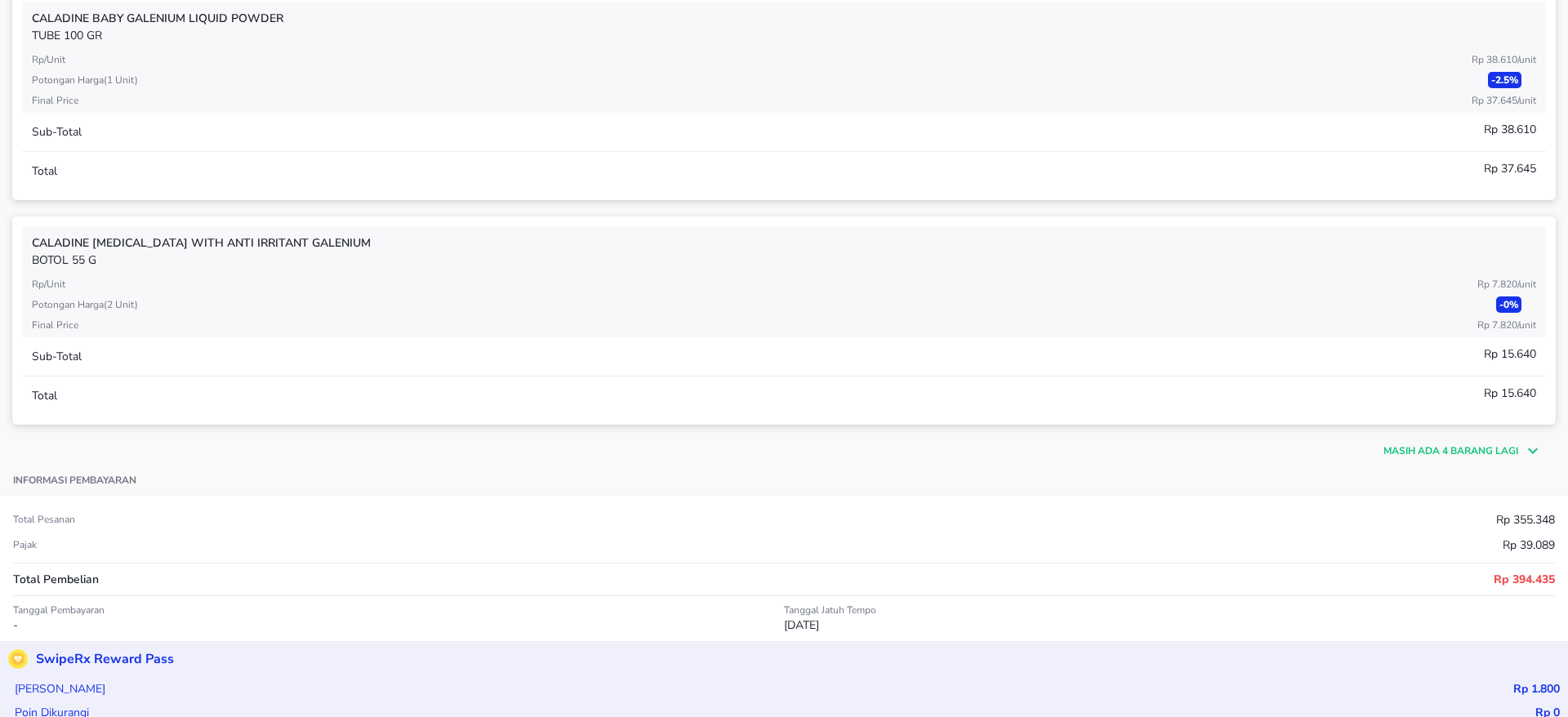
click at [1518, 453] on icon at bounding box center [1530, 450] width 25 height 19
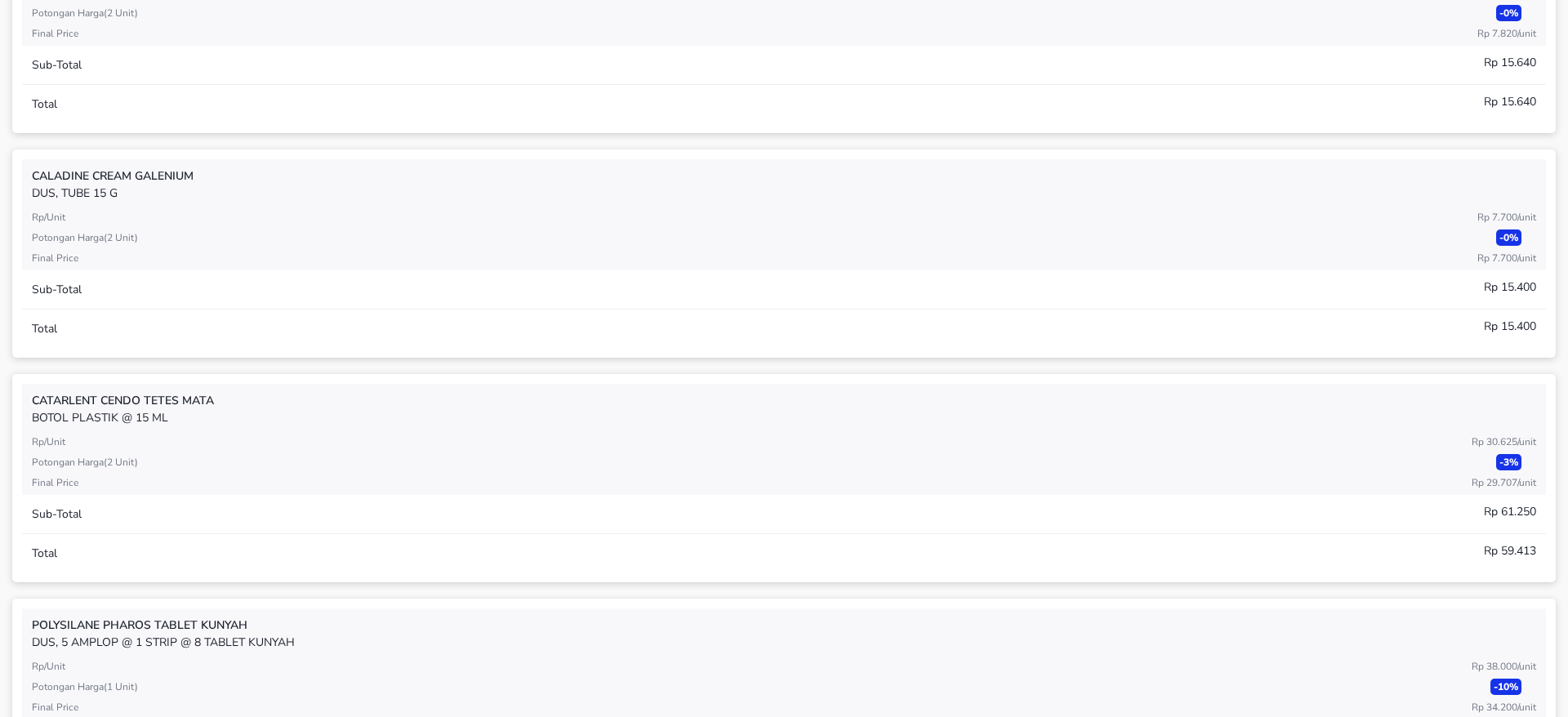
scroll to position [0, 0]
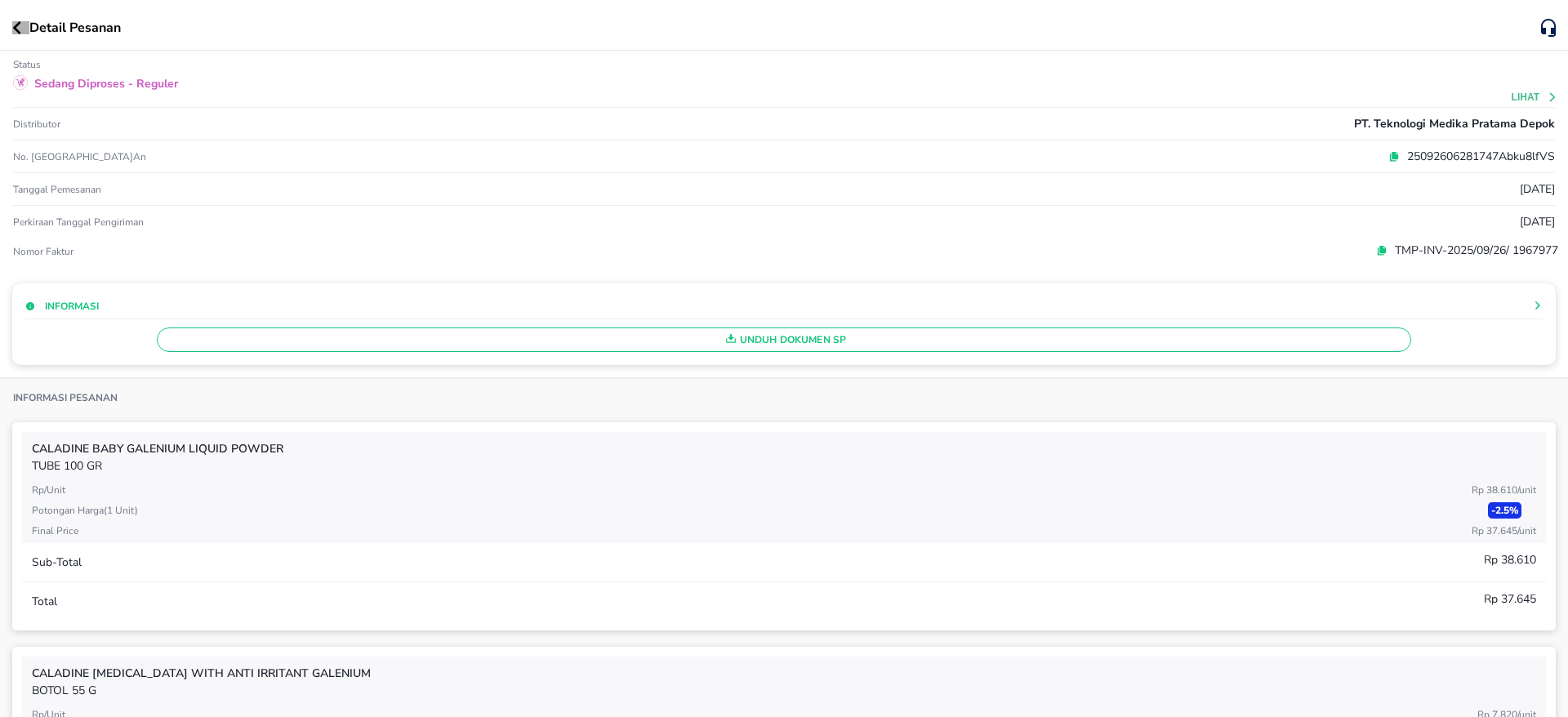
click at [15, 26] on icon "button" at bounding box center [17, 28] width 8 height 13
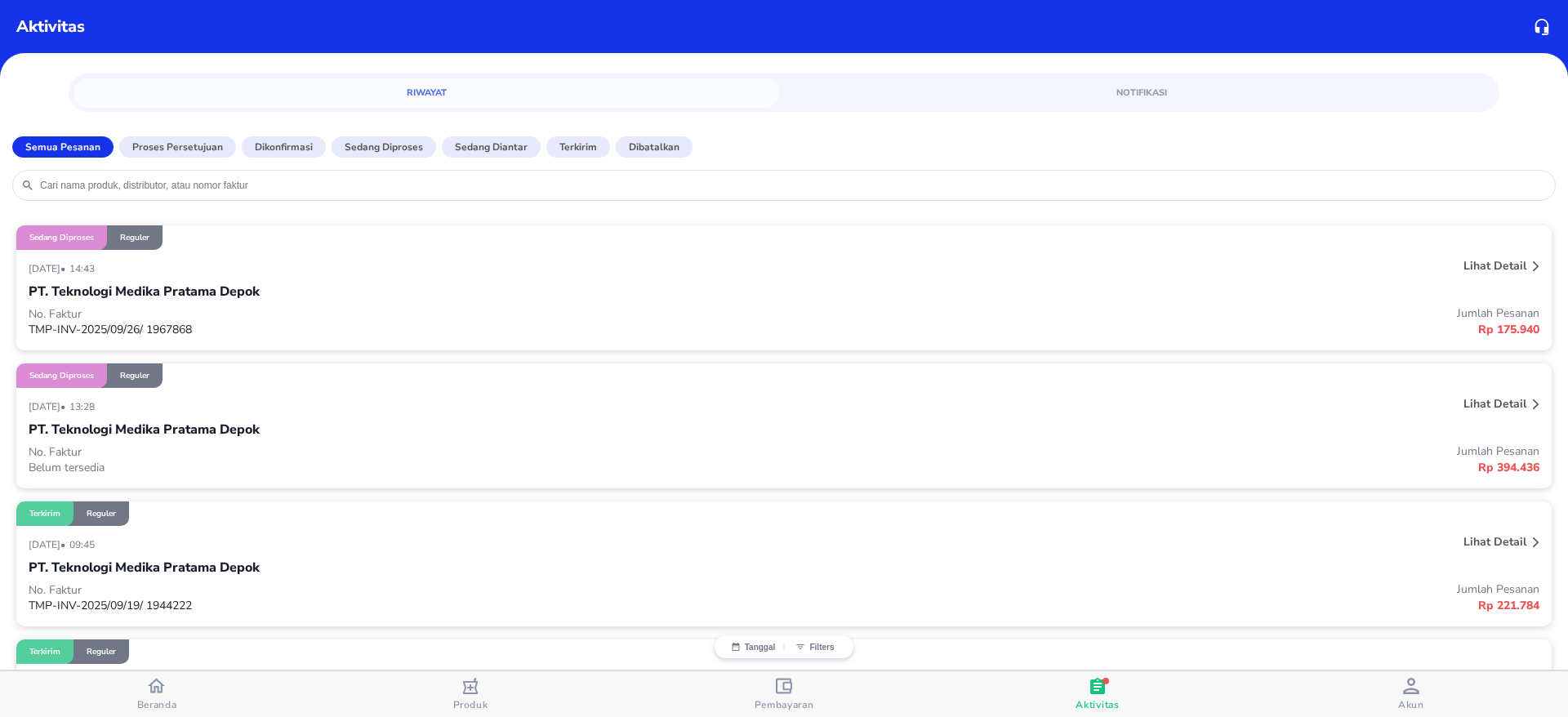
click at [324, 320] on p "No. Faktur" at bounding box center [406, 314] width 755 height 16
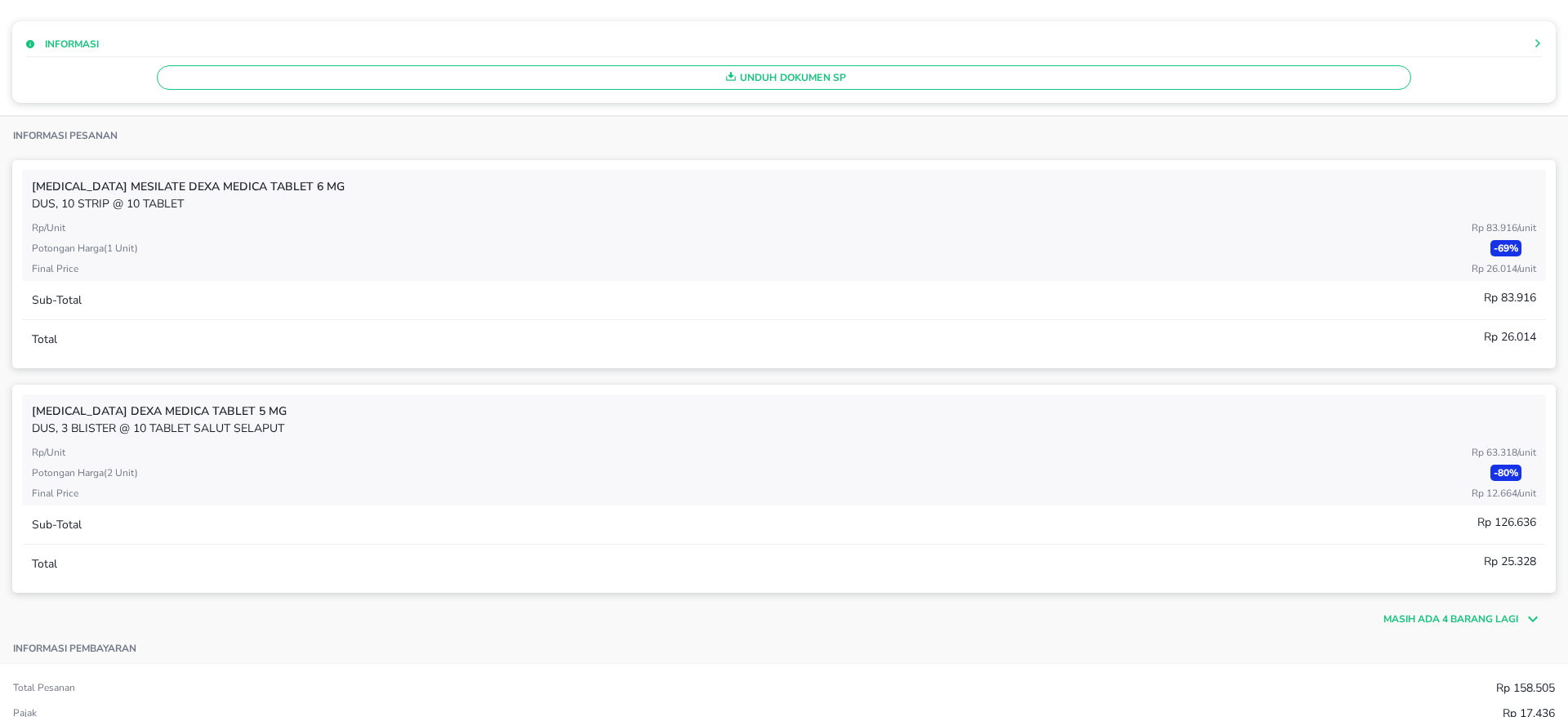
scroll to position [269, 0]
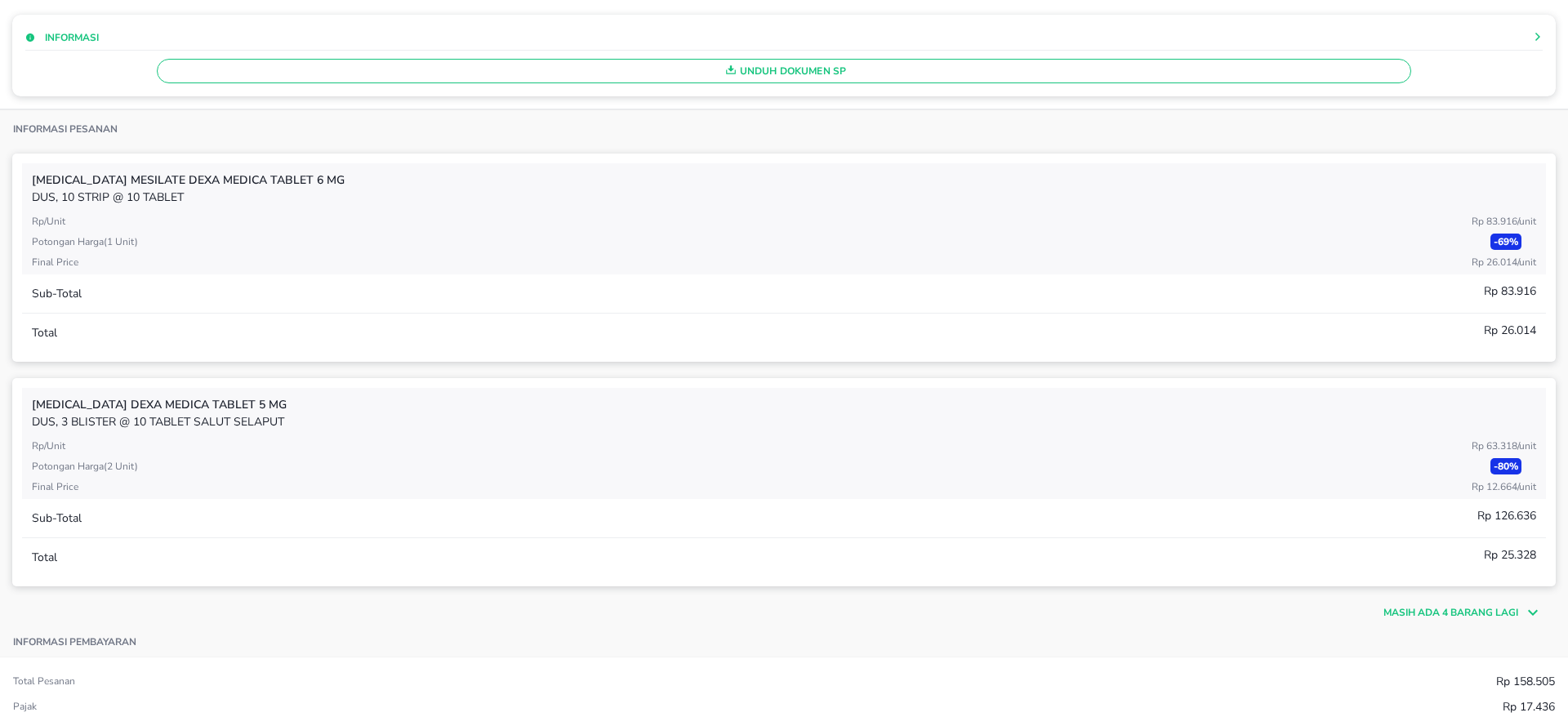
click at [1518, 614] on icon at bounding box center [1530, 612] width 25 height 19
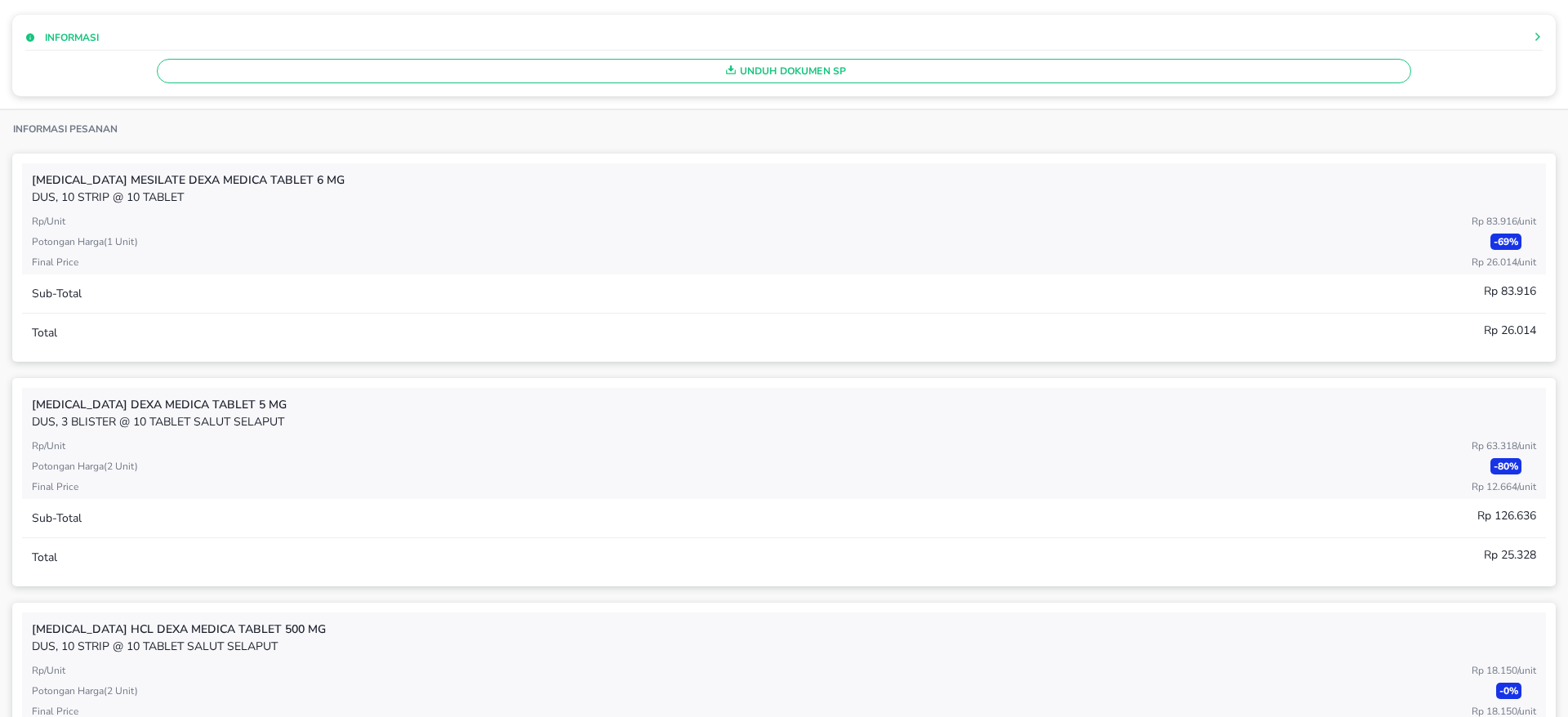
click at [317, 259] on div "Final Price Rp 26.014 / Unit" at bounding box center [784, 264] width 1504 height 19
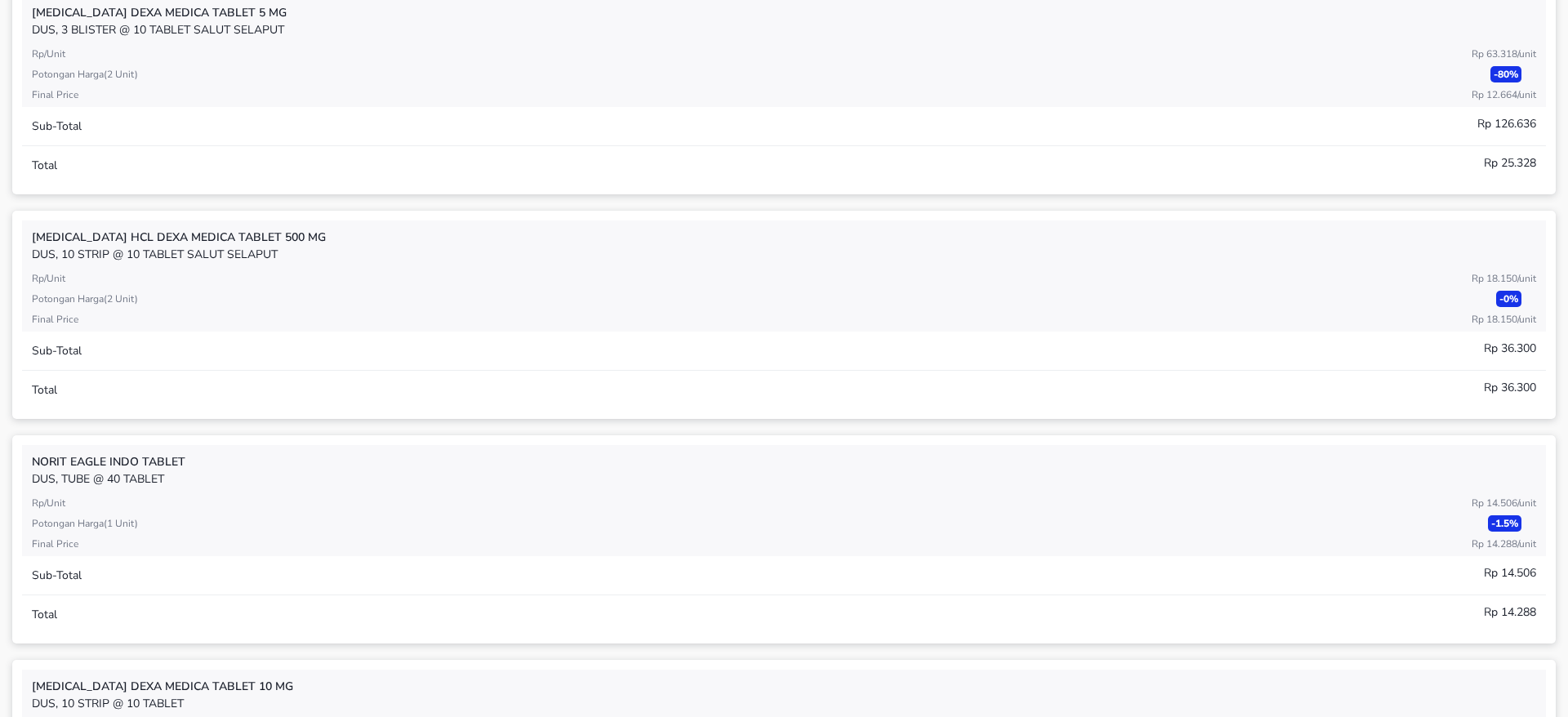
scroll to position [0, 0]
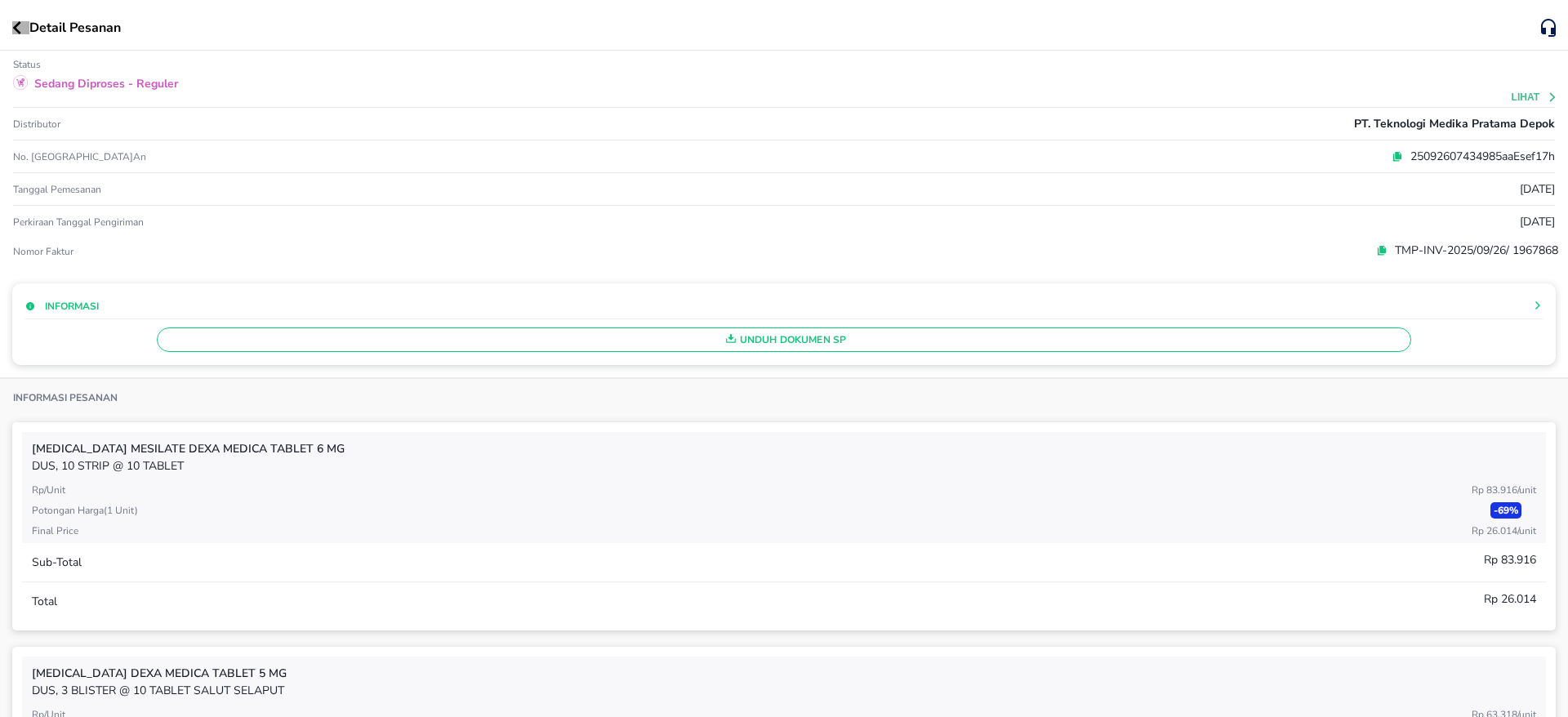
click at [18, 21] on icon "button" at bounding box center [17, 28] width 9 height 13
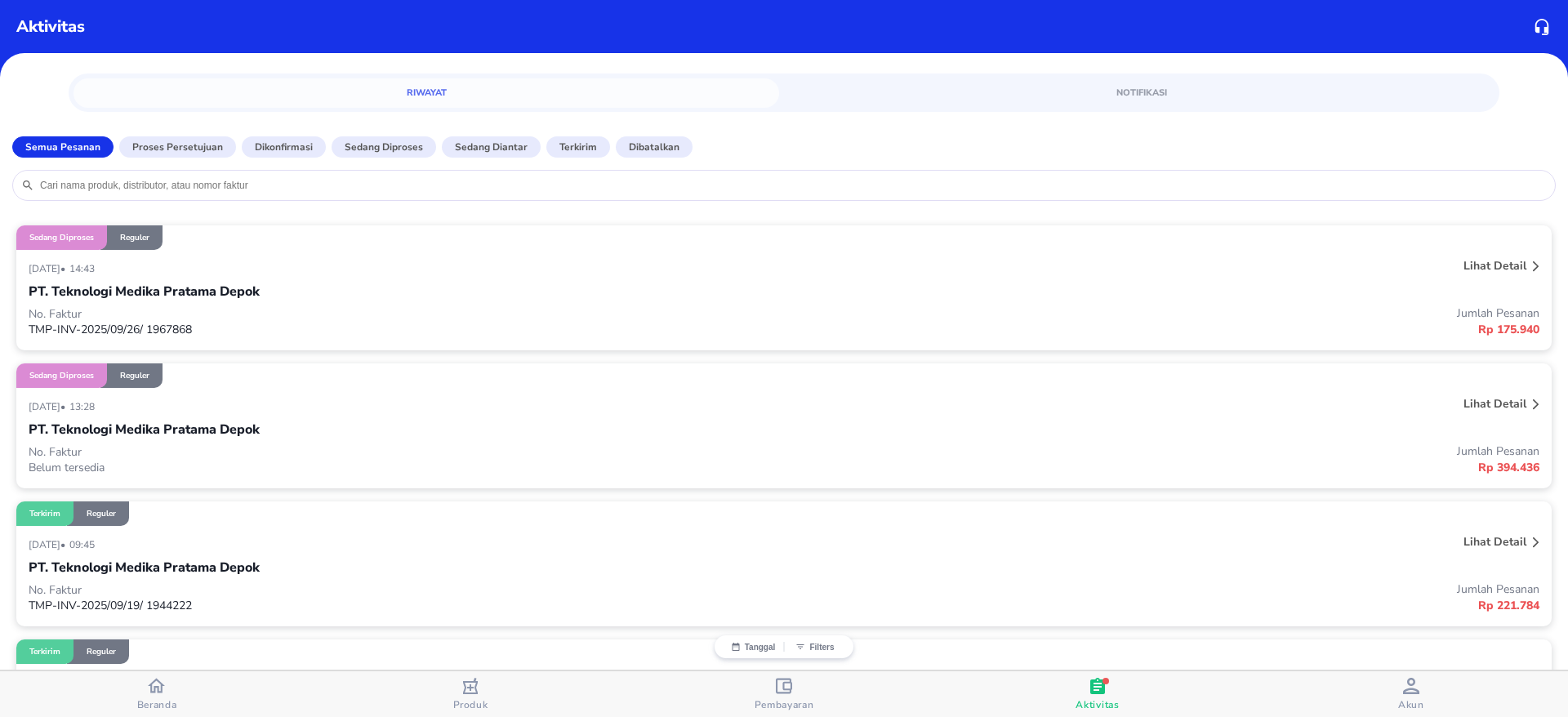
click at [1412, 691] on icon "button" at bounding box center [1411, 686] width 17 height 17
